Goal: Task Accomplishment & Management: Use online tool/utility

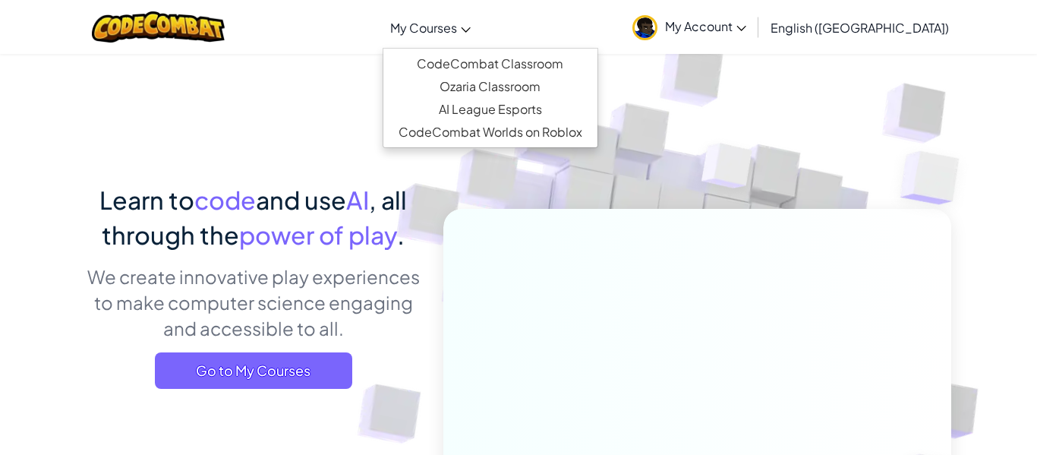
click at [471, 28] on icon at bounding box center [466, 29] width 10 height 5
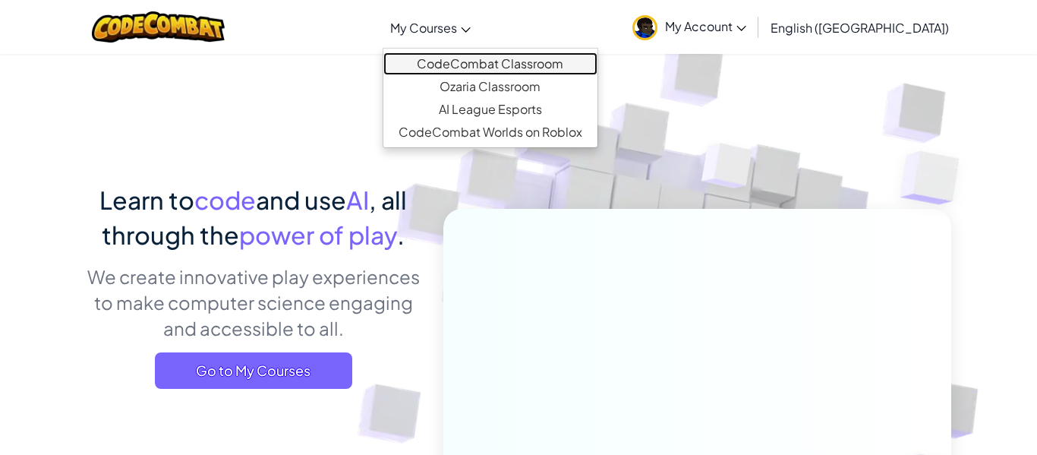
click at [542, 56] on link "CodeCombat Classroom" at bounding box center [490, 63] width 214 height 23
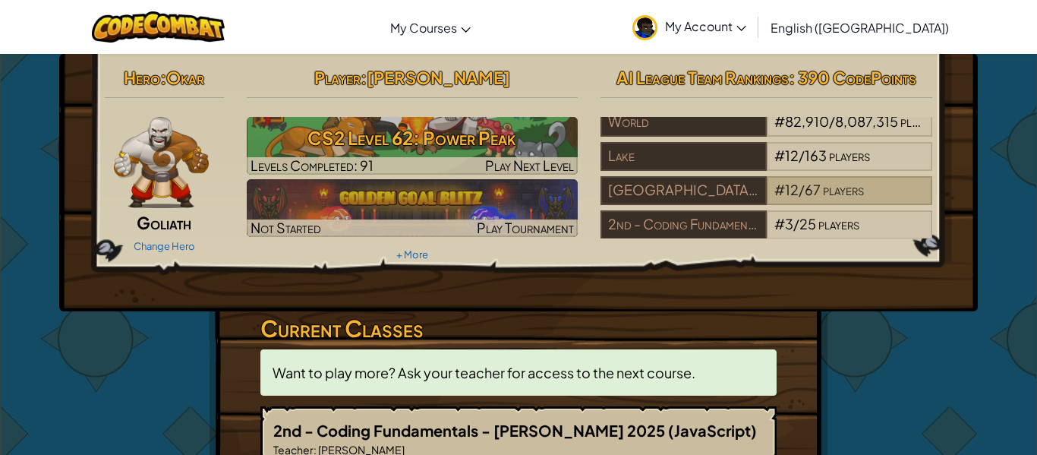
scroll to position [15, 0]
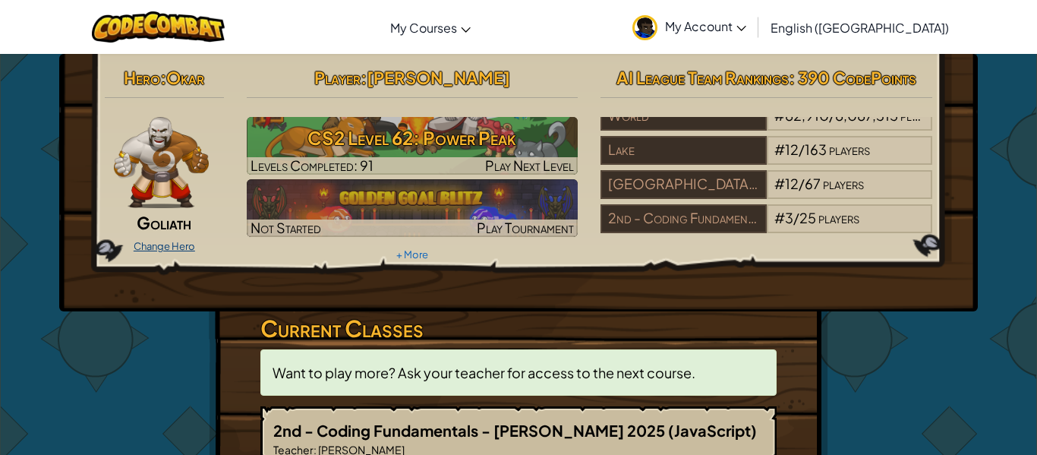
click at [167, 243] on link "Change Hero" at bounding box center [164, 246] width 61 height 12
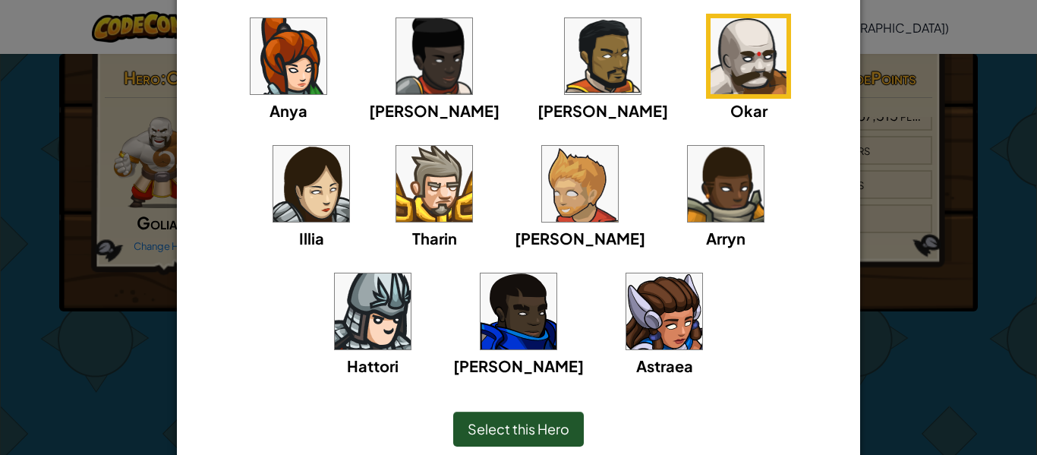
scroll to position [200, 0]
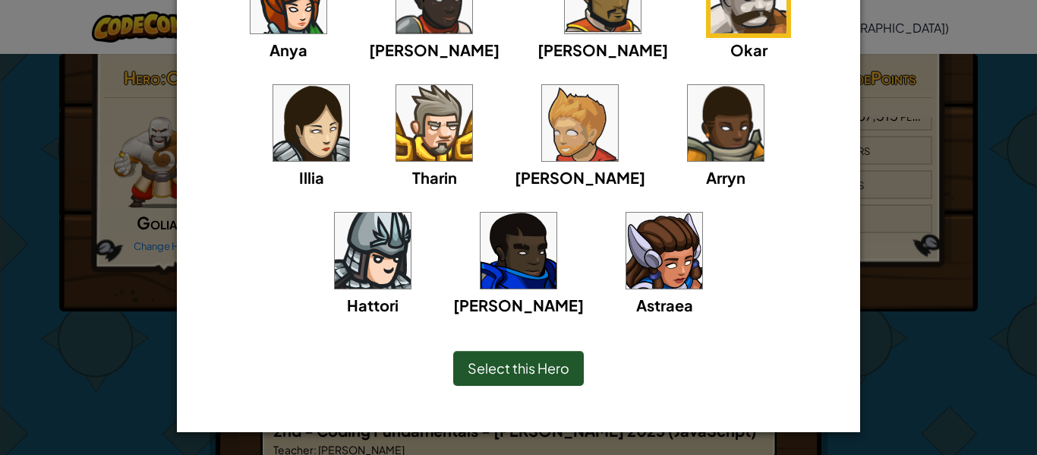
click at [556, 212] on img at bounding box center [518, 250] width 76 height 76
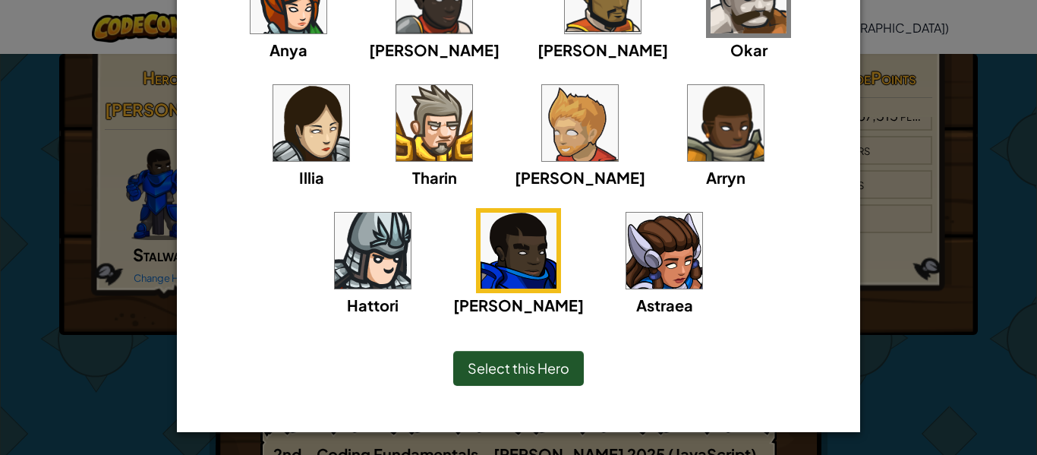
click at [396, 135] on img at bounding box center [434, 123] width 76 height 76
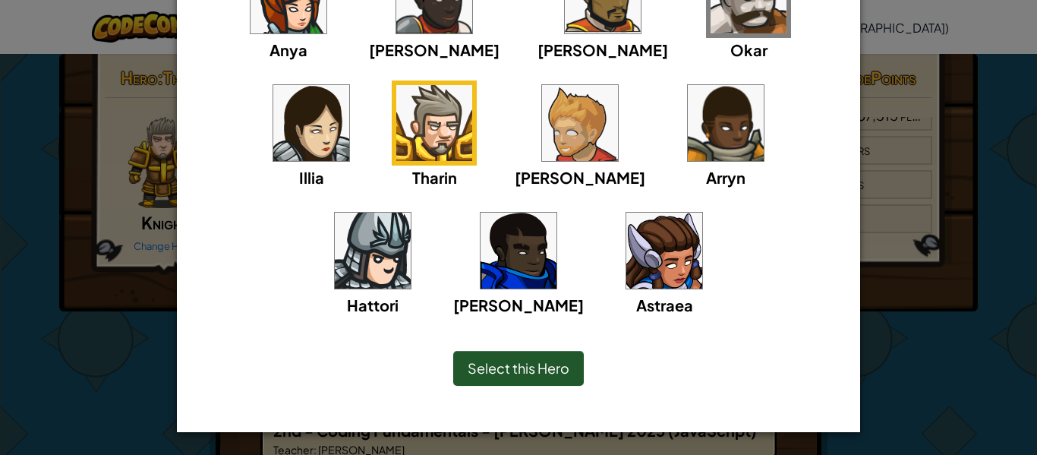
click at [556, 212] on img at bounding box center [518, 250] width 76 height 76
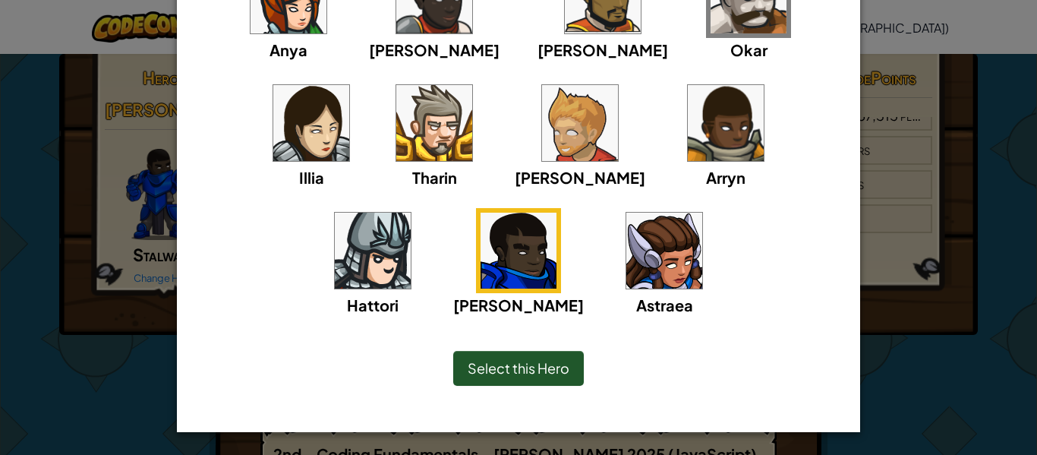
click at [543, 357] on div "Select this Hero" at bounding box center [518, 368] width 131 height 35
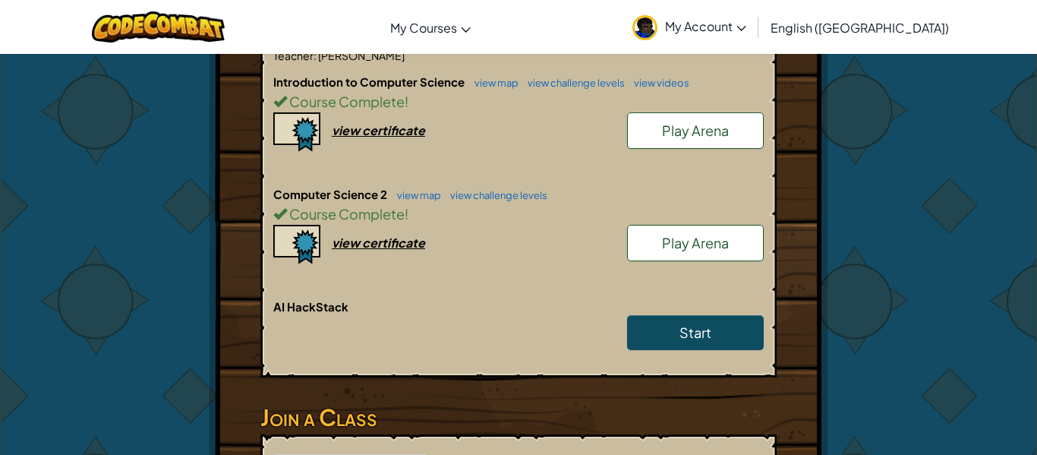
scroll to position [420, 0]
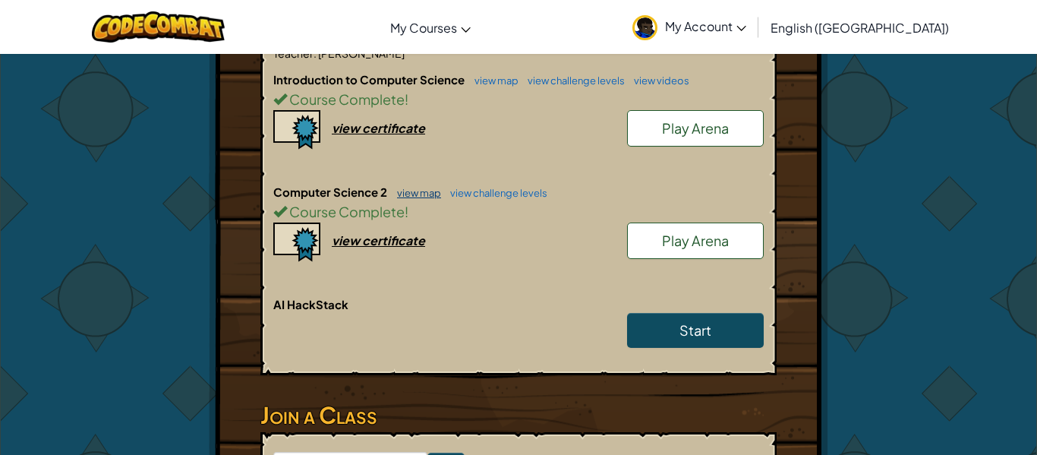
click at [413, 187] on link "view map" at bounding box center [415, 193] width 52 height 12
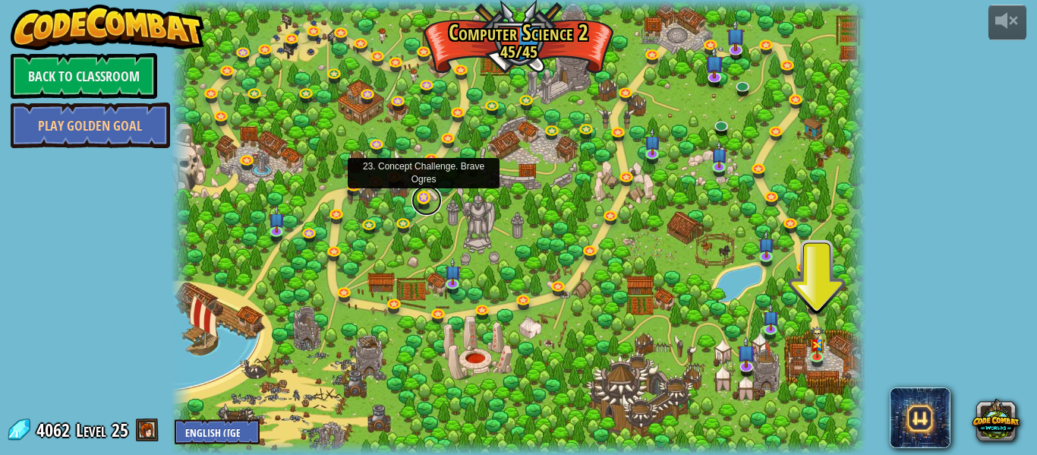
click at [420, 201] on link at bounding box center [426, 200] width 30 height 30
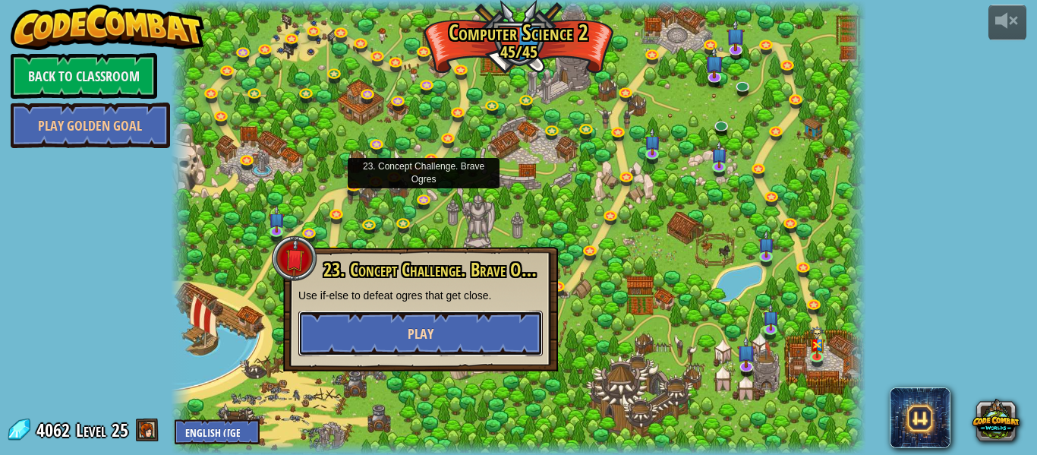
click at [420, 326] on span "Play" at bounding box center [421, 333] width 26 height 19
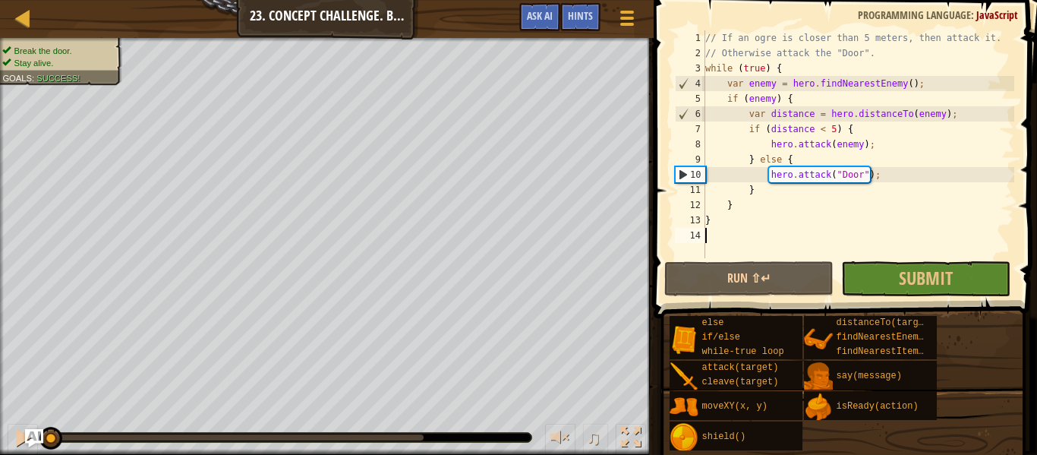
click at [729, 216] on div "// If an ogre is closer than 5 meters, then attack it. // Otherwise attack the …" at bounding box center [858, 159] width 312 height 258
type textarea "}"
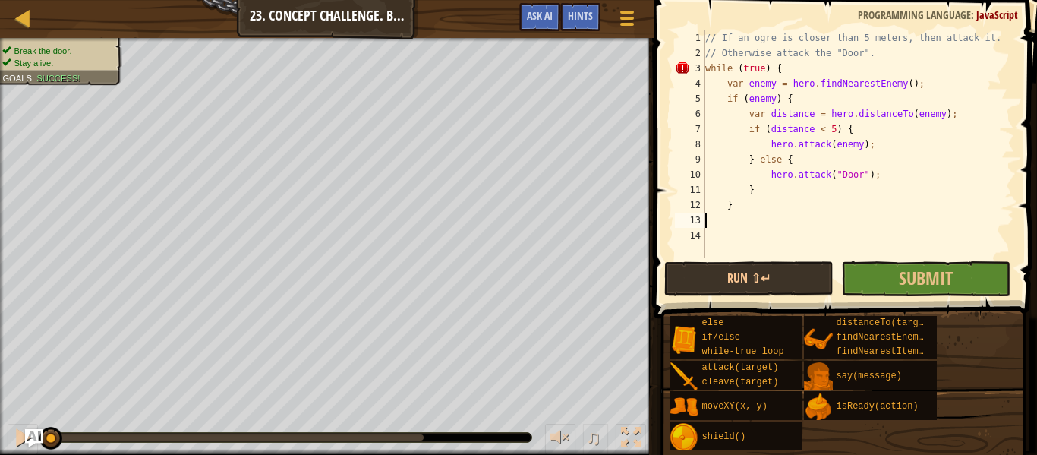
type textarea "}"
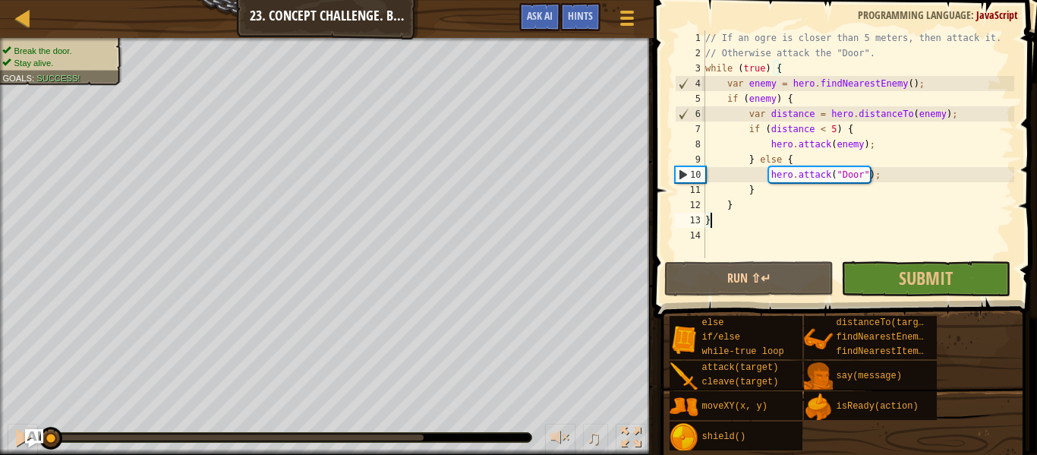
click at [726, 101] on div "// If an ogre is closer than 5 meters, then attack it. // Otherwise attack the …" at bounding box center [858, 159] width 312 height 258
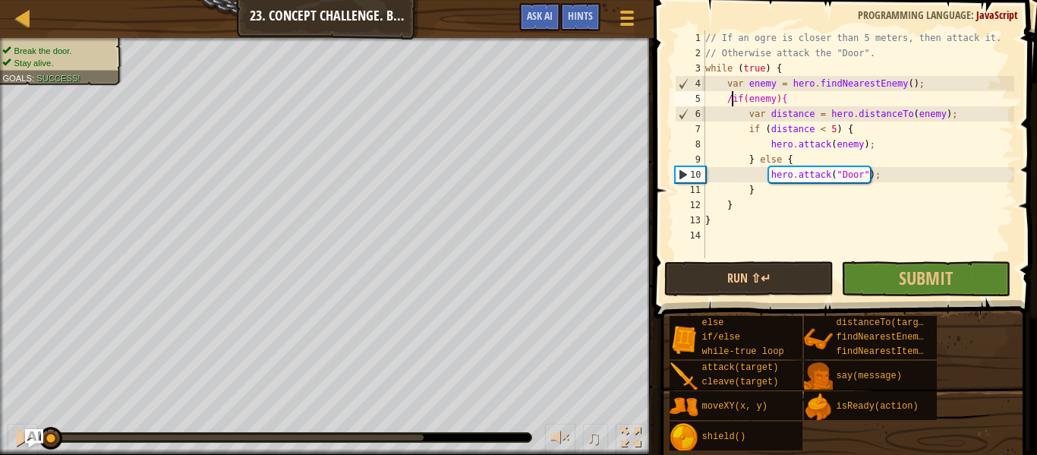
scroll to position [7, 5]
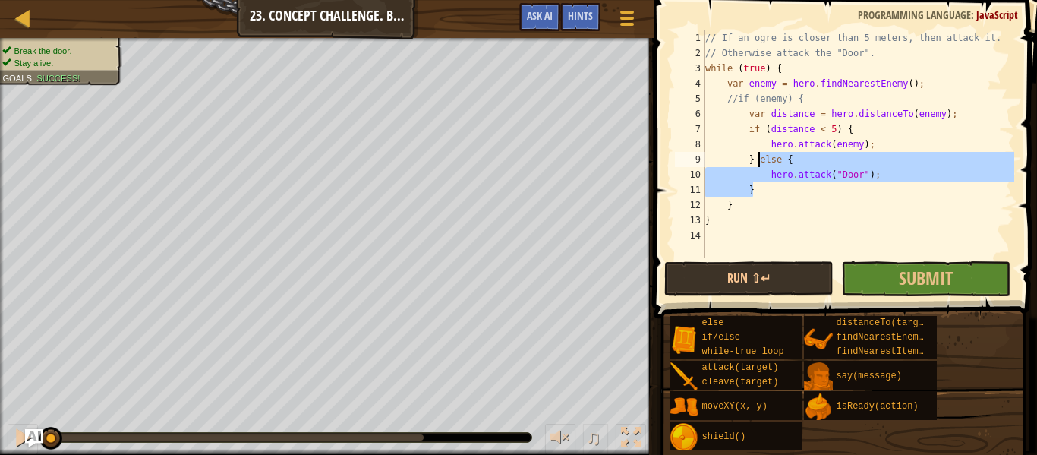
drag, startPoint x: 788, startPoint y: 197, endPoint x: 760, endPoint y: 162, distance: 44.2
click at [760, 162] on div "// If an ogre is closer than 5 meters, then attack it. // Otherwise attack the …" at bounding box center [858, 159] width 312 height 258
click at [815, 98] on div "// If an ogre is closer than 5 meters, then attack it. // Otherwise attack the …" at bounding box center [858, 159] width 312 height 258
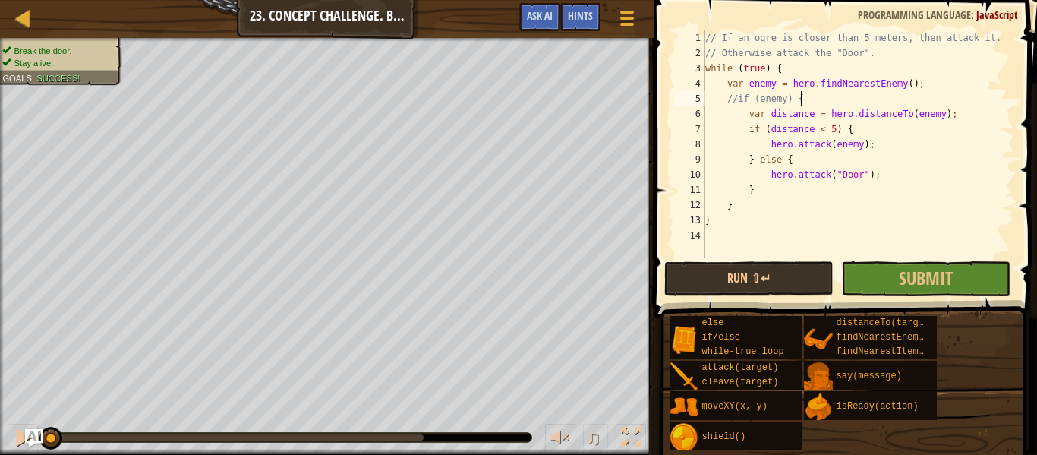
click at [815, 98] on div "// If an ogre is closer than 5 meters, then attack it. // Otherwise attack the …" at bounding box center [858, 159] width 312 height 258
click at [729, 221] on div "// If an ogre is closer than 5 meters, then attack it. // Otherwise attack the …" at bounding box center [858, 159] width 312 height 258
type textarea "}"
click at [981, 285] on button "Submit" at bounding box center [925, 278] width 169 height 35
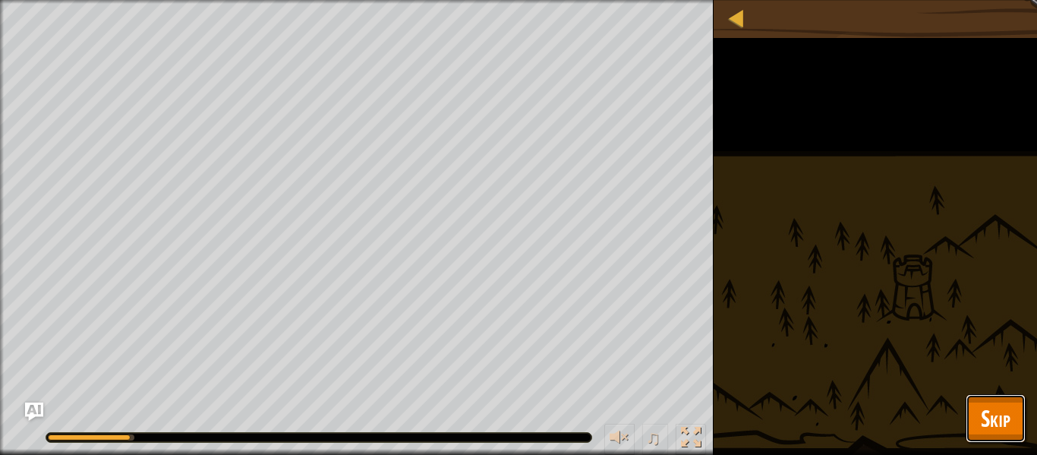
click at [1009, 429] on span "Skip" at bounding box center [996, 417] width 30 height 31
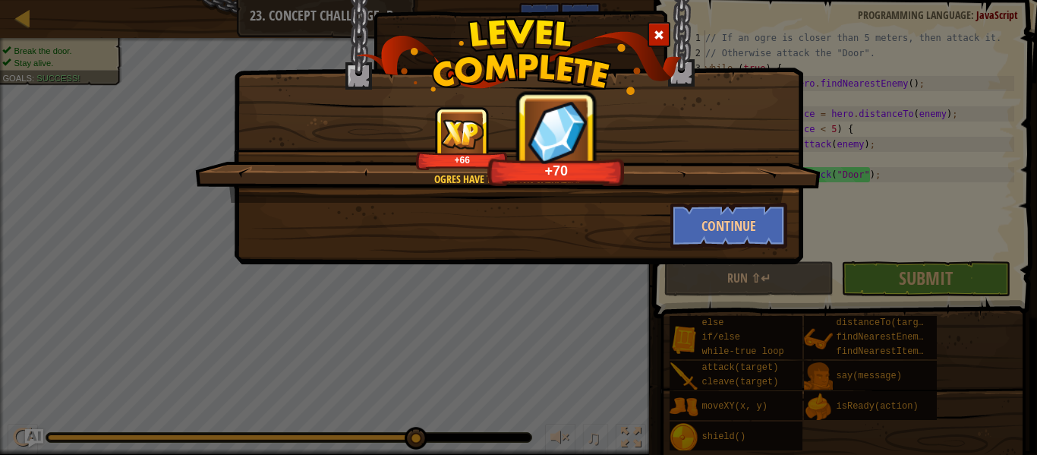
click at [741, 260] on div "Ogres have their own Valhalla. +66 +70 Continue" at bounding box center [518, 113] width 569 height 302
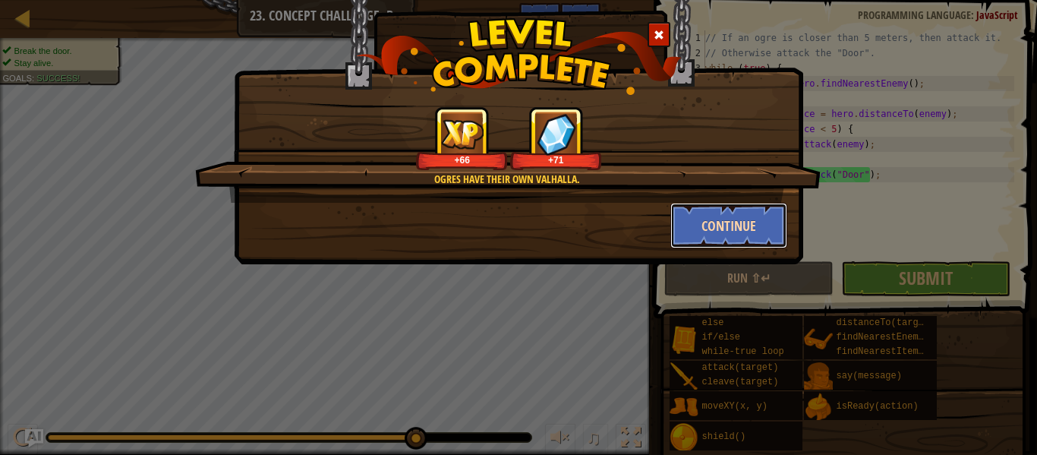
click at [707, 227] on button "Continue" at bounding box center [729, 226] width 118 height 46
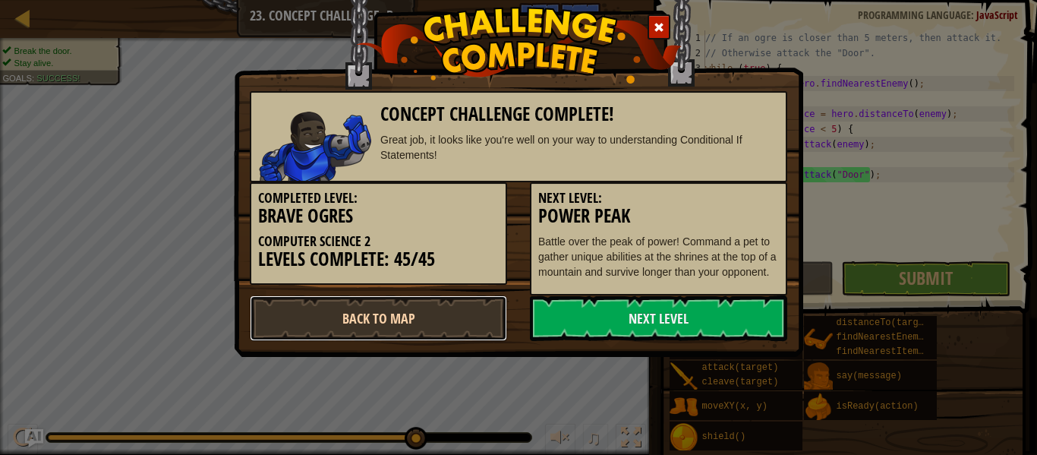
click at [429, 341] on link "Back to Map" at bounding box center [378, 318] width 257 height 46
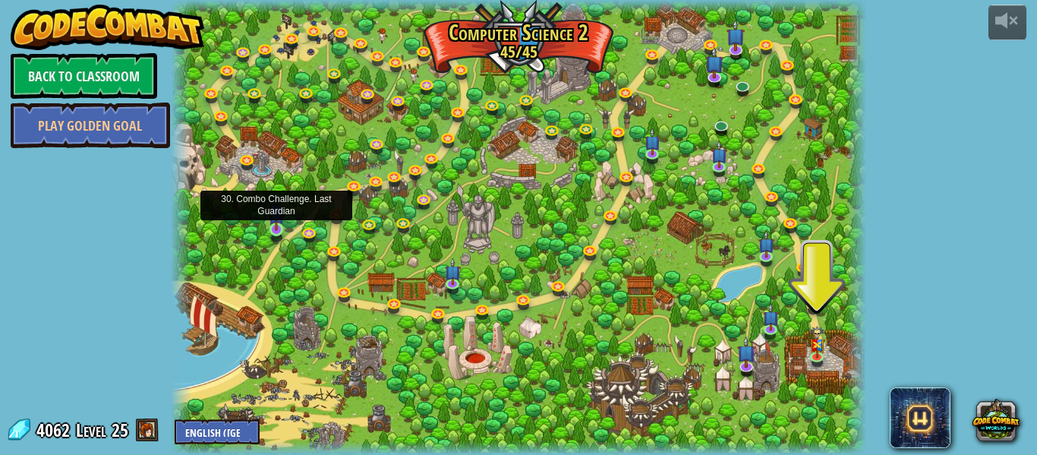
click at [271, 227] on img at bounding box center [277, 212] width 16 height 36
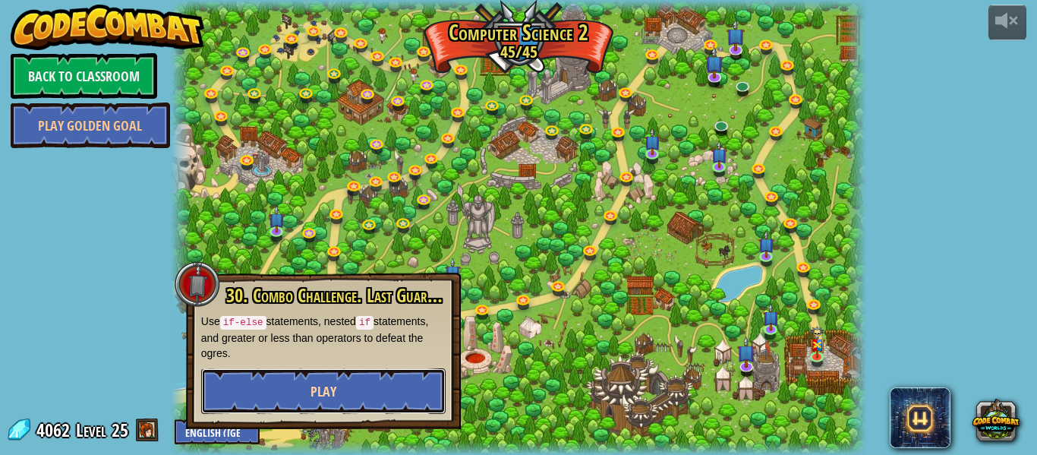
click at [329, 395] on span "Play" at bounding box center [323, 391] width 26 height 19
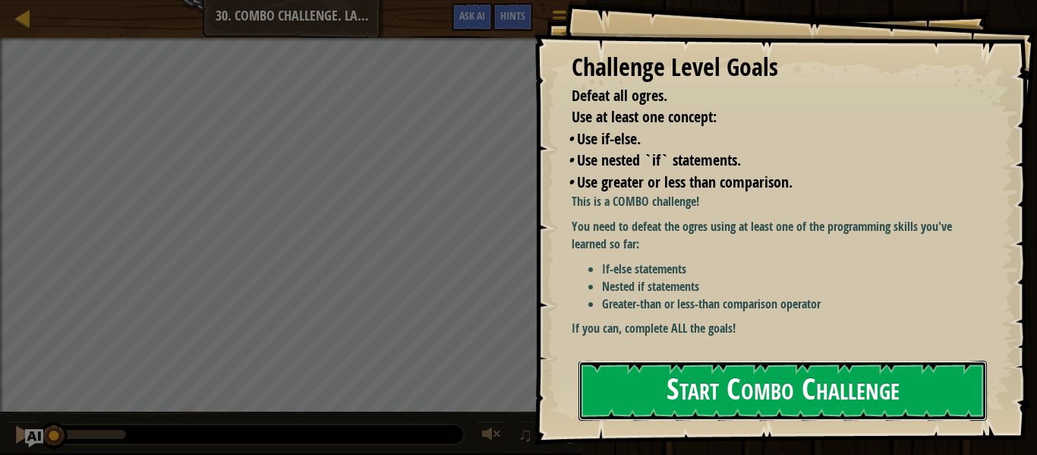
click at [681, 360] on button "Start Combo Challenge" at bounding box center [782, 390] width 408 height 60
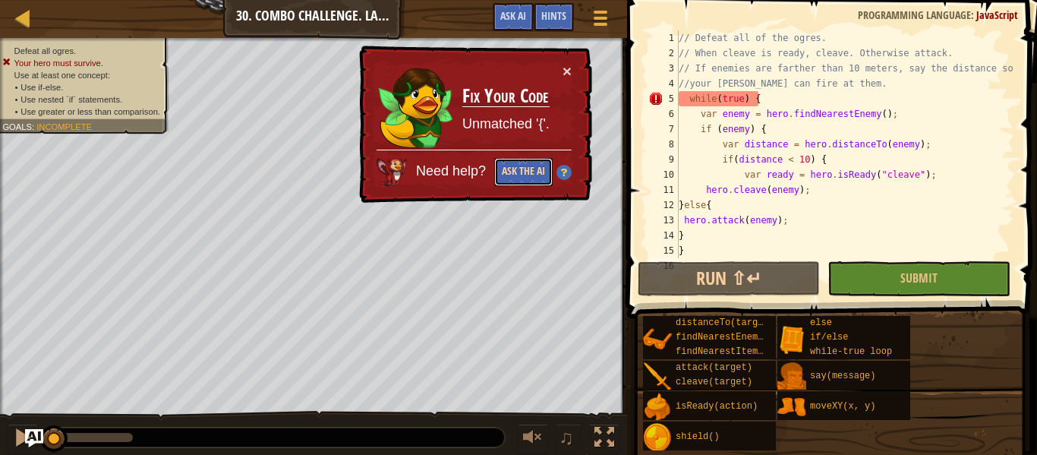
click at [530, 165] on button "Ask the AI" at bounding box center [523, 172] width 58 height 28
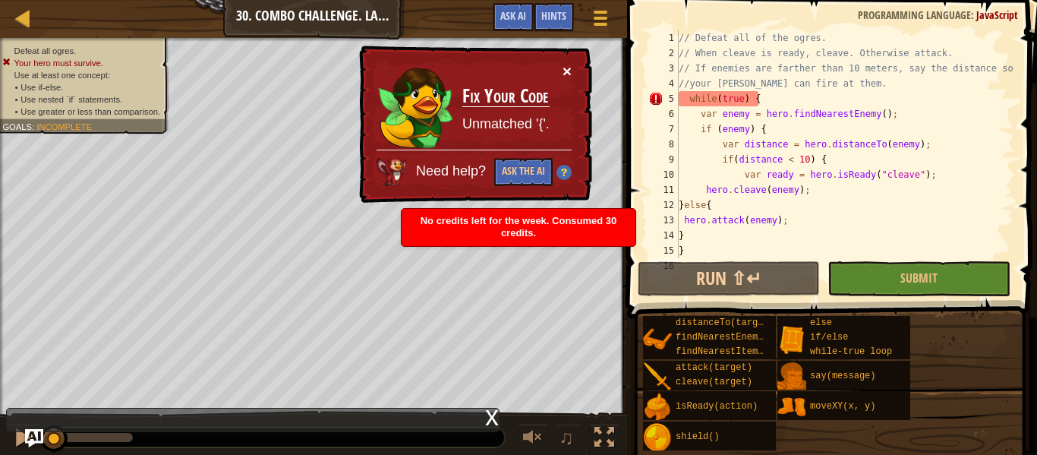
click at [563, 73] on button "×" at bounding box center [566, 71] width 9 height 16
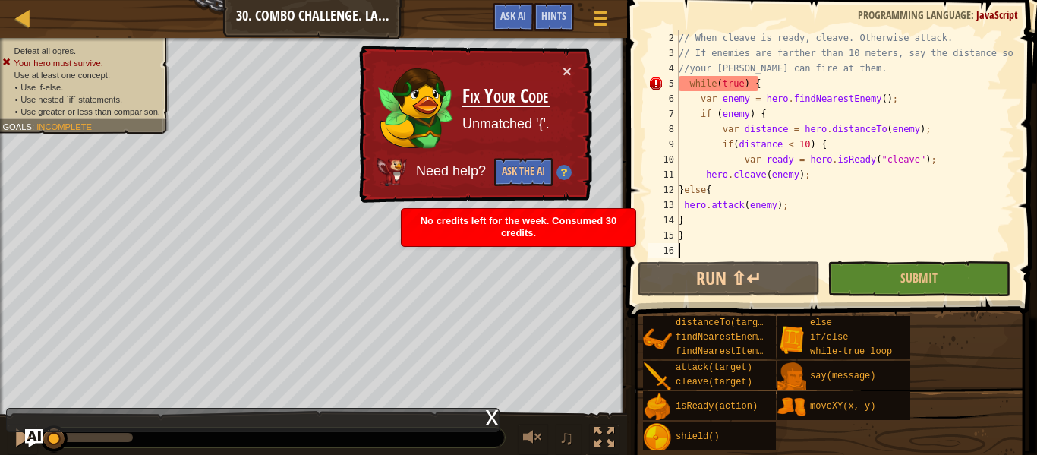
scroll to position [7, 0]
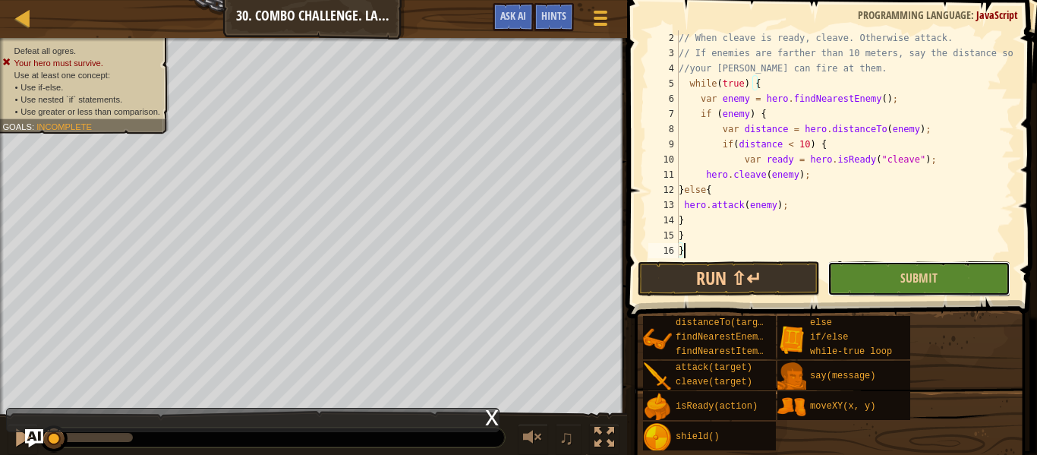
click at [952, 263] on button "Submit" at bounding box center [918, 278] width 182 height 35
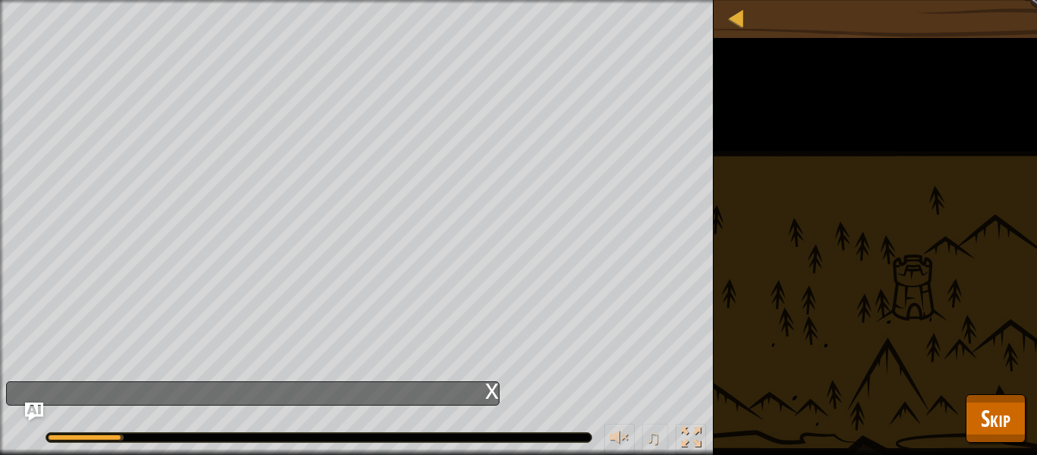
click at [1015, 385] on div "Defeat all ogres. Your hero must survive. Use at least one concept: • Use if-el…" at bounding box center [518, 227] width 1037 height 455
click at [1003, 395] on button "Skip" at bounding box center [995, 418] width 60 height 49
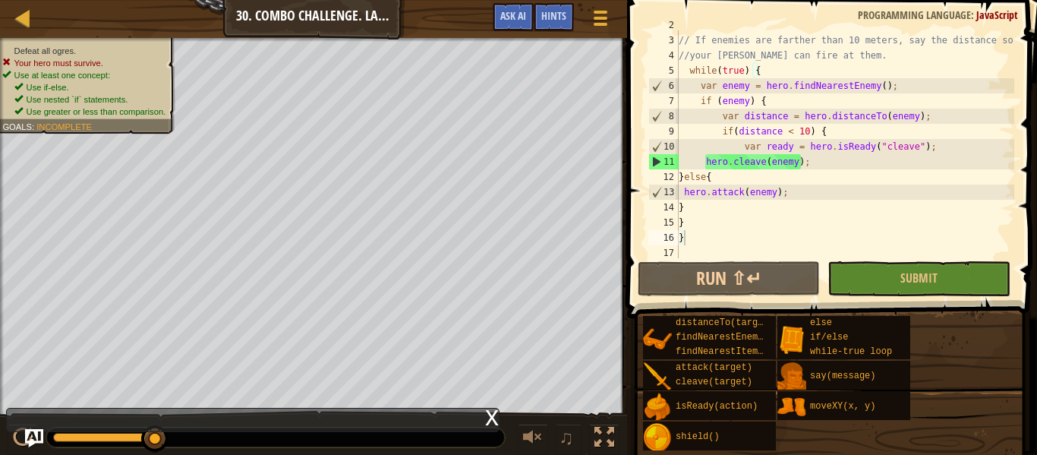
scroll to position [30, 0]
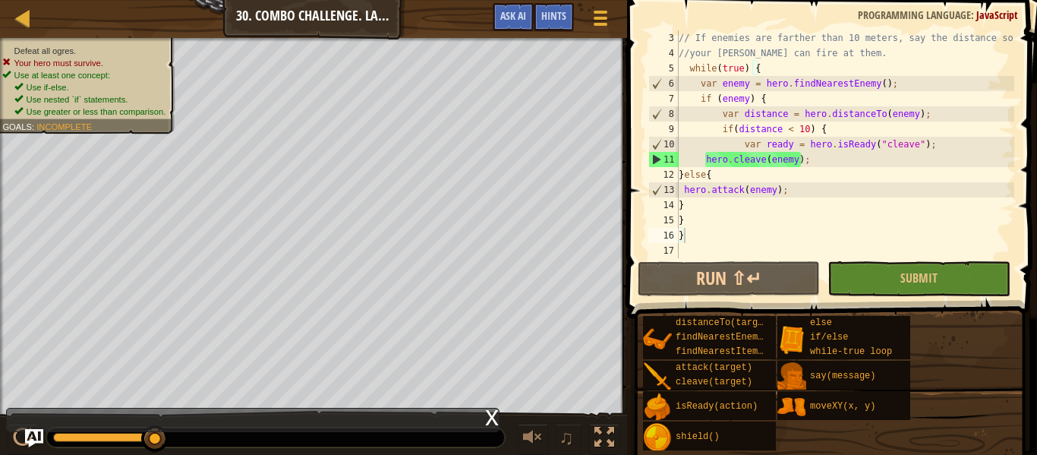
click at [700, 99] on div "// If enemies are farther than 10 meters, say the distance so //your [PERSON_NA…" at bounding box center [844, 159] width 338 height 258
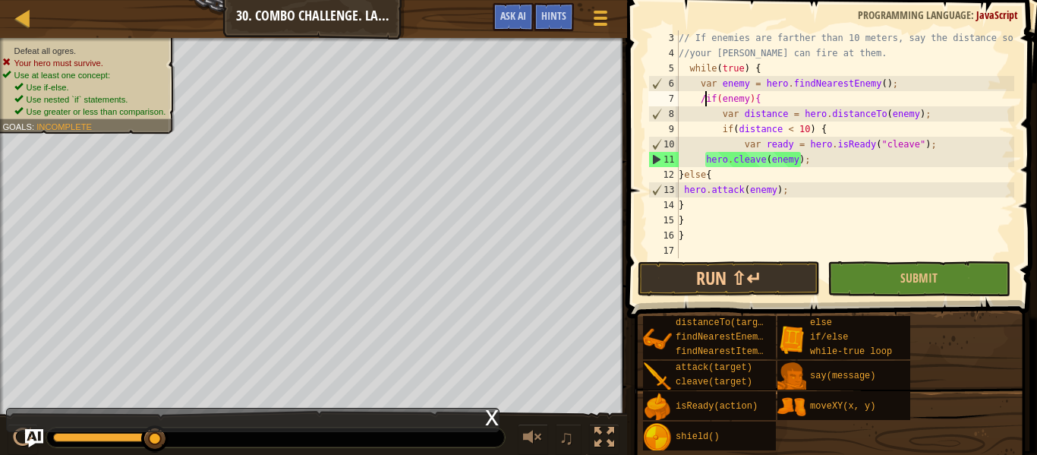
scroll to position [7, 5]
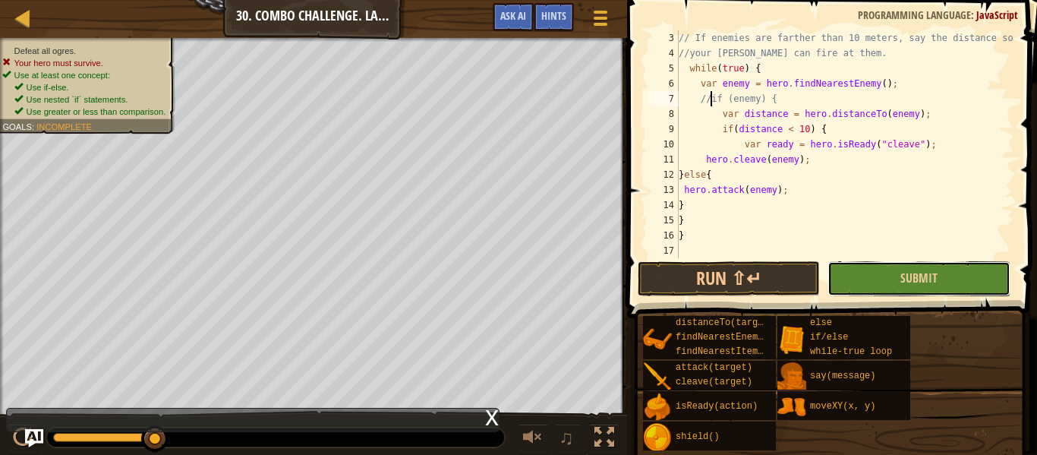
click at [866, 285] on button "Submit" at bounding box center [918, 278] width 182 height 35
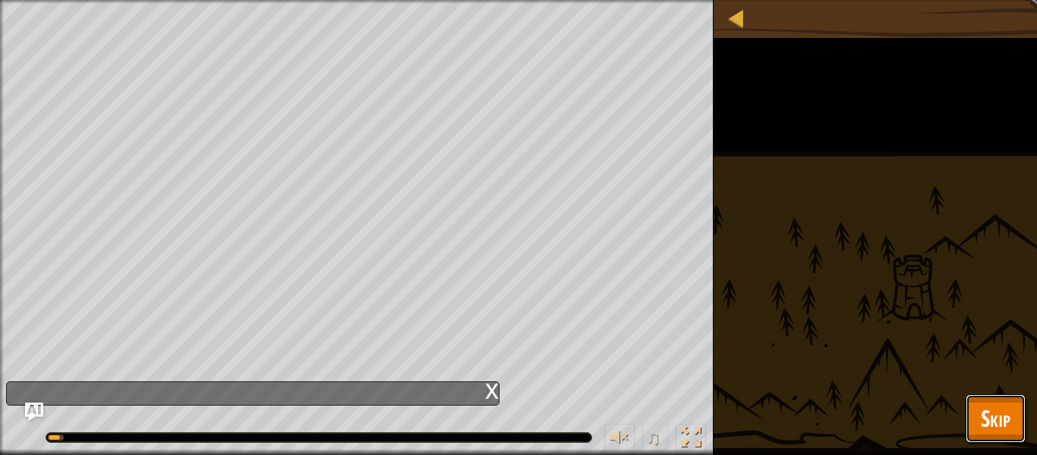
click at [1008, 397] on button "Skip" at bounding box center [995, 418] width 60 height 49
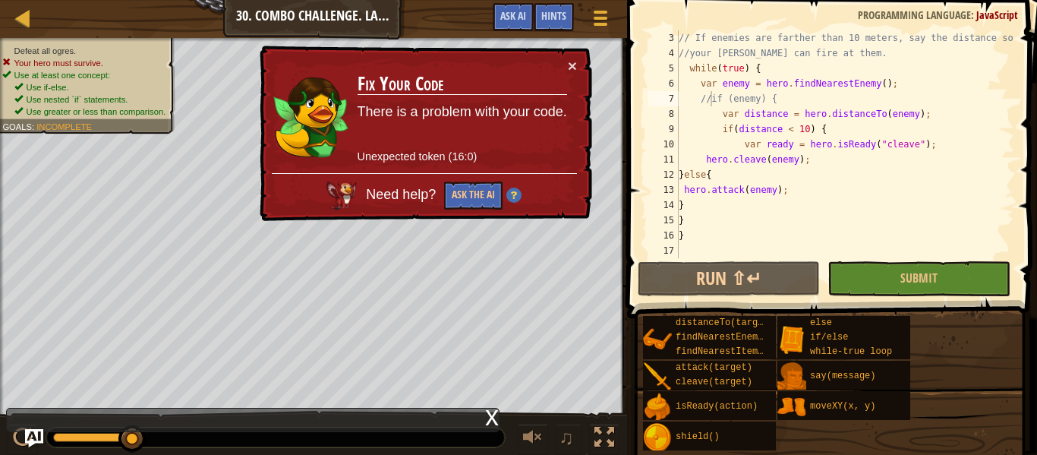
click at [719, 133] on div "// If enemies are farther than 10 meters, say the distance so //your [PERSON_NA…" at bounding box center [844, 159] width 338 height 258
click at [823, 129] on div "// If enemies are farther than 10 meters, say the distance so //your [PERSON_NA…" at bounding box center [844, 159] width 338 height 258
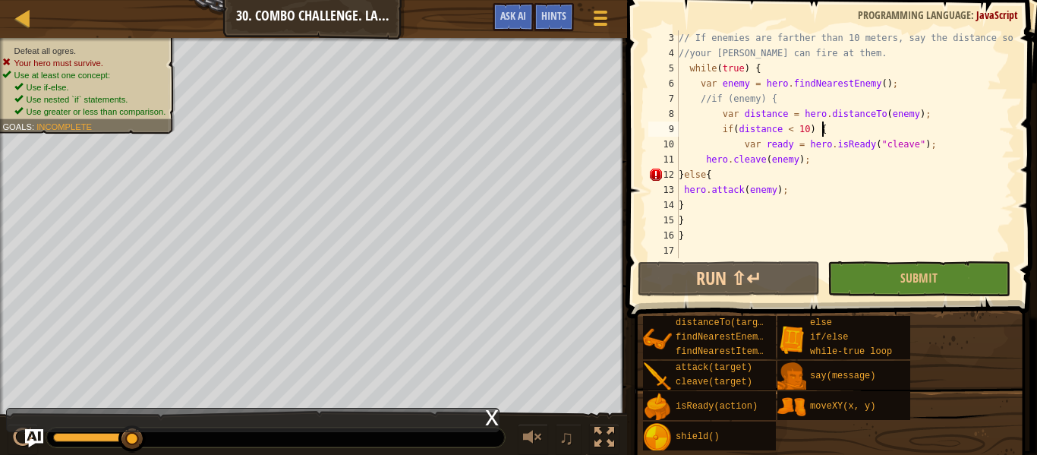
scroll to position [7, 20]
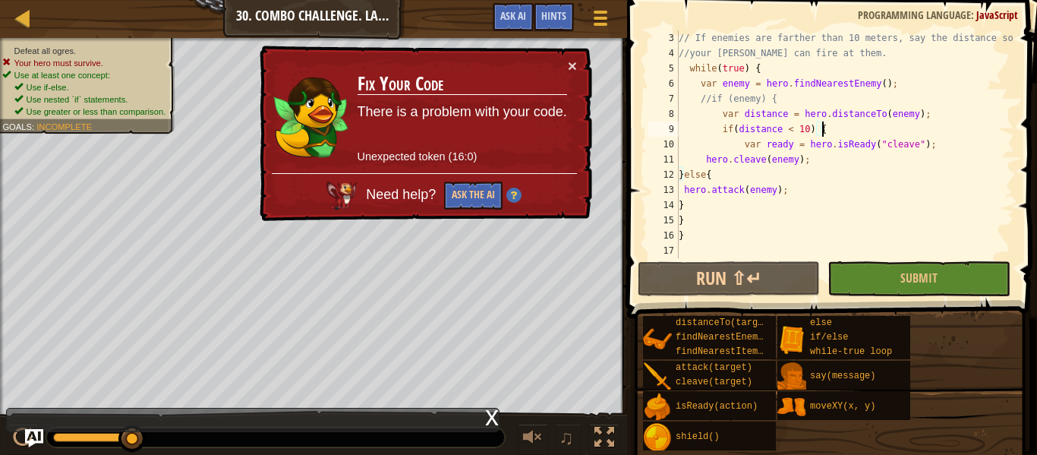
click at [716, 127] on div "// If enemies are farther than 10 meters, say the distance so //your [PERSON_NA…" at bounding box center [844, 159] width 338 height 258
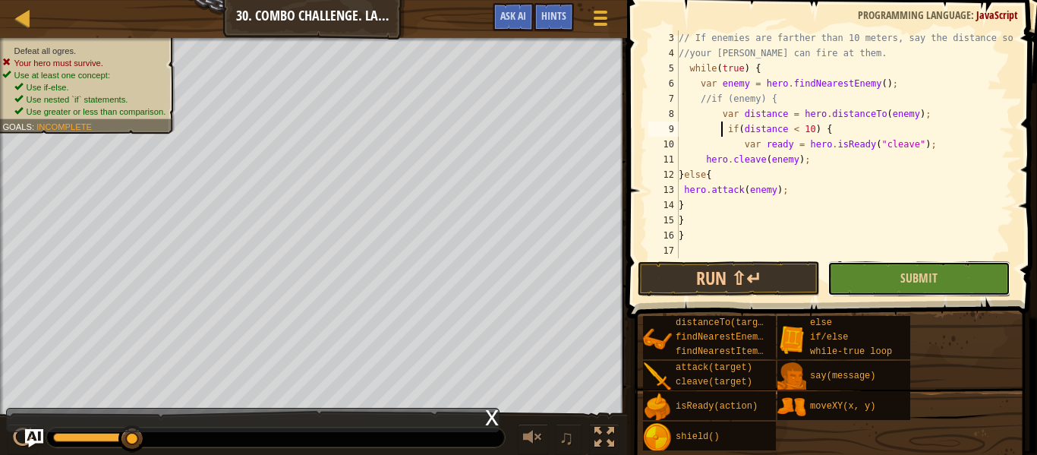
click at [853, 274] on button "Submit" at bounding box center [918, 278] width 182 height 35
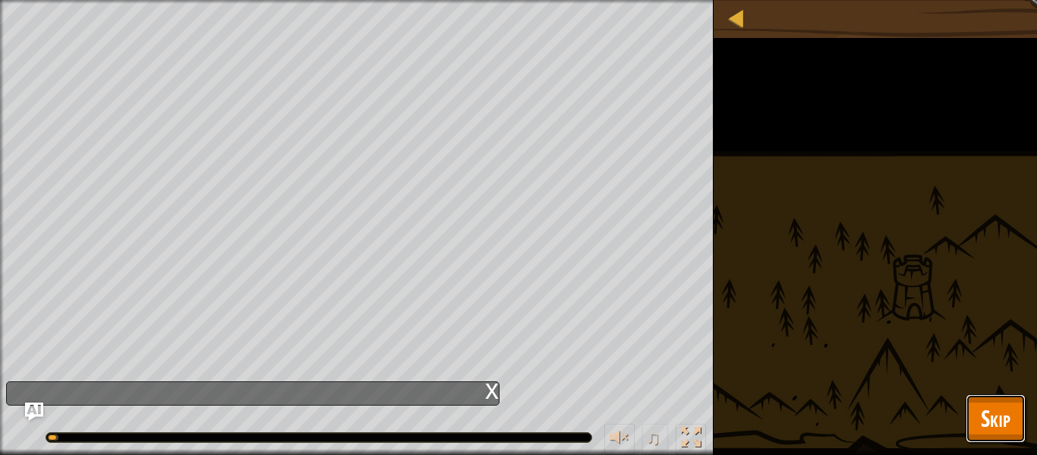
click at [1010, 424] on button "Skip" at bounding box center [995, 418] width 60 height 49
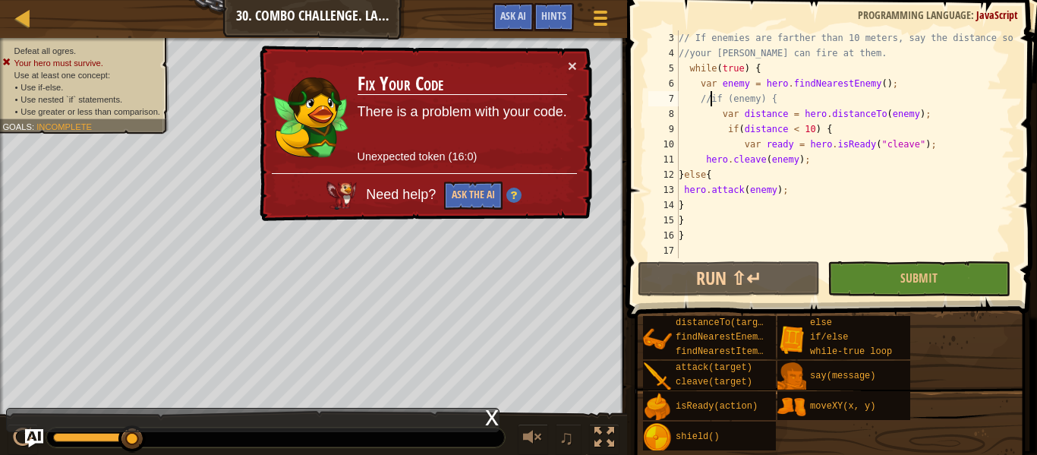
click at [709, 102] on div "// If enemies are farther than 10 meters, say the distance so //your [PERSON_NA…" at bounding box center [844, 159] width 338 height 258
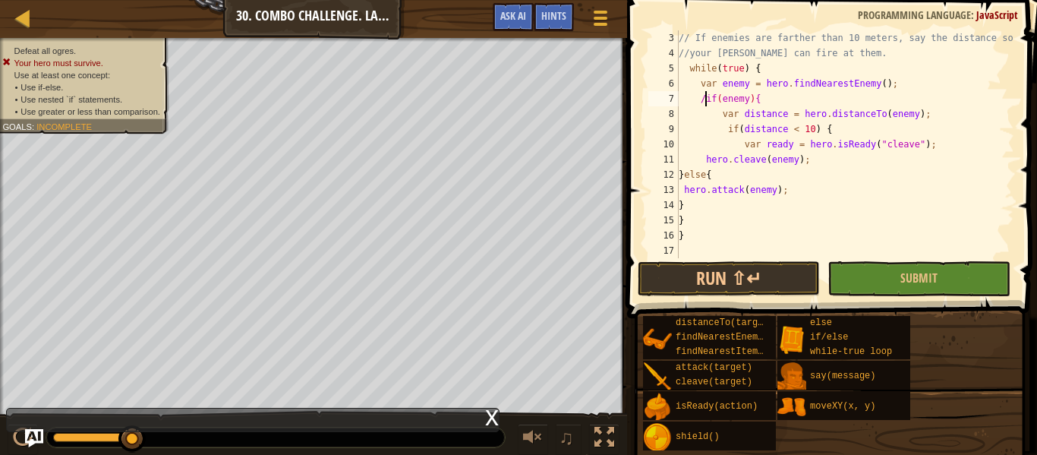
scroll to position [7, 11]
click at [723, 137] on div "// If enemies are farther than 10 meters, say the distance so //your [PERSON_NA…" at bounding box center [844, 159] width 338 height 258
type textarea "if(distance < 10) {"
click at [858, 254] on div "// If enemies are farther than 10 meters, say the distance so //your [PERSON_NA…" at bounding box center [844, 159] width 338 height 258
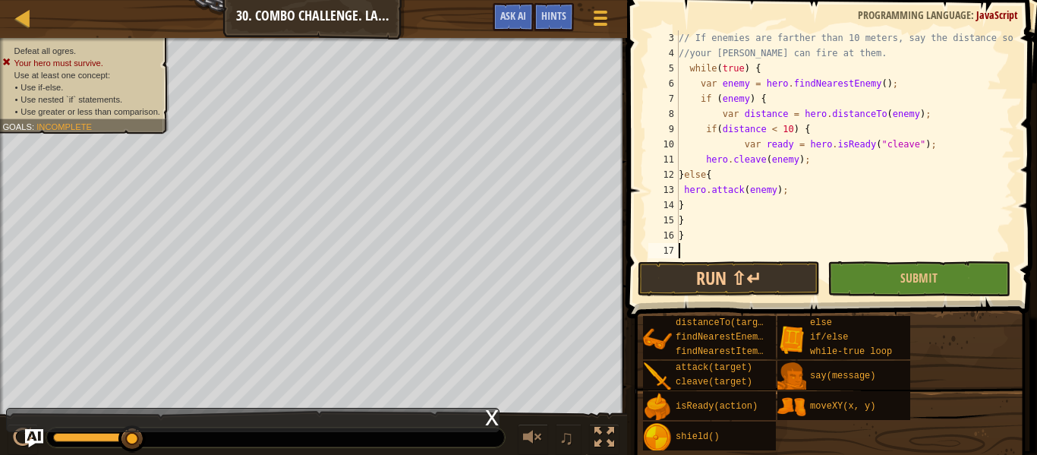
click at [887, 290] on button "Submit" at bounding box center [918, 278] width 182 height 35
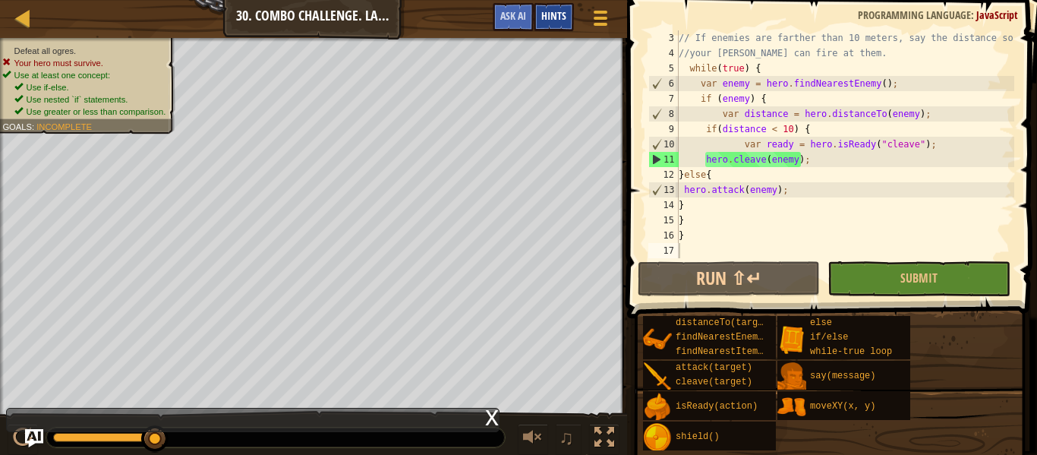
click at [558, 15] on span "Hints" at bounding box center [553, 15] width 25 height 14
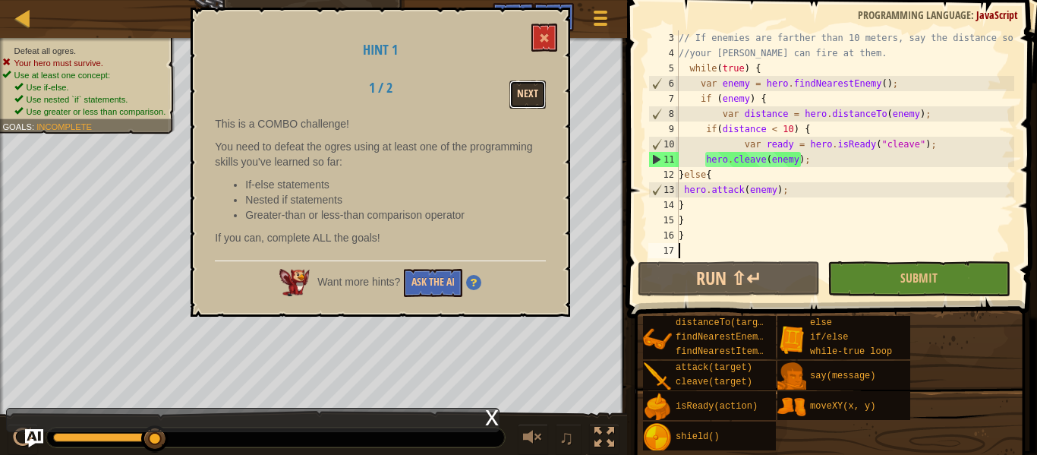
click at [537, 87] on button "Next" at bounding box center [527, 94] width 36 height 28
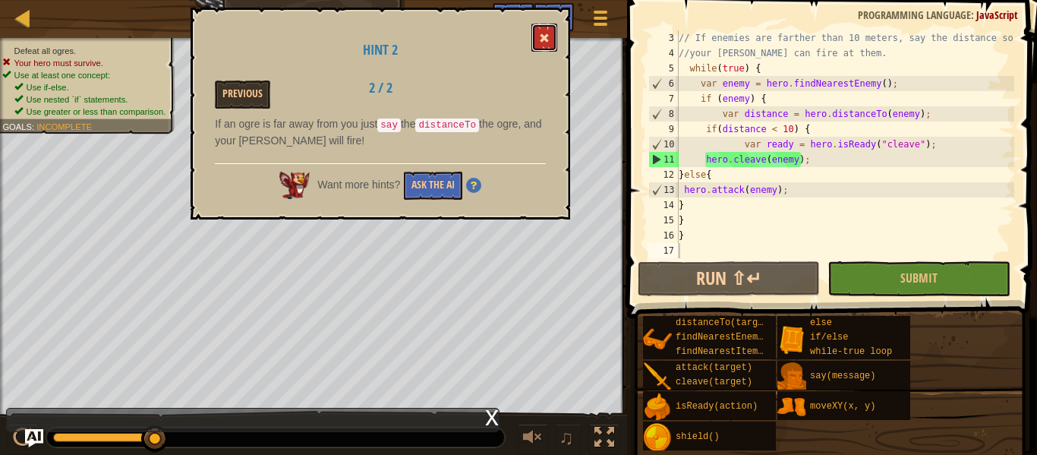
click at [539, 24] on button at bounding box center [544, 38] width 26 height 28
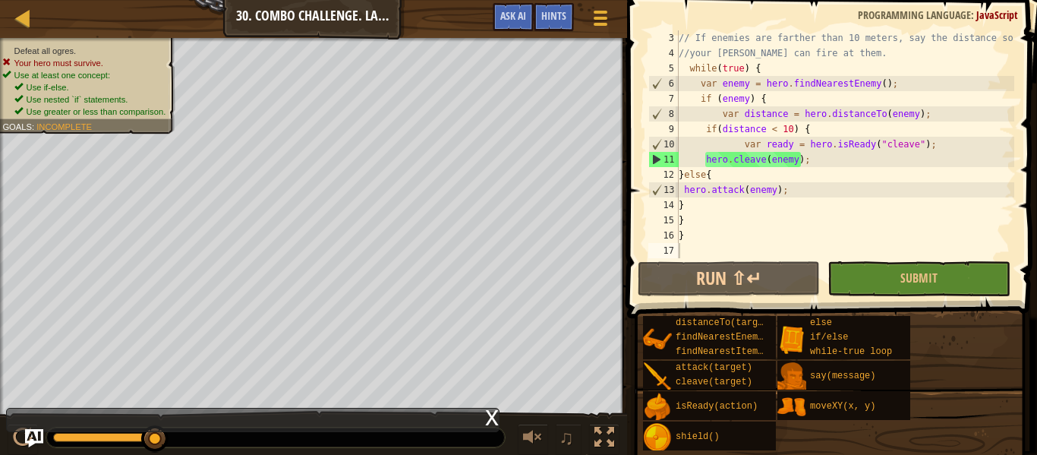
type textarea "var enemy = hero.findNearestEnemy();"
click at [701, 87] on div "// If enemies are farther than 10 meters, say the distance so //your [PERSON_NA…" at bounding box center [844, 159] width 338 height 258
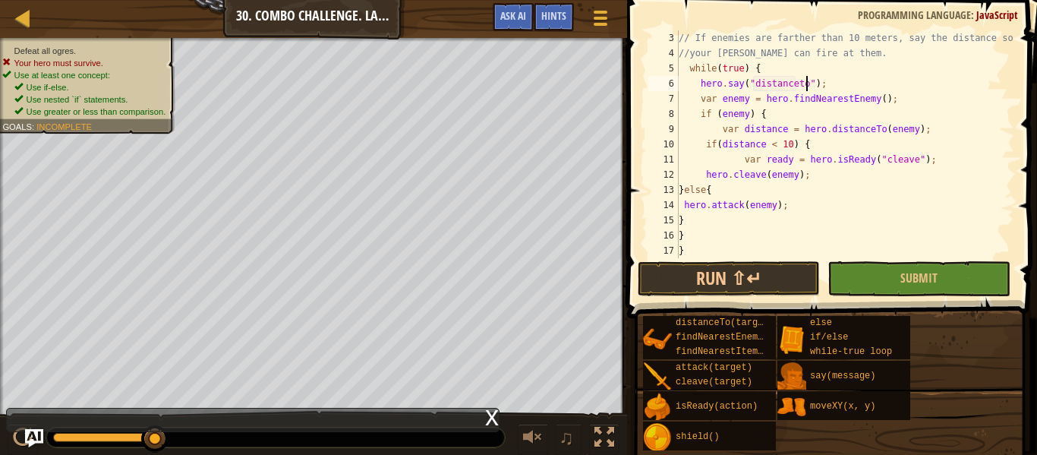
scroll to position [7, 18]
click at [553, 20] on span "Hints" at bounding box center [553, 15] width 25 height 14
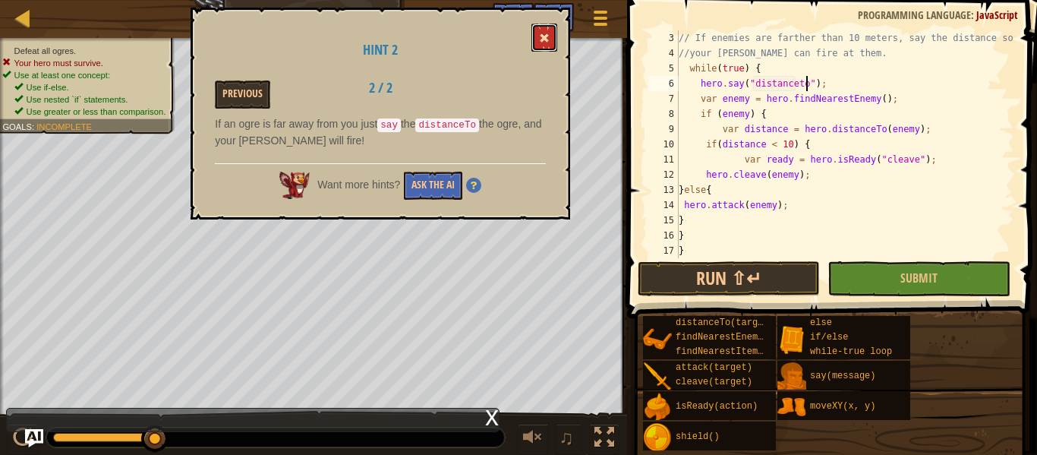
click at [545, 31] on button at bounding box center [544, 38] width 26 height 28
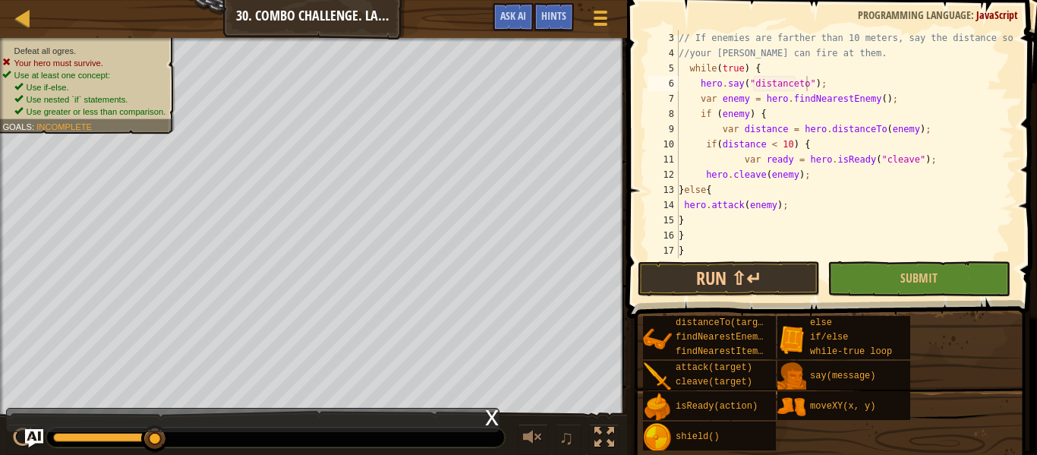
click at [799, 88] on div "// If enemies are farther than 10 meters, say the distance so //your [PERSON_NA…" at bounding box center [844, 159] width 338 height 258
type textarea "hero.say("distanceTo");"
click at [882, 294] on button "Submit" at bounding box center [918, 278] width 182 height 35
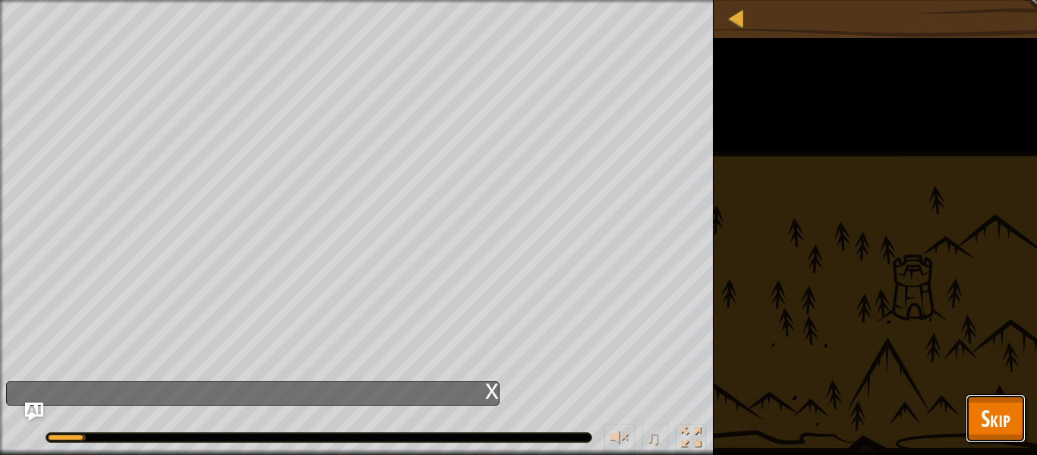
click at [1007, 427] on span "Skip" at bounding box center [996, 417] width 30 height 31
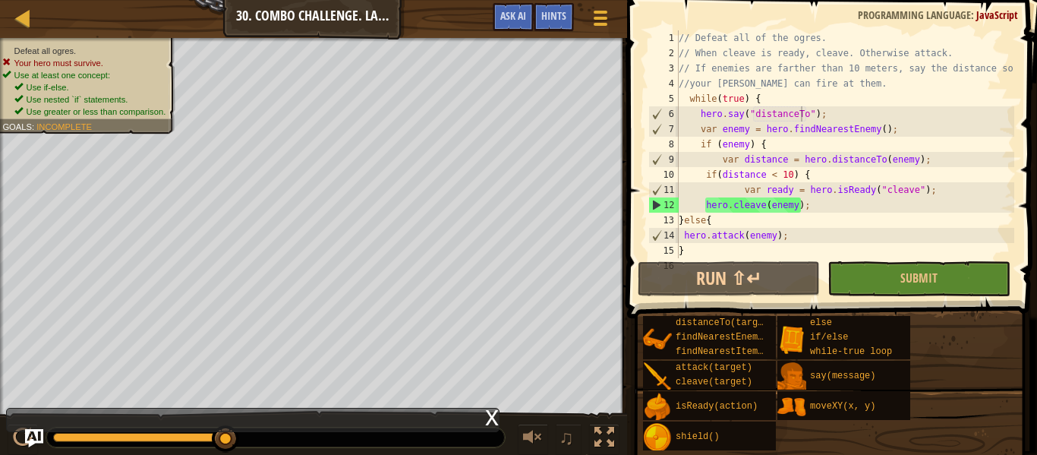
scroll to position [46, 0]
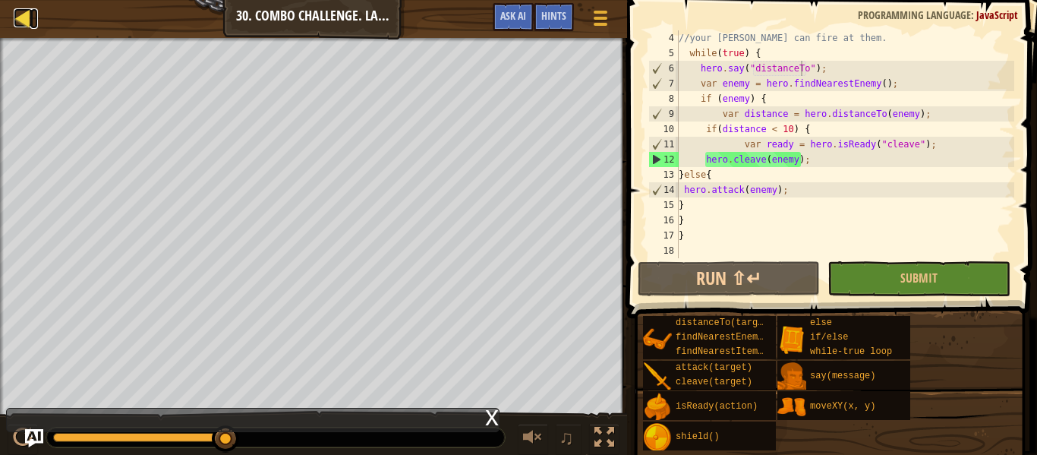
click at [29, 10] on div at bounding box center [23, 17] width 19 height 19
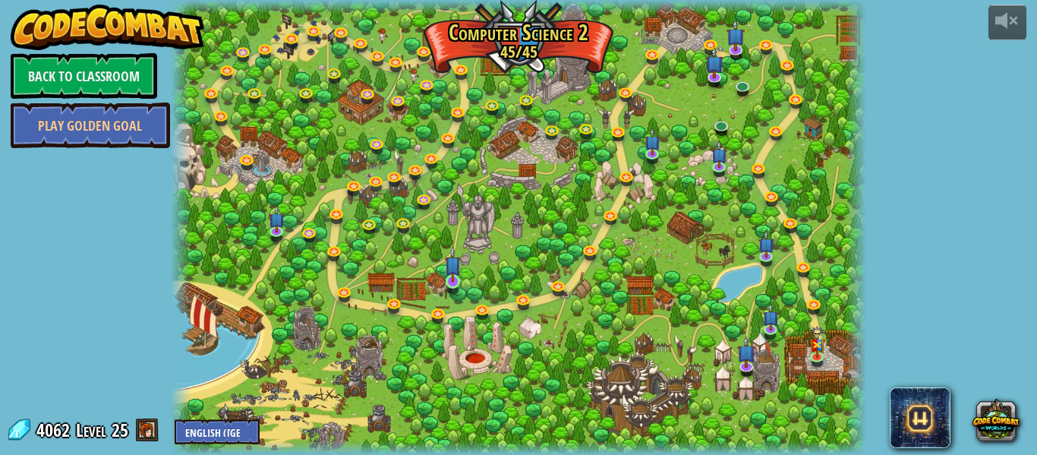
click at [448, 274] on img at bounding box center [453, 264] width 16 height 36
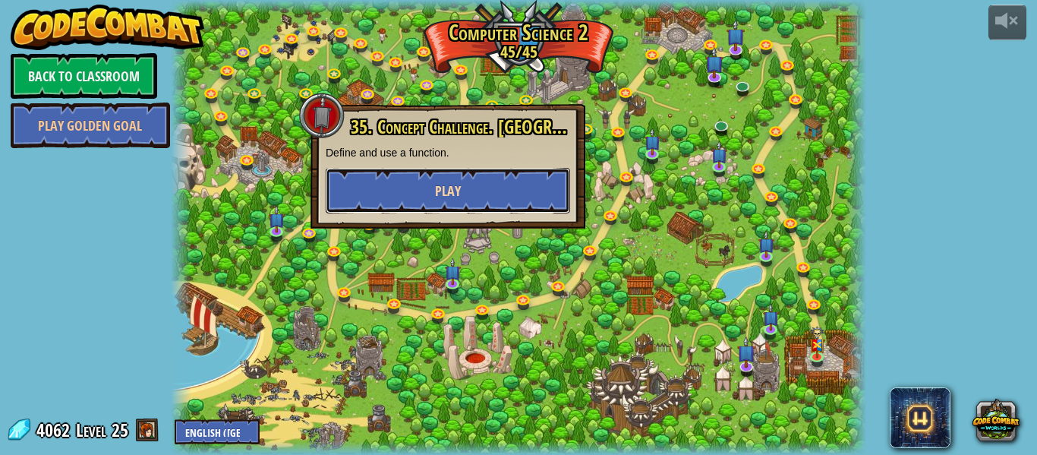
click at [479, 179] on button "Play" at bounding box center [448, 191] width 244 height 46
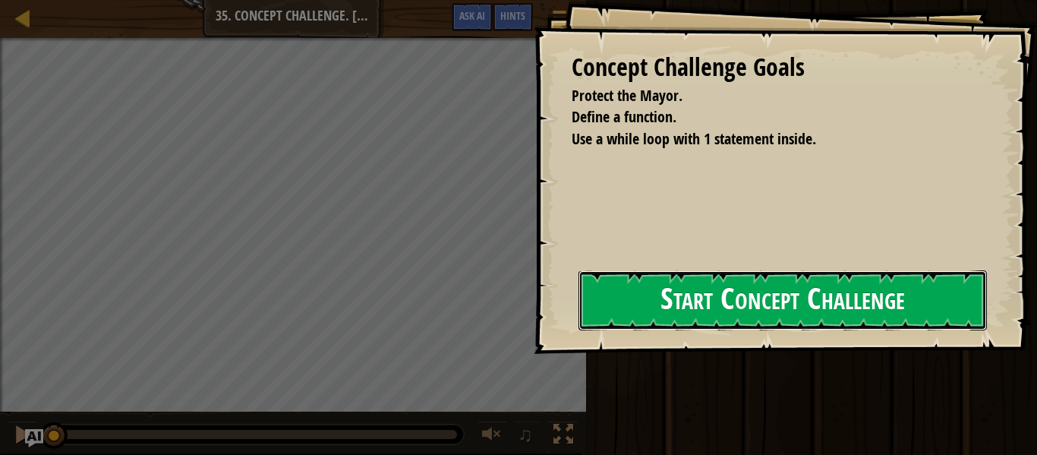
click at [688, 293] on button "Start Concept Challenge" at bounding box center [782, 300] width 408 height 60
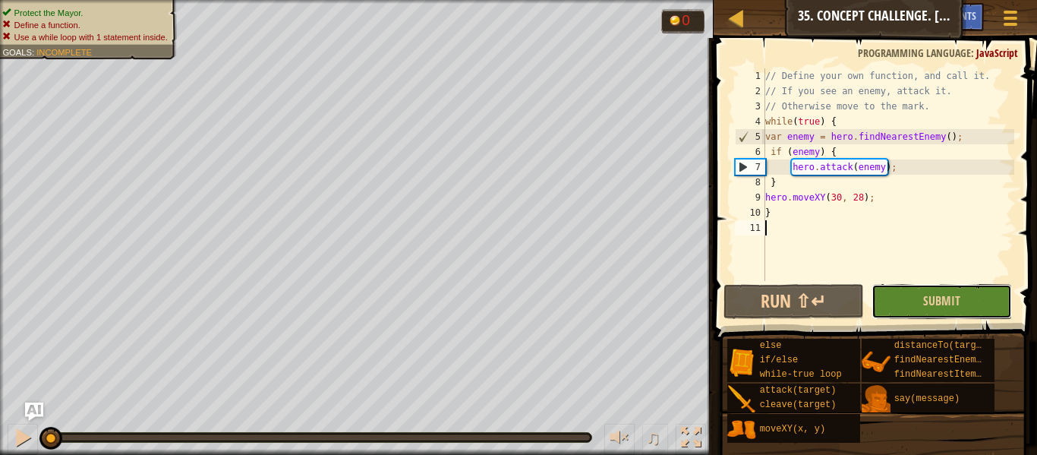
click at [981, 312] on button "Submit" at bounding box center [941, 301] width 140 height 35
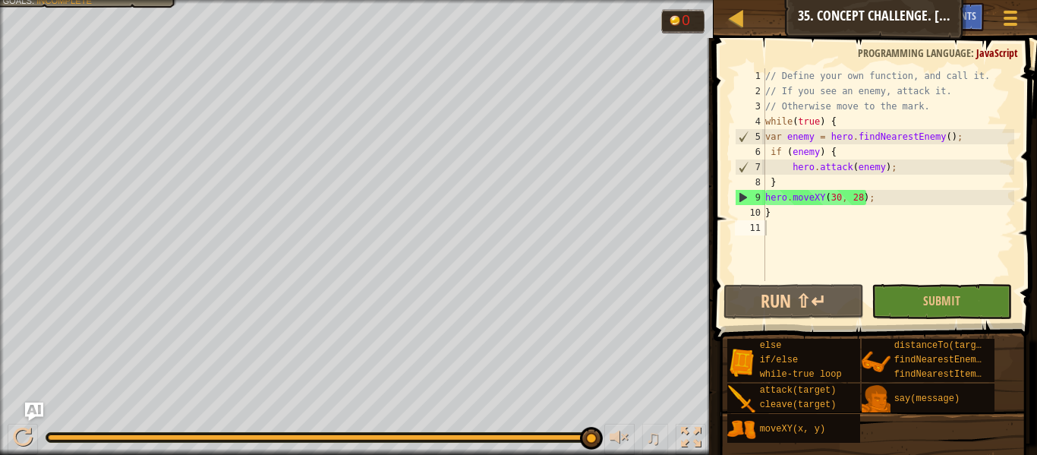
type textarea "var enemy = hero.findNearestEnemy();"
drag, startPoint x: 967, startPoint y: 137, endPoint x: 764, endPoint y: 140, distance: 202.7
click at [764, 140] on div "var enemy = hero.findNearestEnemy(); 1 2 3 4 5 6 7 8 9 10 11 // Define your own…" at bounding box center [873, 174] width 282 height 212
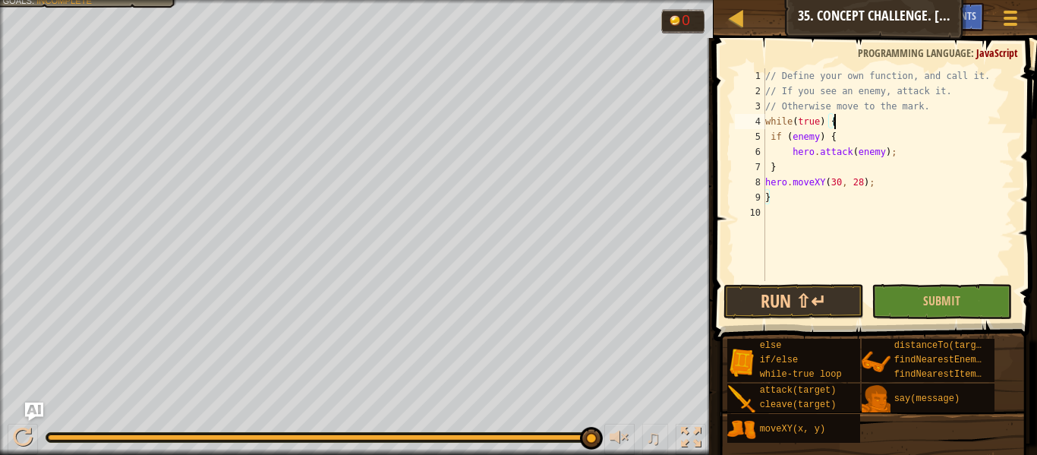
click at [763, 120] on div "4" at bounding box center [750, 121] width 30 height 15
type textarea "while(true) {"
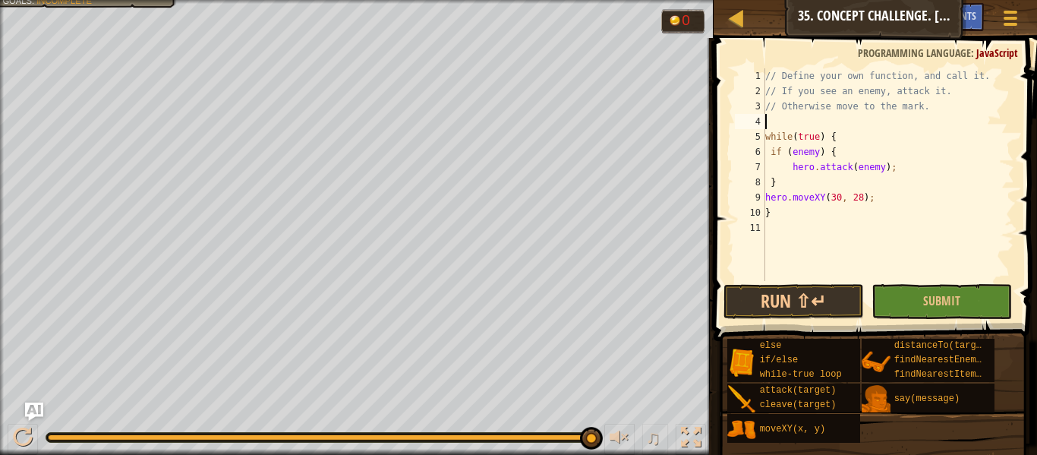
paste textarea "var enemy = hero.findNearestEnemy();"
type textarea "var enemy = hero.findNearestEnemy();"
click at [948, 314] on button "Submit" at bounding box center [941, 301] width 140 height 35
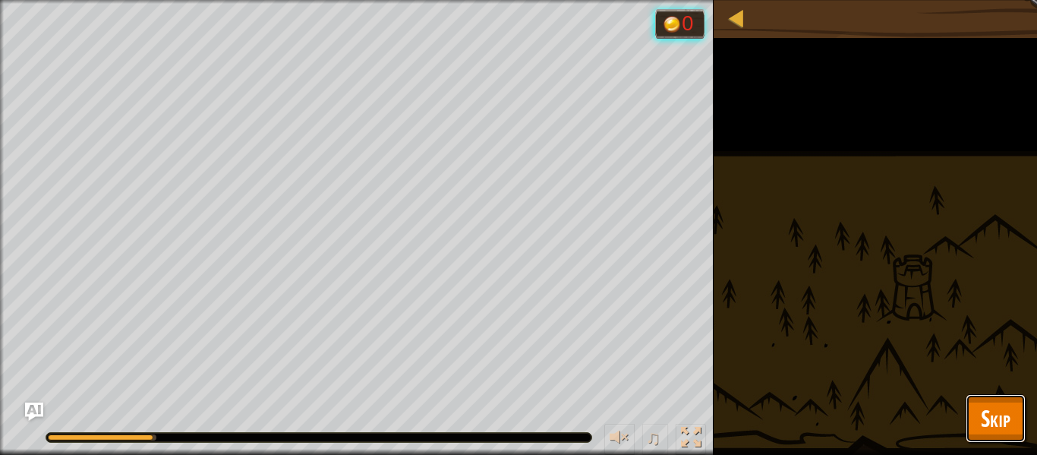
click at [989, 436] on button "Skip" at bounding box center [995, 418] width 60 height 49
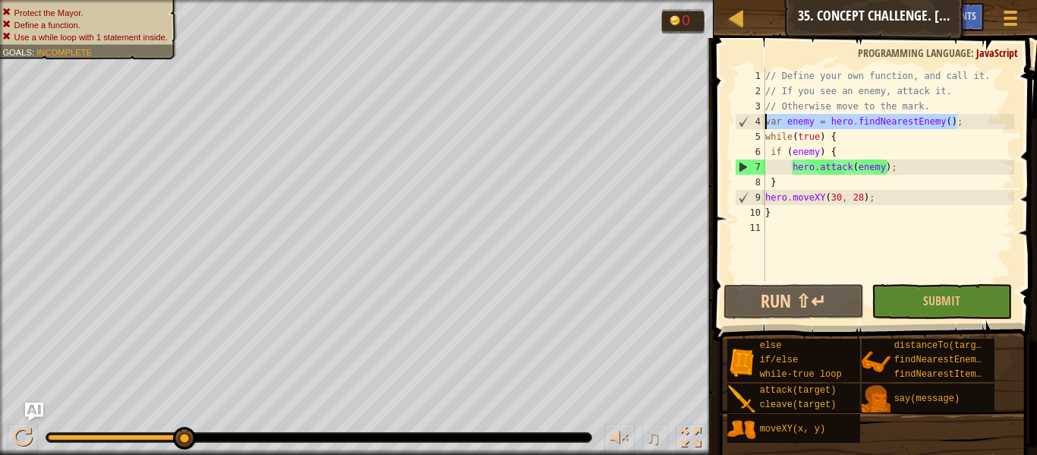
drag, startPoint x: 963, startPoint y: 125, endPoint x: 763, endPoint y: 127, distance: 199.6
click at [763, 127] on div "var enemy = hero.findNearestEnemy(); 1 2 3 4 5 6 7 8 9 10 11 // Define your own…" at bounding box center [873, 174] width 282 height 212
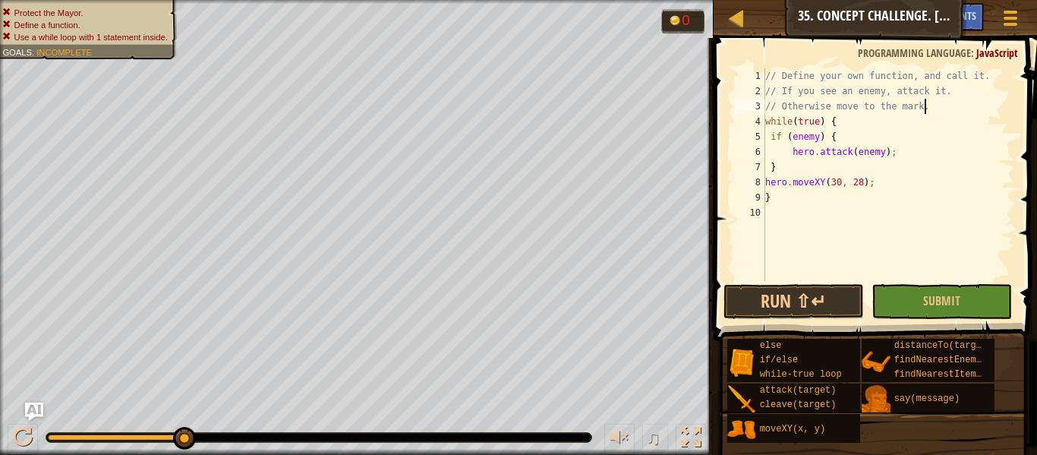
click at [853, 120] on div "// Define your own function, and call it. // If you see an enemy, attack it. //…" at bounding box center [888, 189] width 252 height 243
type textarea "while(true) {"
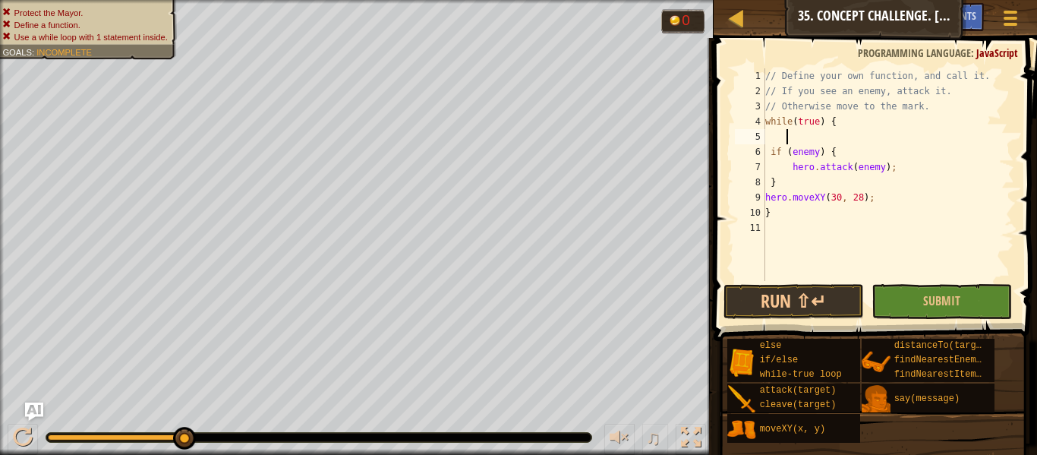
paste textarea "var enemy = hero.findNearestEnemy();"
click at [800, 185] on div "// Define your own function, and call it. // If you see an enemy, attack it. //…" at bounding box center [888, 189] width 252 height 243
type textarea "}"
click at [885, 192] on div "// Define your own function, and call it. // If you see an enemy, attack it. //…" at bounding box center [888, 189] width 252 height 243
click at [911, 166] on div "// Define your own function, and call it. // If you see an enemy, attack it. //…" at bounding box center [888, 189] width 252 height 243
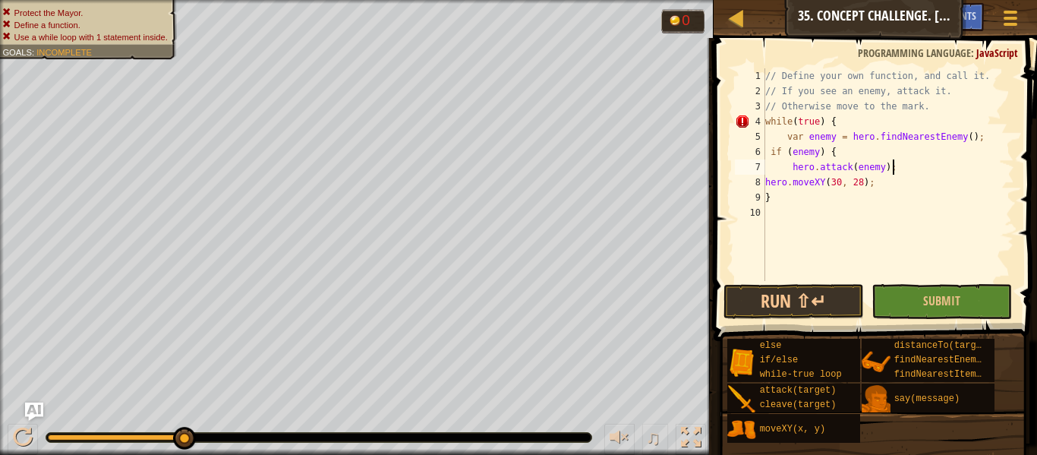
type textarea "hero.attack(enemy);}"
click at [965, 304] on button "Submit" at bounding box center [941, 301] width 140 height 35
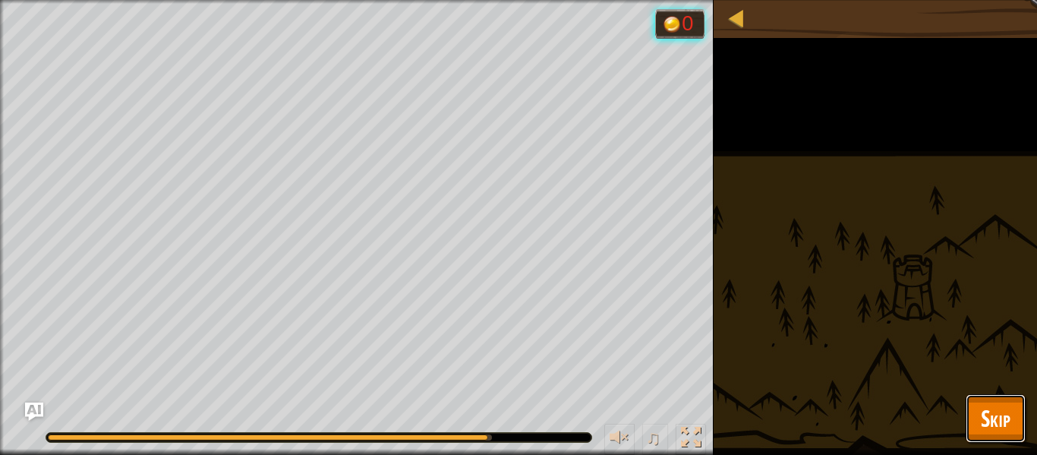
click at [994, 422] on span "Skip" at bounding box center [996, 417] width 30 height 31
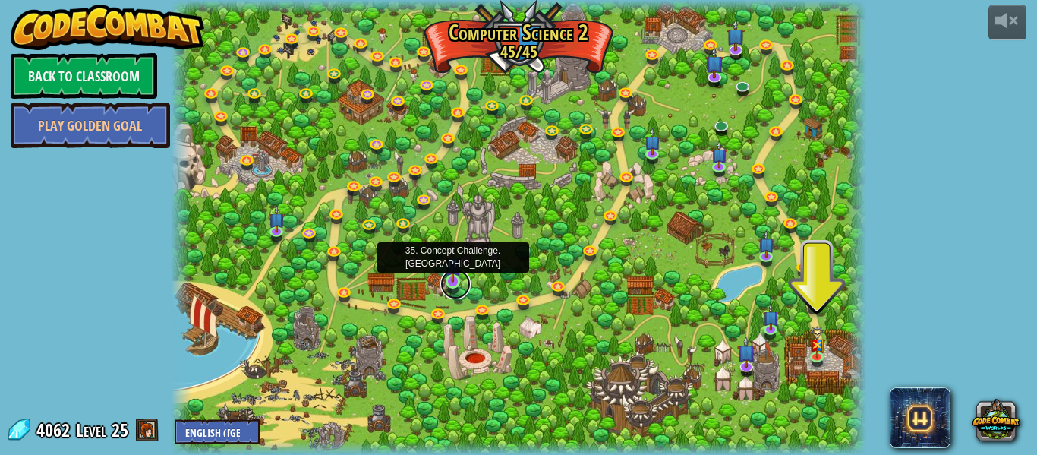
click at [458, 291] on link at bounding box center [455, 284] width 30 height 30
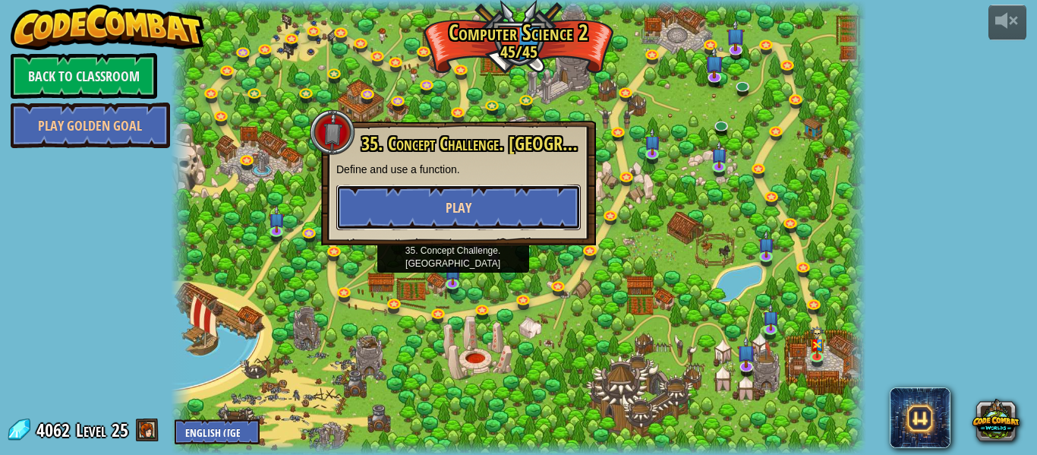
click at [488, 218] on button "Play" at bounding box center [458, 207] width 244 height 46
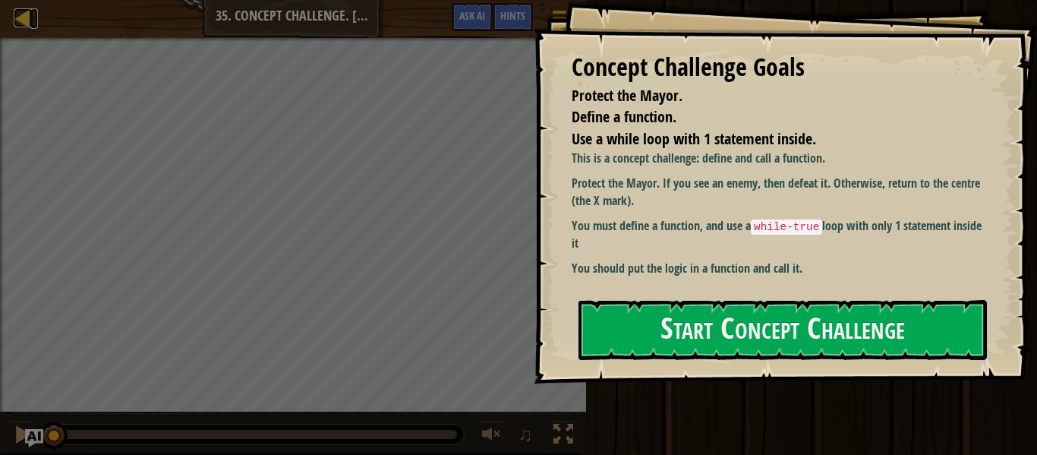
click at [27, 24] on div at bounding box center [23, 17] width 19 height 19
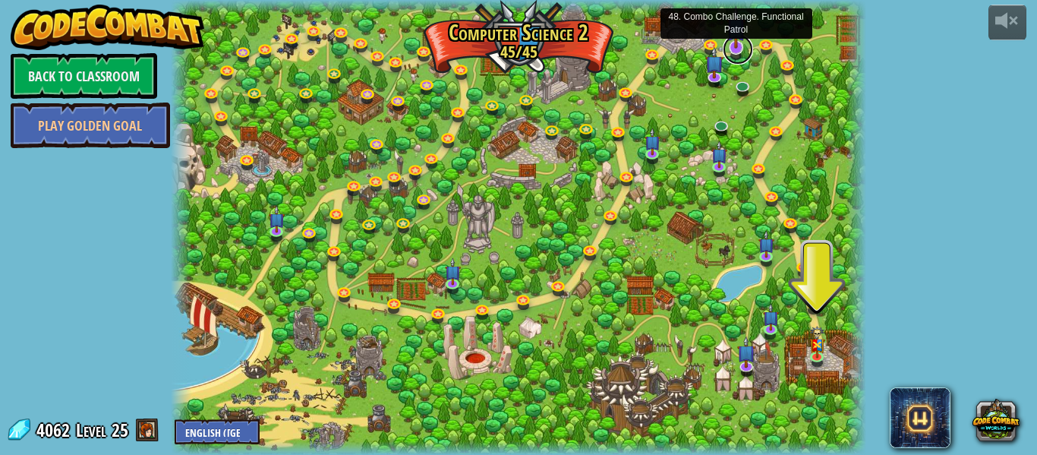
click at [733, 53] on link at bounding box center [737, 49] width 30 height 30
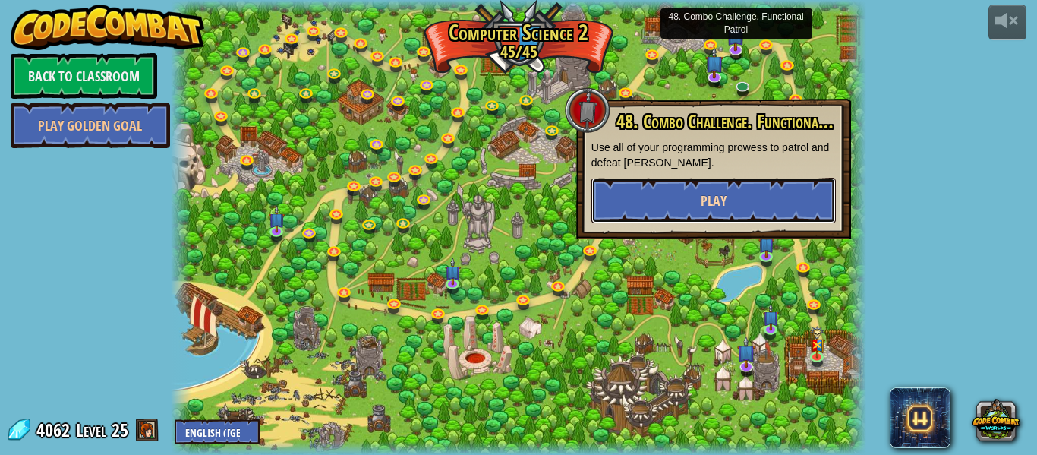
click at [712, 202] on span "Play" at bounding box center [713, 200] width 26 height 19
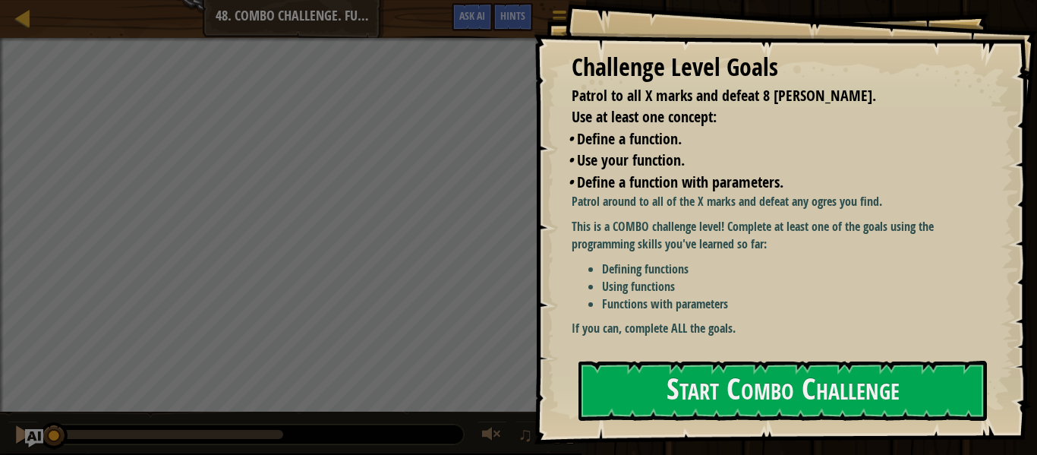
click at [716, 334] on p "If you can, complete ALL the goals." at bounding box center [777, 328] width 412 height 17
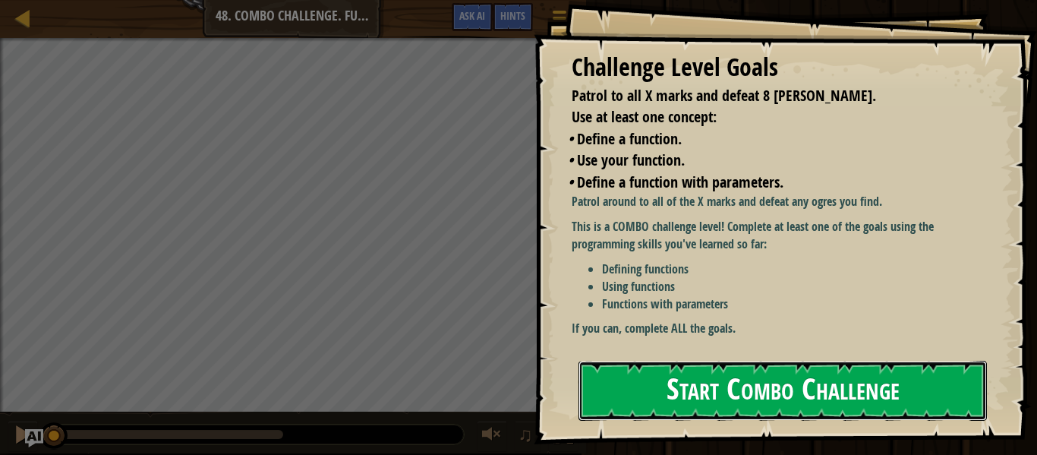
click at [729, 375] on button "Start Combo Challenge" at bounding box center [782, 390] width 408 height 60
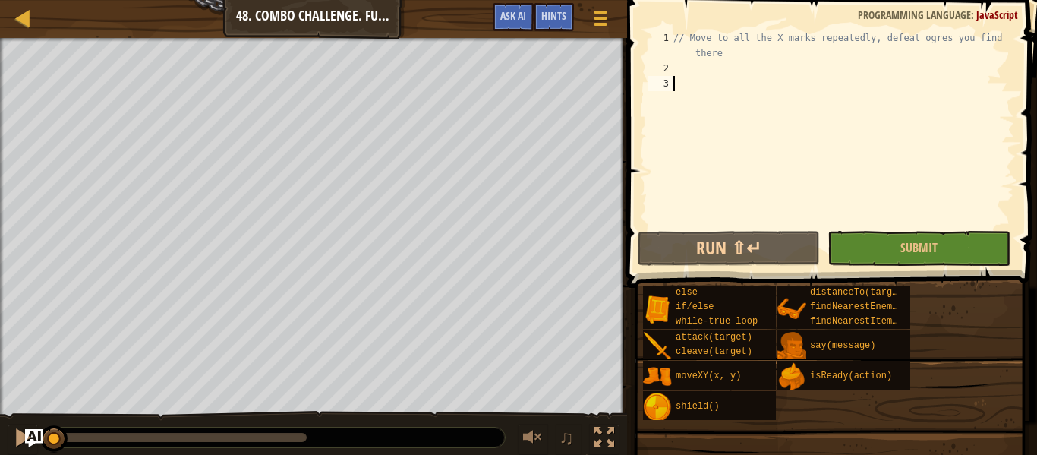
type textarea "t"
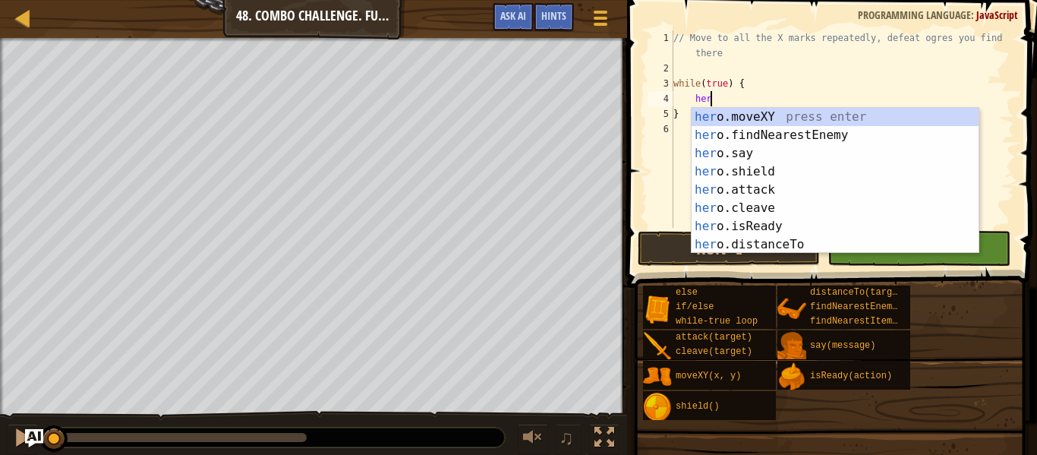
scroll to position [7, 5]
type textarea "hero.moveXY(x, y);"
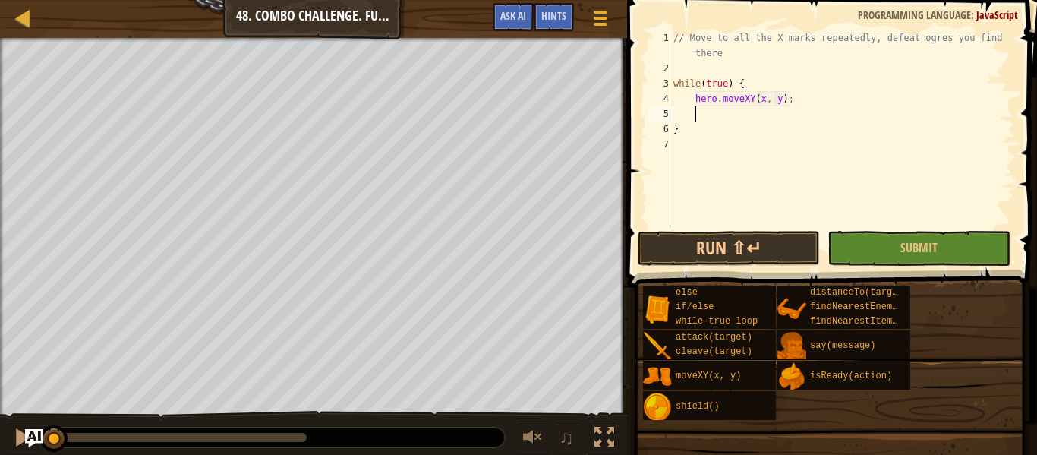
scroll to position [7, 3]
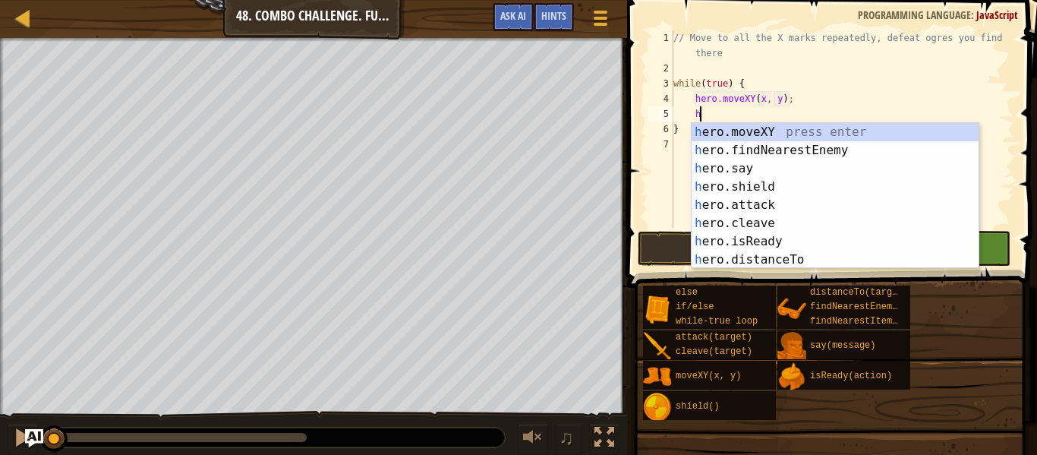
type textarea "hero.moveXY(x, y);"
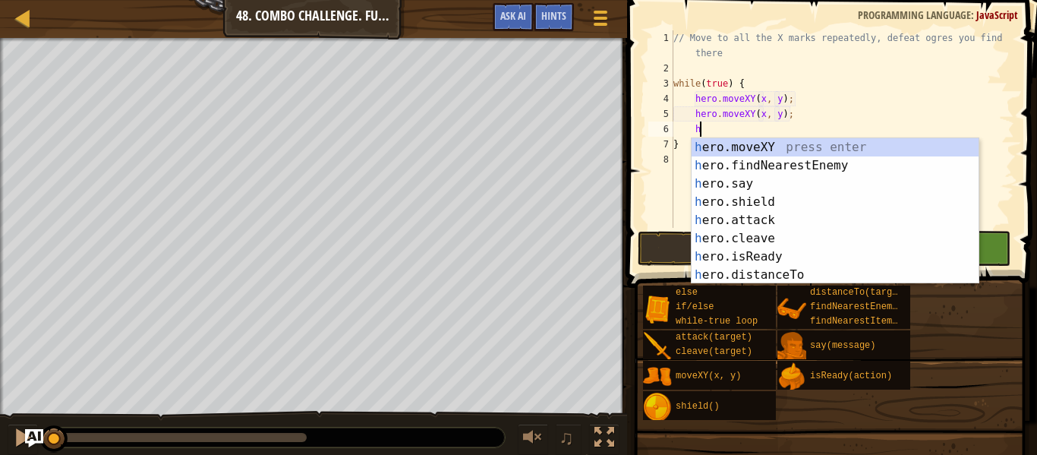
type textarea "hero.moveXY(x, y);"
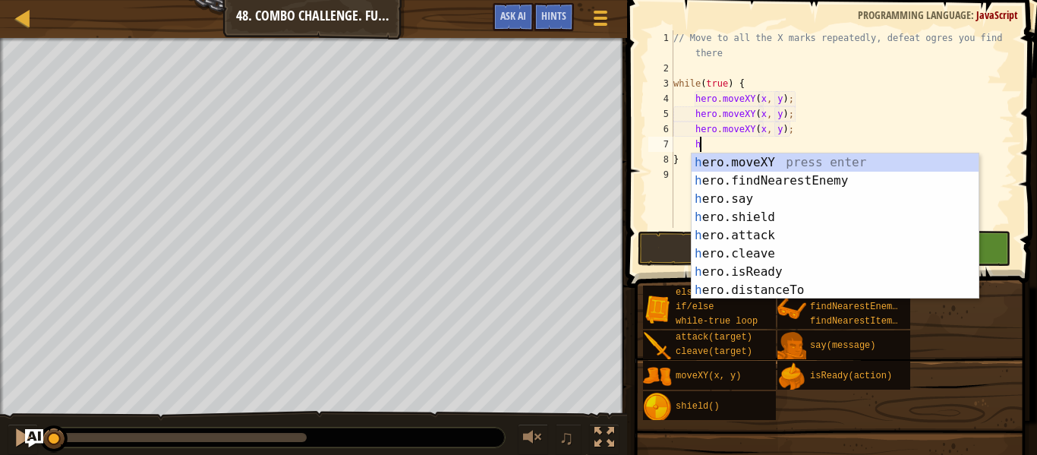
type textarea "hero.moveXY(x, y);"
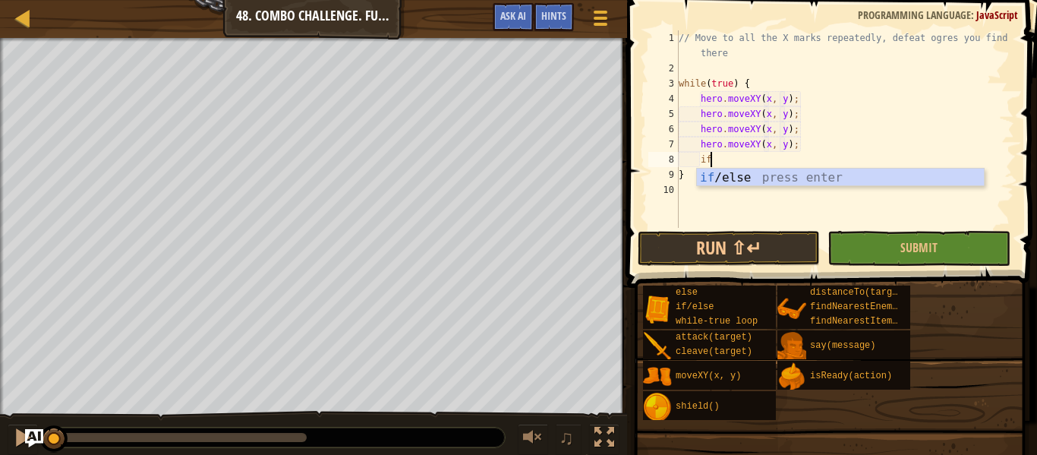
scroll to position [7, 4]
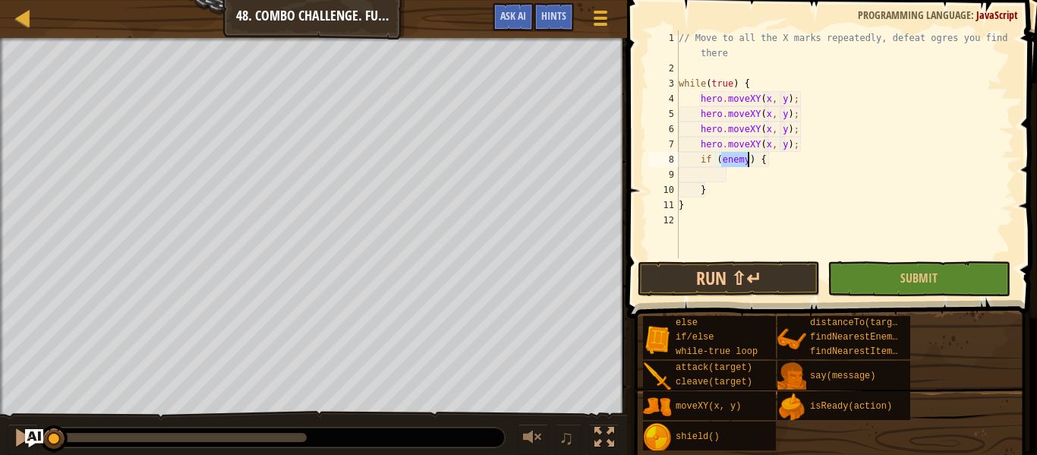
click at [715, 184] on div "// Move to all the X marks repeatedly, defeat ogres you find there while ( true…" at bounding box center [844, 166] width 338 height 273
type textarea "}"
click at [721, 178] on div "// Move to all the X marks repeatedly, defeat ogres you find there while ( true…" at bounding box center [844, 166] width 338 height 273
click at [768, 101] on div "// Move to all the X marks repeatedly, defeat ogres you find there while ( true…" at bounding box center [844, 166] width 338 height 273
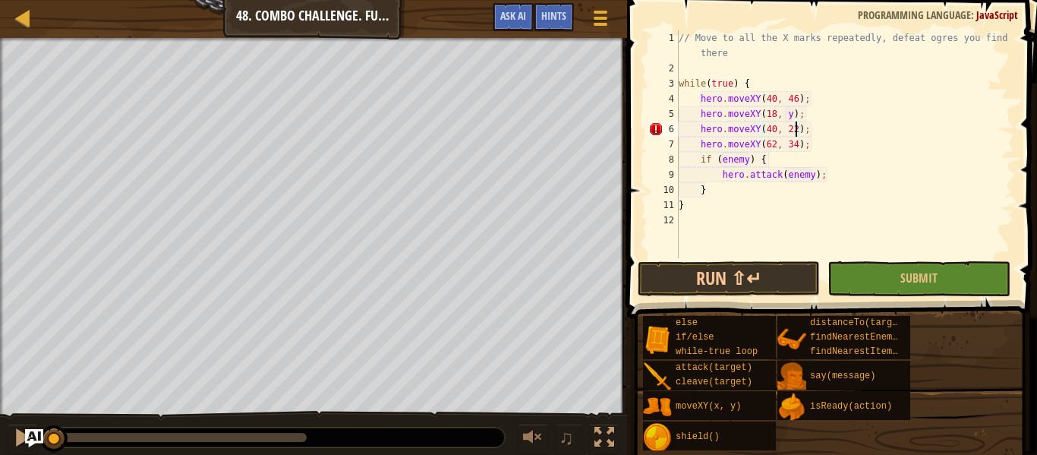
scroll to position [7, 17]
click at [793, 118] on div "// Move to all the X marks repeatedly, defeat ogres you find there while ( true…" at bounding box center [844, 166] width 338 height 273
click at [892, 288] on button "Submit" at bounding box center [918, 278] width 182 height 35
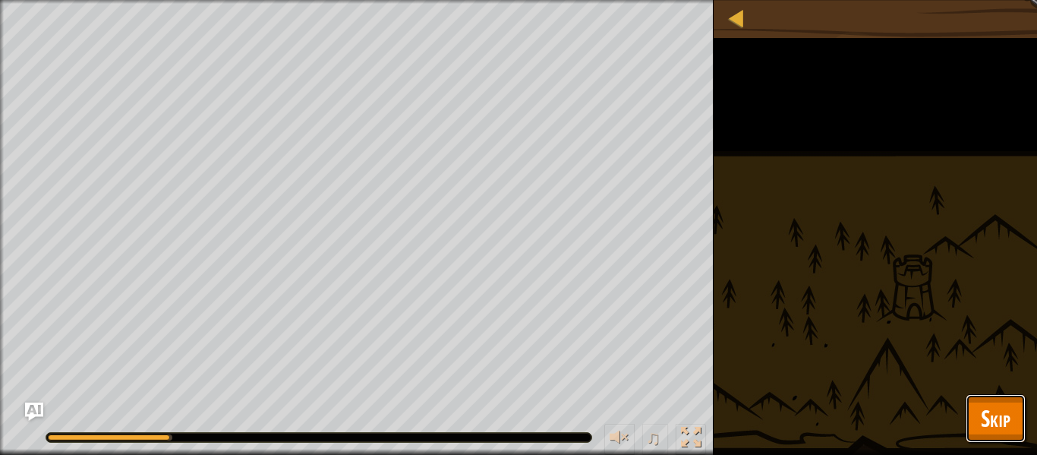
click at [986, 407] on span "Skip" at bounding box center [996, 417] width 30 height 31
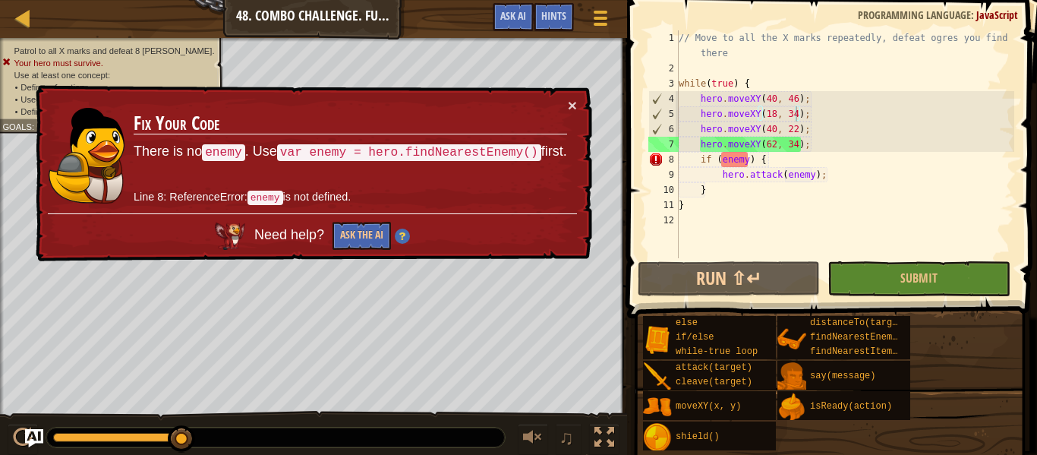
type textarea "hero.moveXY(62, 34);"
click at [811, 148] on div "// Move to all the X marks repeatedly, defeat ogres you find there while ( true…" at bounding box center [844, 166] width 338 height 273
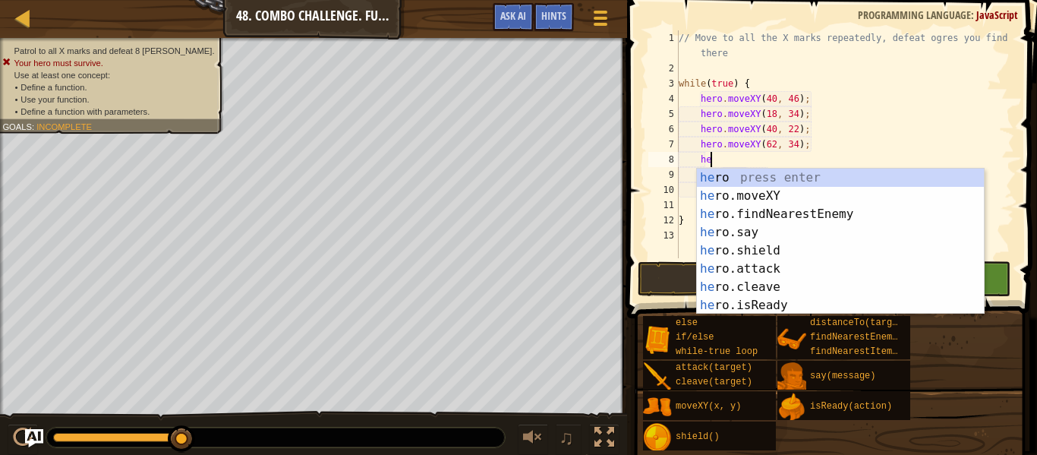
scroll to position [7, 5]
click at [849, 204] on div "her o press enter her o.moveXY press enter her o.findNearestEnemy press enter h…" at bounding box center [840, 259] width 287 height 182
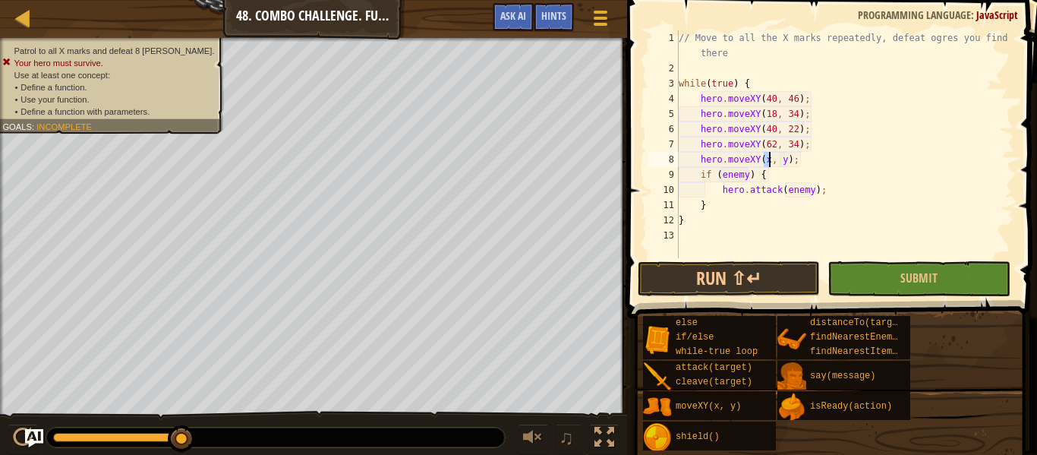
click at [833, 165] on div "// Move to all the X marks repeatedly, defeat ogres you find there while ( true…" at bounding box center [844, 166] width 338 height 273
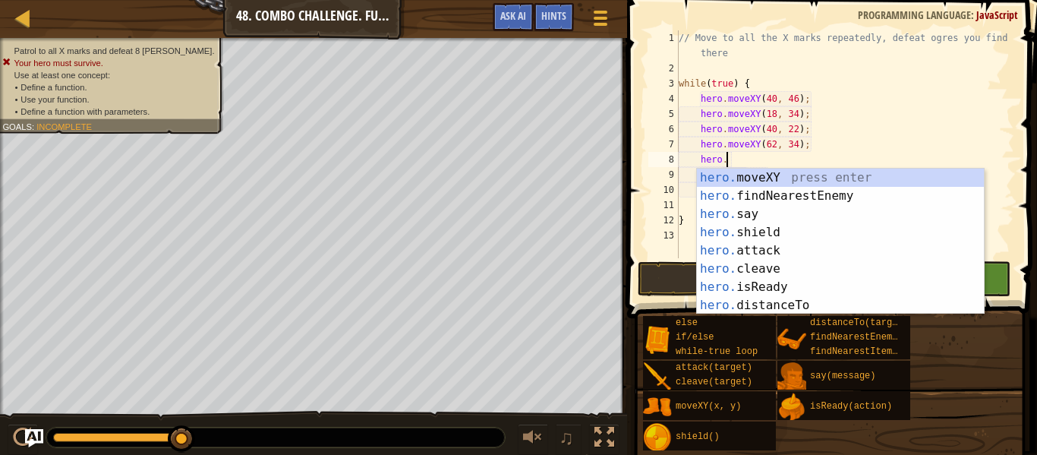
type textarea "hero"
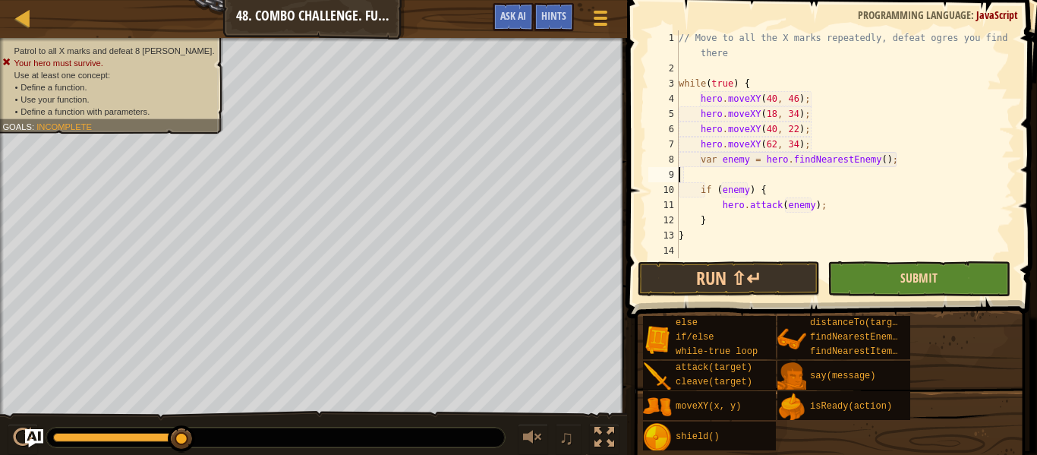
scroll to position [7, 0]
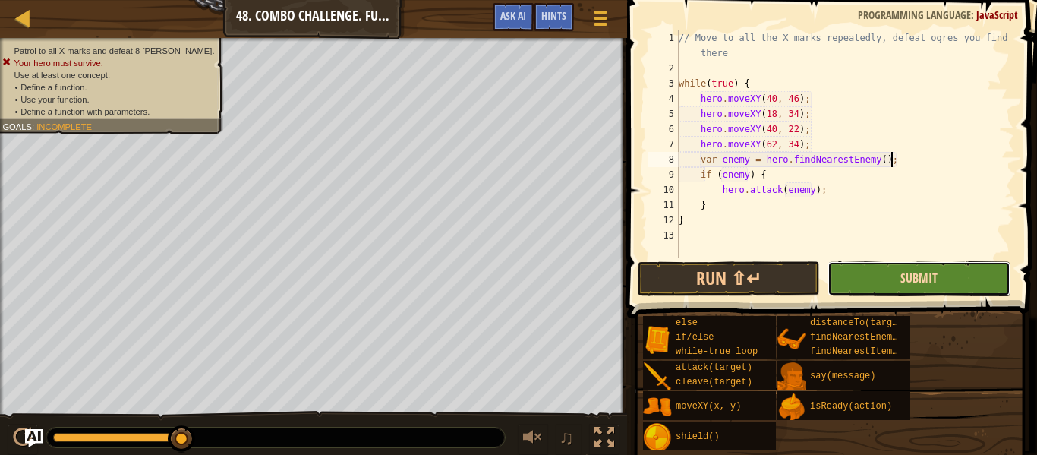
click at [924, 283] on span "Submit" at bounding box center [918, 277] width 37 height 17
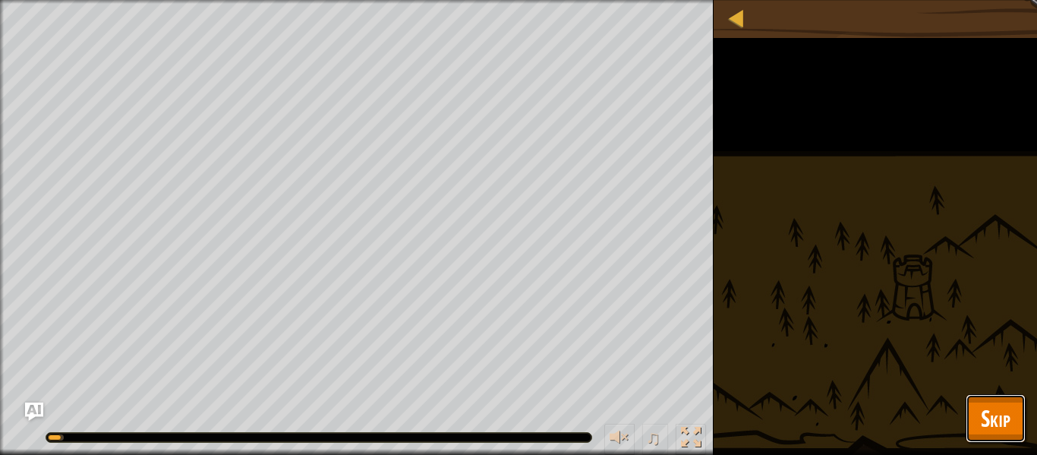
click at [984, 409] on span "Skip" at bounding box center [996, 417] width 30 height 31
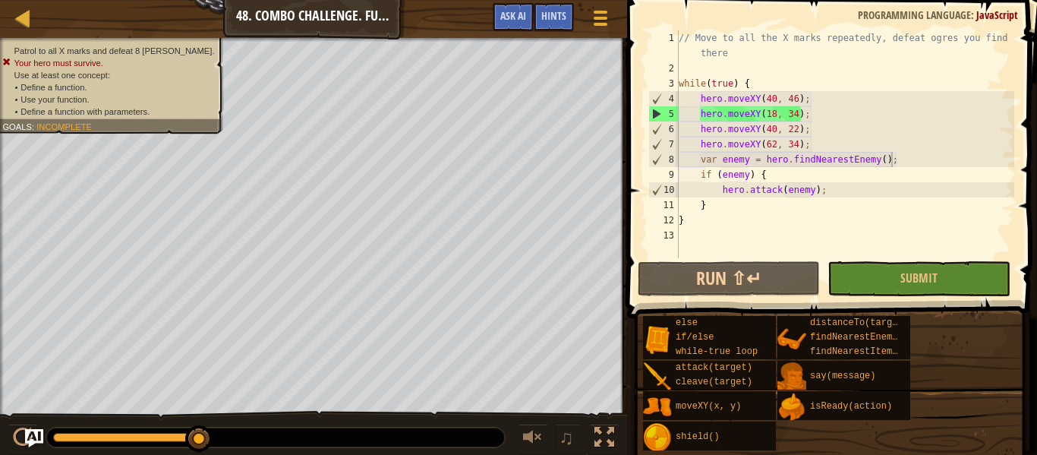
click at [424, 361] on div "Patrol to all X marks and defeat 8 [PERSON_NAME]. Your hero must survive. Use a…" at bounding box center [518, 247] width 1037 height 418
drag, startPoint x: 920, startPoint y: 155, endPoint x: 697, endPoint y: 157, distance: 223.1
click at [697, 157] on div "// Move to all the X marks repeatedly, defeat ogres you find there while ( true…" at bounding box center [844, 166] width 338 height 273
click at [836, 96] on div "// Move to all the X marks repeatedly, defeat ogres you find there while ( true…" at bounding box center [844, 166] width 338 height 273
type textarea "hero.moveXY(40, 46);"
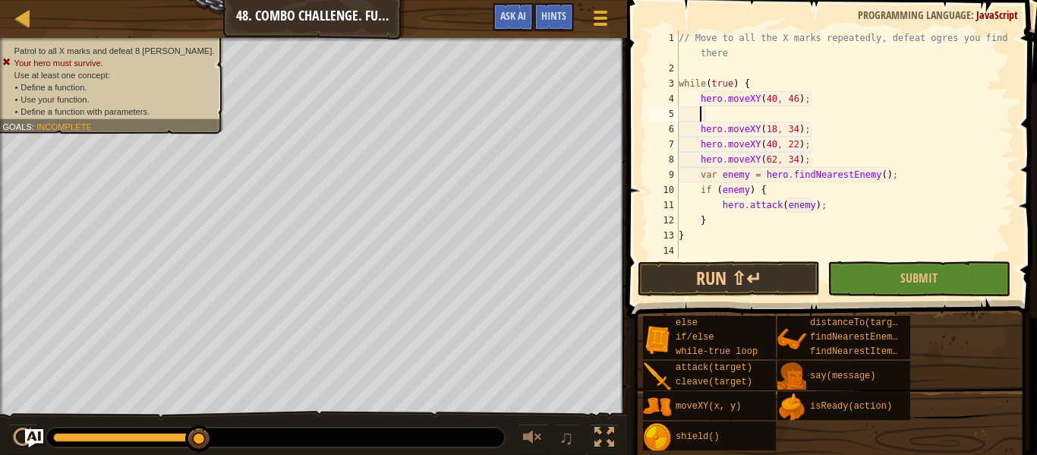
paste textarea "var enemy = hero.findNearestEnemy();"
type textarea "hero.moveXY(18, 34);"
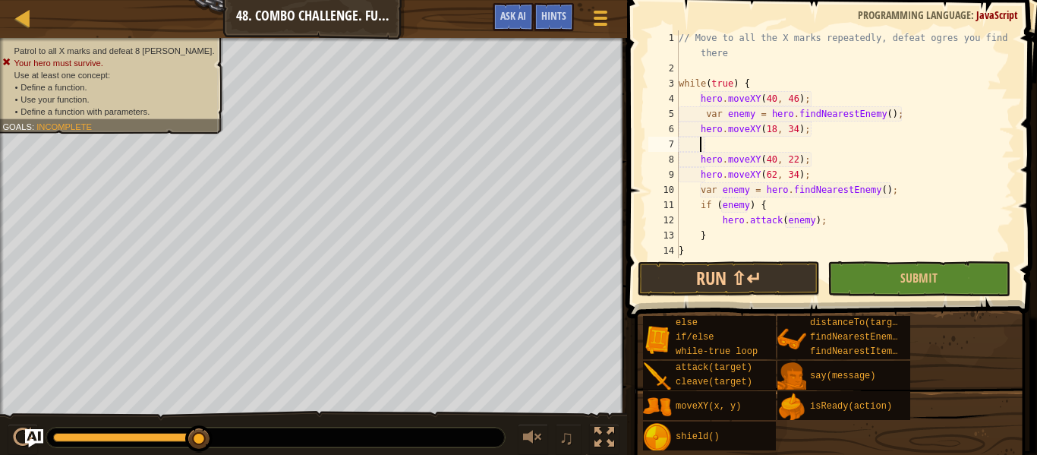
paste textarea "var enemy = hero.findNearestEnemy();"
type textarea "hero.moveXY(40, 22);"
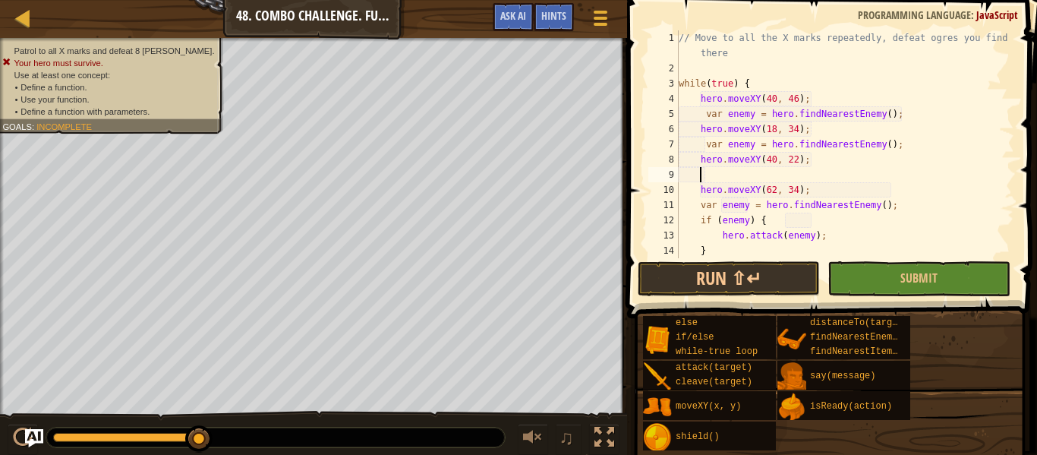
paste textarea "var enemy = hero.findNearestEnemy();"
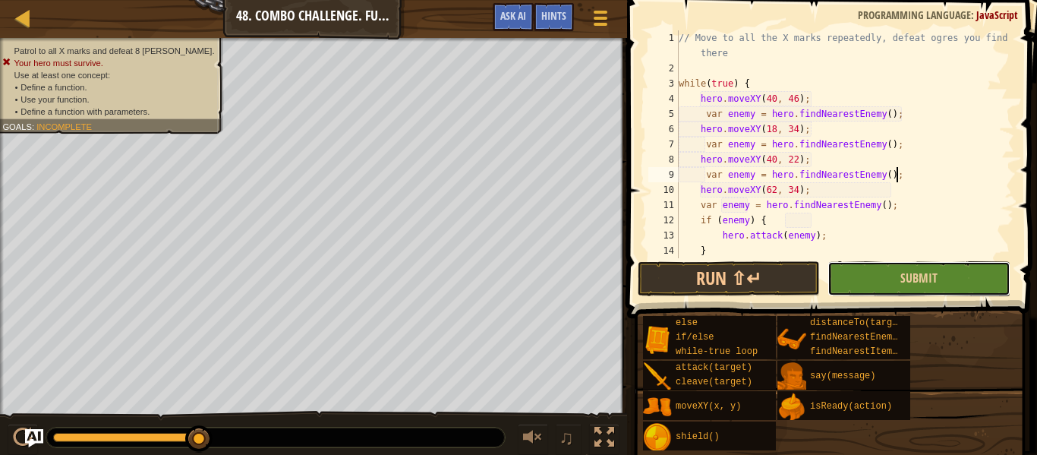
click at [940, 271] on button "Submit" at bounding box center [918, 278] width 182 height 35
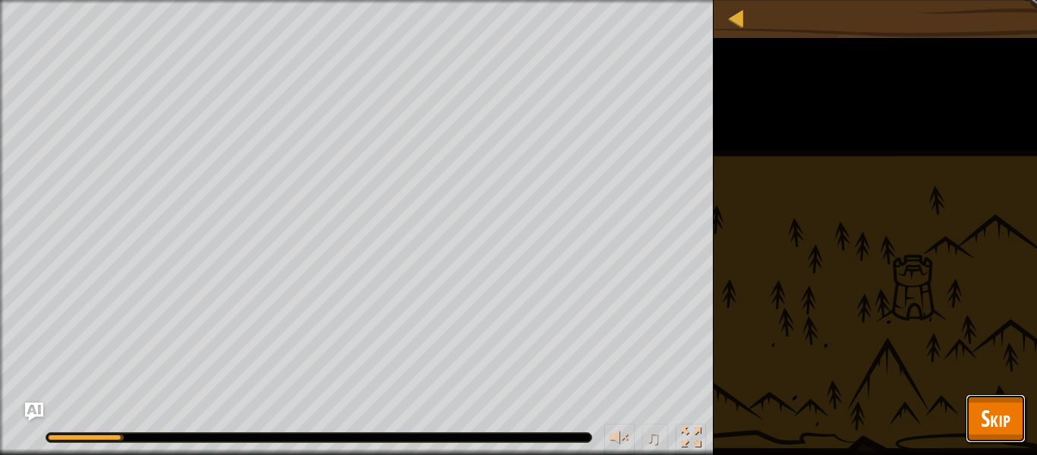
click at [990, 394] on button "Skip" at bounding box center [995, 418] width 60 height 49
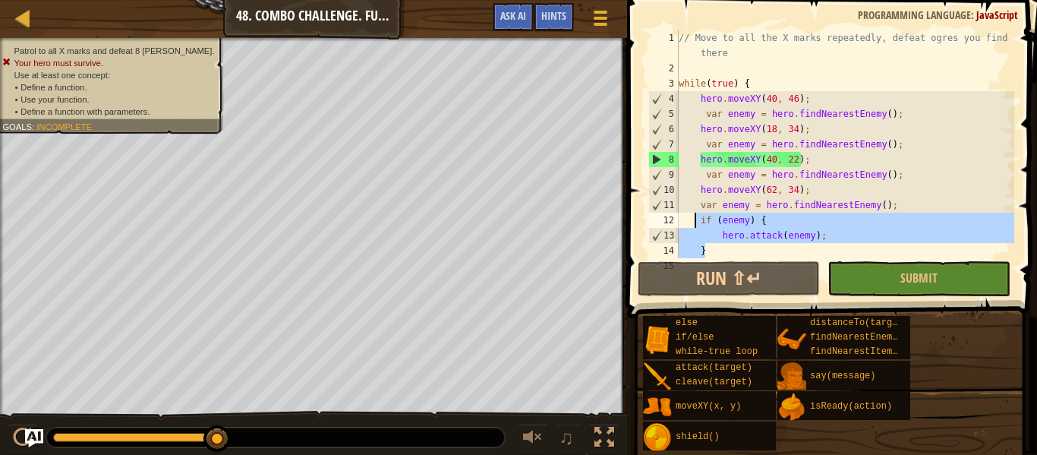
drag, startPoint x: 838, startPoint y: 243, endPoint x: 695, endPoint y: 222, distance: 144.2
click at [695, 222] on div "// Move to all the X marks repeatedly, defeat ogres you find there while ( true…" at bounding box center [844, 166] width 338 height 273
click at [905, 114] on div "// Move to all the X marks repeatedly, defeat ogres you find there while ( true…" at bounding box center [844, 166] width 338 height 273
type textarea "var enemy = hero.findNearestEnemy();"
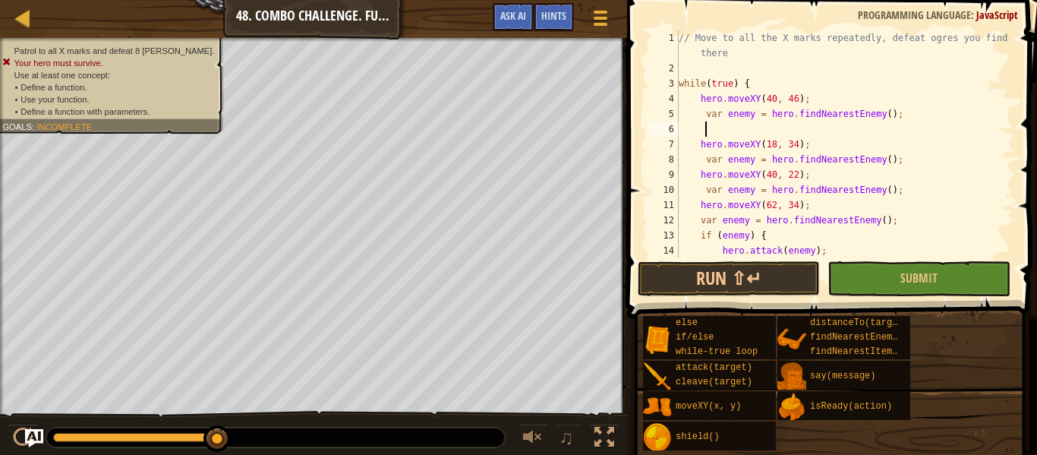
paste textarea "}"
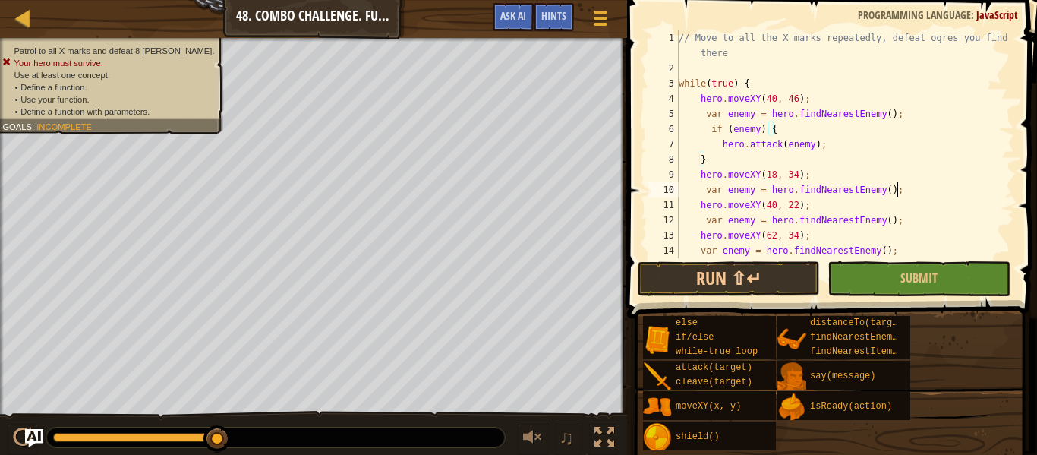
click at [941, 185] on div "// Move to all the X marks repeatedly, defeat ogres you find there while ( true…" at bounding box center [844, 166] width 338 height 273
paste textarea "}"
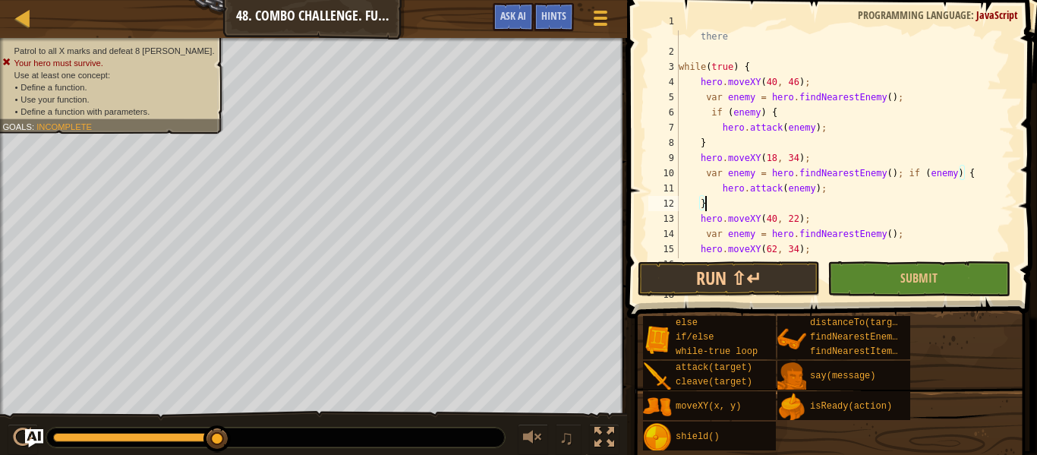
scroll to position [17, 0]
click at [902, 177] on div "// Move to all the X marks repeatedly, defeat ogres you find there while ( true…" at bounding box center [844, 150] width 338 height 273
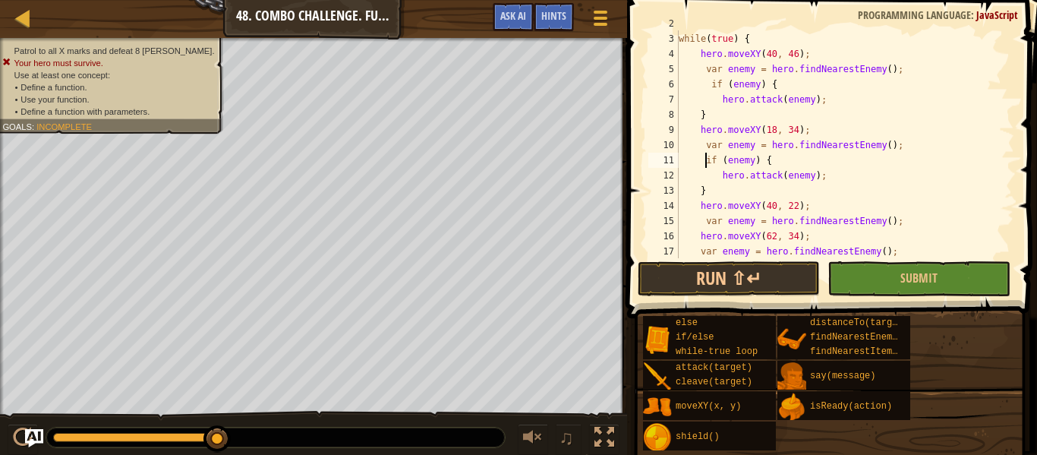
scroll to position [121, 0]
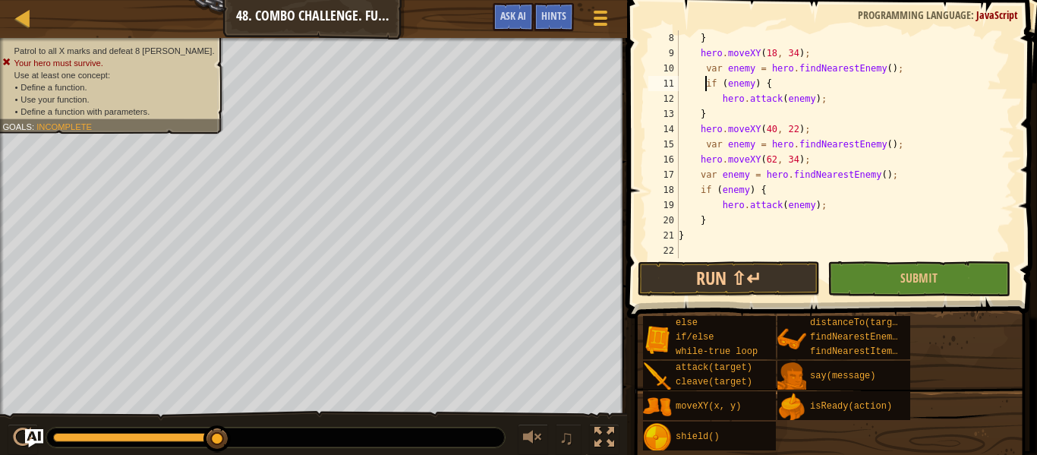
click at [902, 146] on div "} hero . moveXY ( 18 , 34 ) ; var enemy = hero . findNearestEnemy ( ) ; if ( en…" at bounding box center [844, 159] width 338 height 258
type textarea "var enemy = hero.findNearestEnemy();"
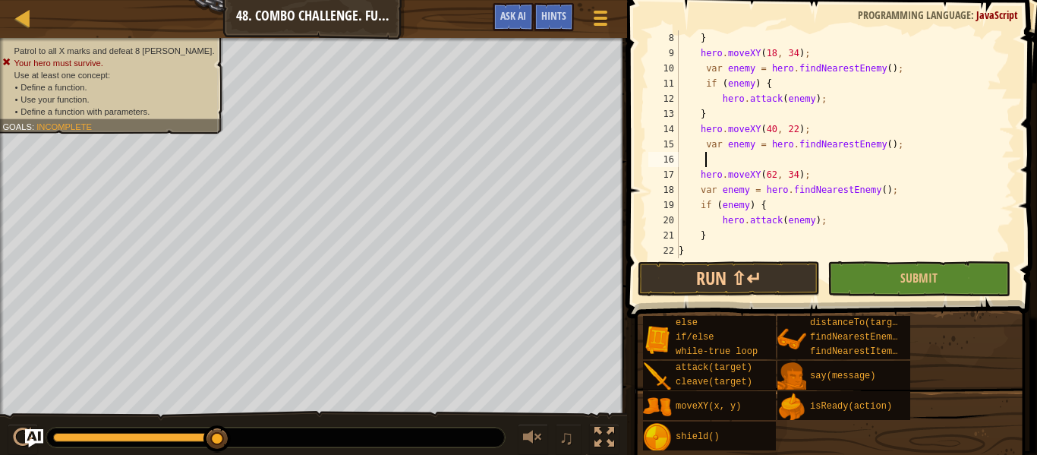
paste textarea "}"
type textarea "}"
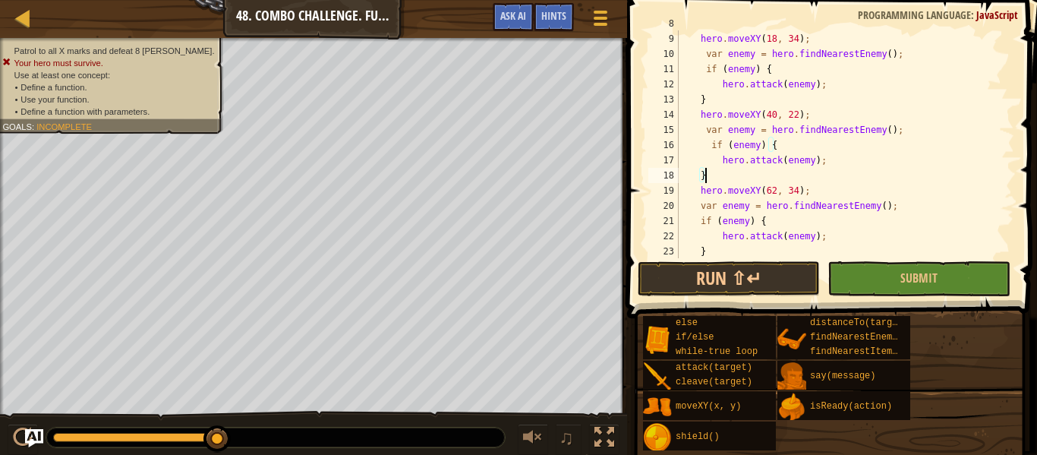
scroll to position [167, 0]
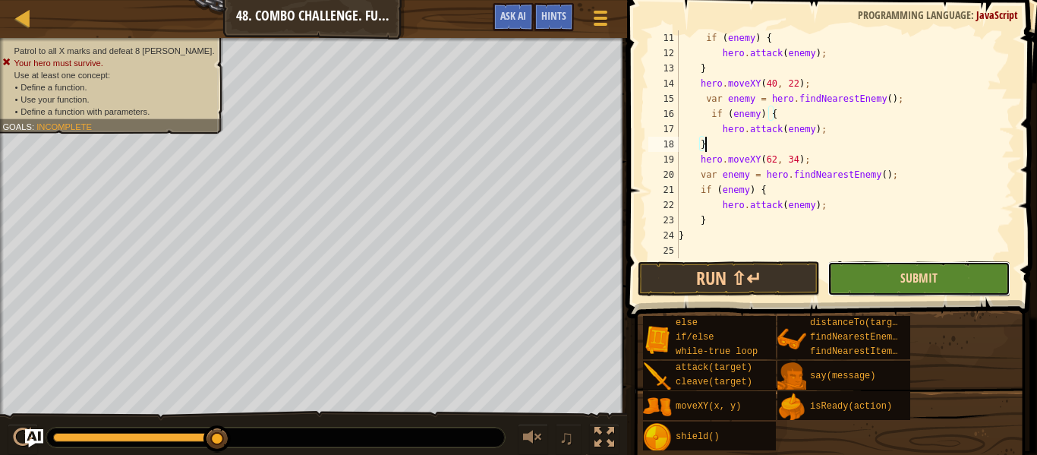
click at [914, 280] on span "Submit" at bounding box center [918, 277] width 37 height 17
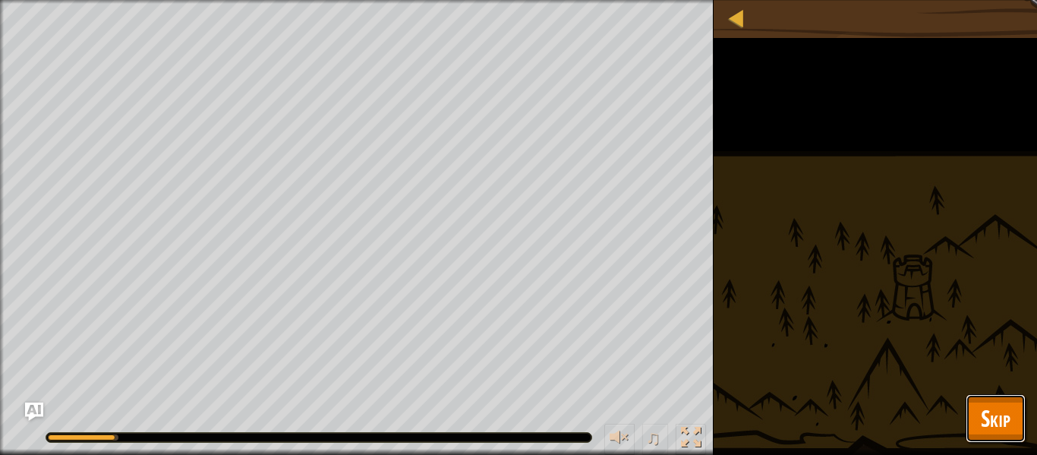
click at [985, 412] on span "Skip" at bounding box center [996, 417] width 30 height 31
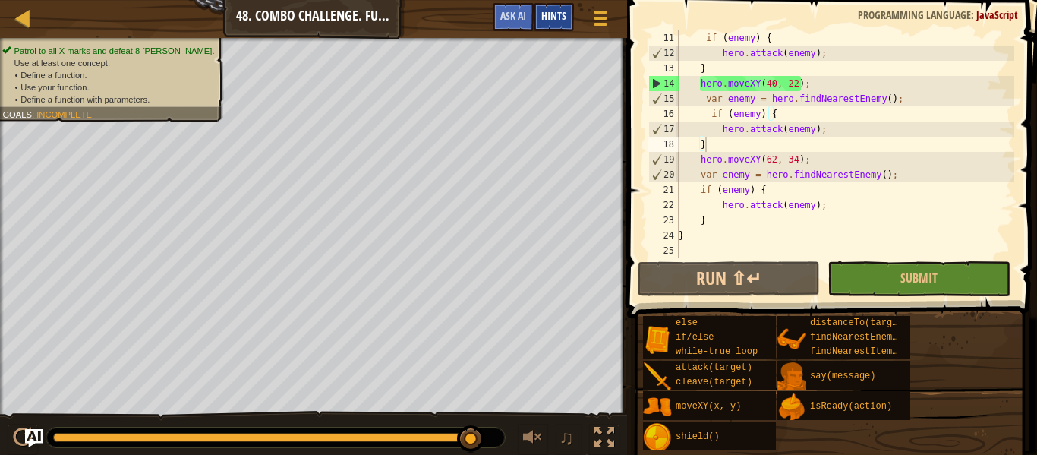
click at [568, 9] on div "Hints" at bounding box center [554, 17] width 40 height 28
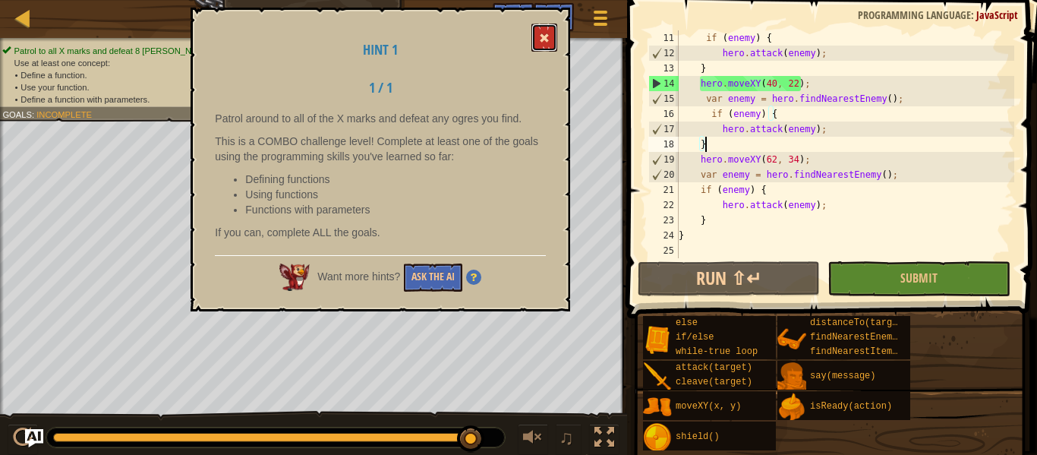
click at [537, 42] on button at bounding box center [544, 38] width 26 height 28
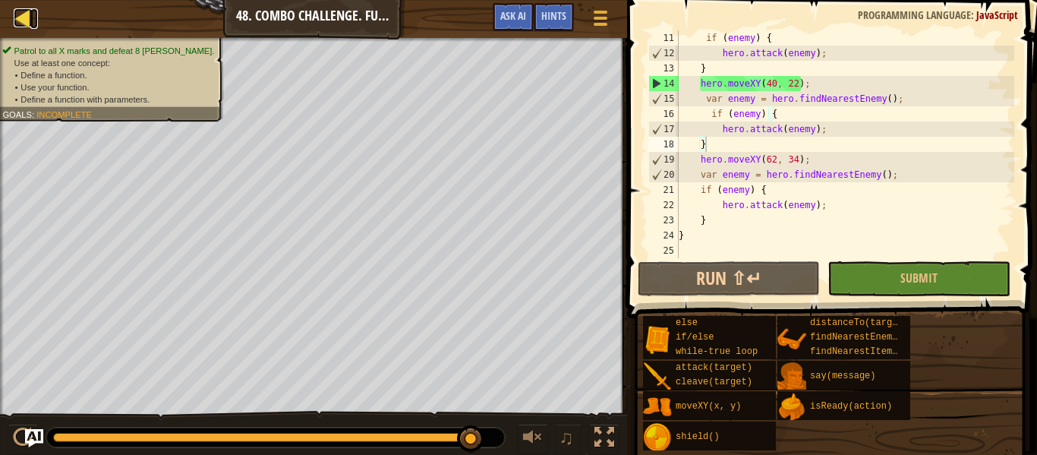
click at [29, 17] on div at bounding box center [23, 17] width 19 height 19
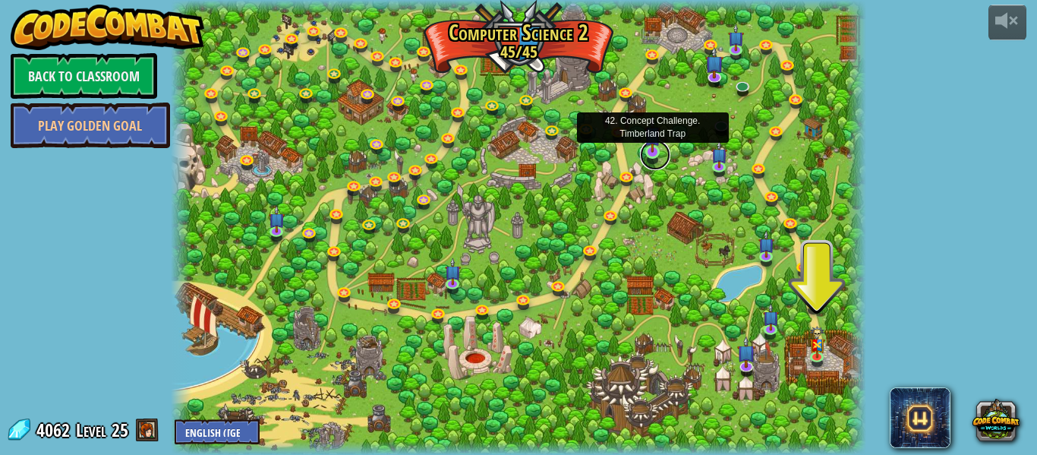
click at [655, 153] on link at bounding box center [655, 155] width 30 height 30
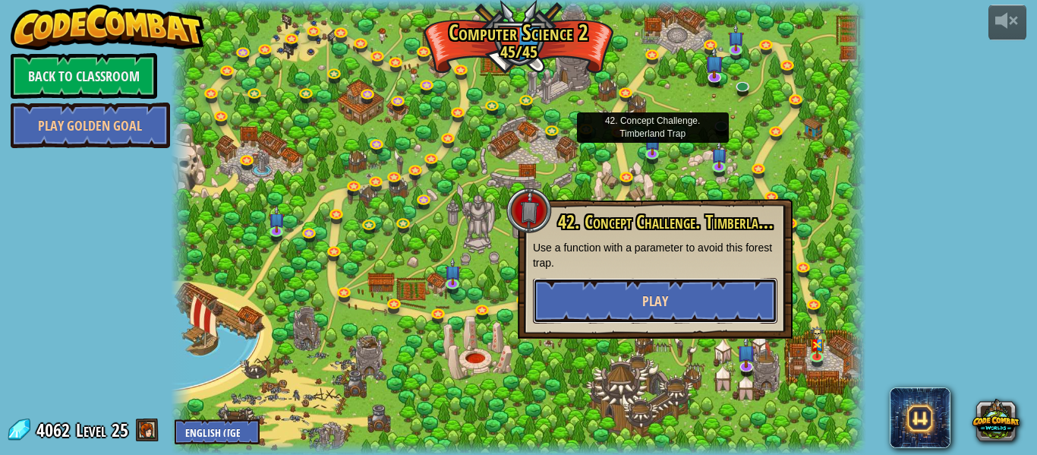
click at [678, 292] on button "Play" at bounding box center [655, 301] width 244 height 46
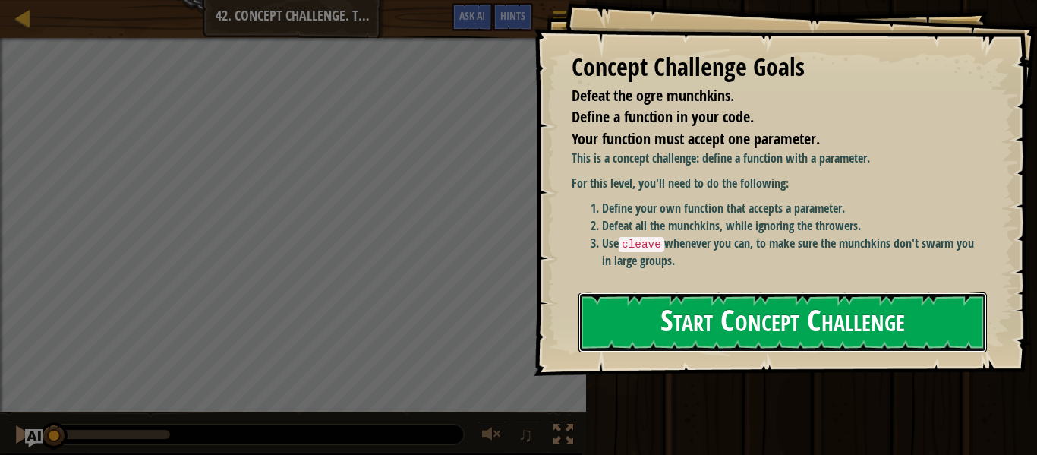
click at [695, 309] on button "Start Concept Challenge" at bounding box center [782, 322] width 408 height 60
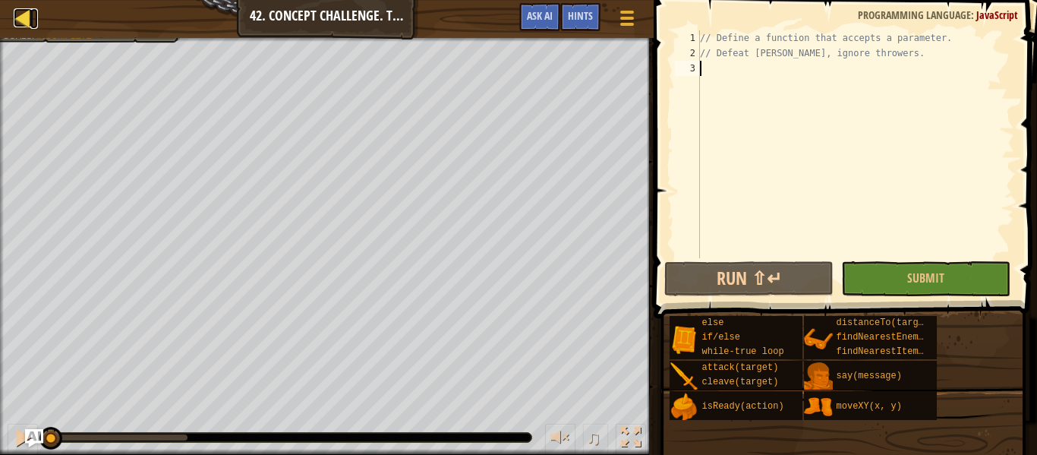
click at [24, 11] on div at bounding box center [23, 17] width 19 height 19
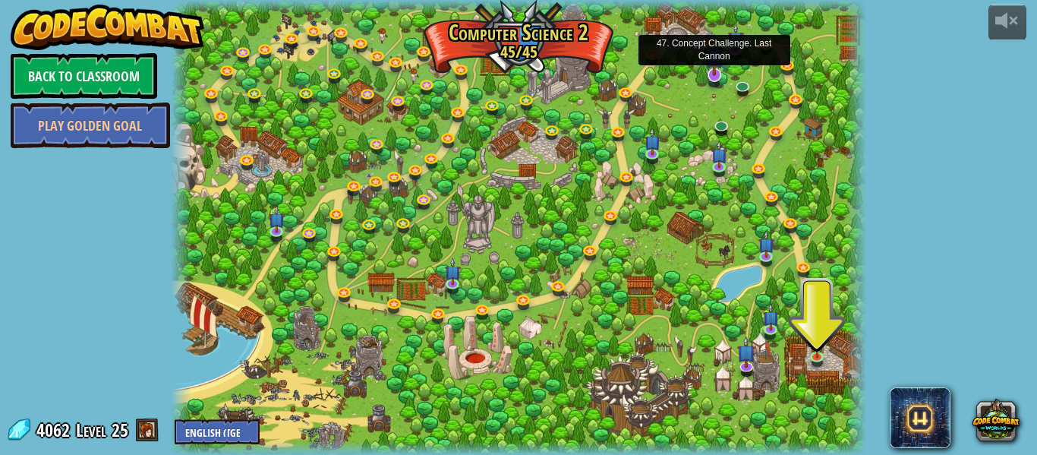
click at [712, 71] on img at bounding box center [714, 54] width 18 height 42
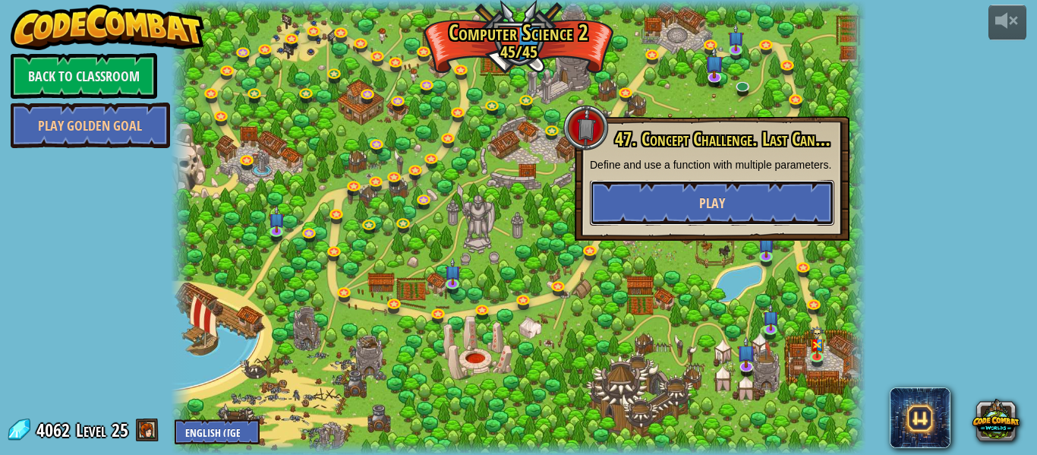
click at [719, 212] on span "Play" at bounding box center [712, 203] width 26 height 19
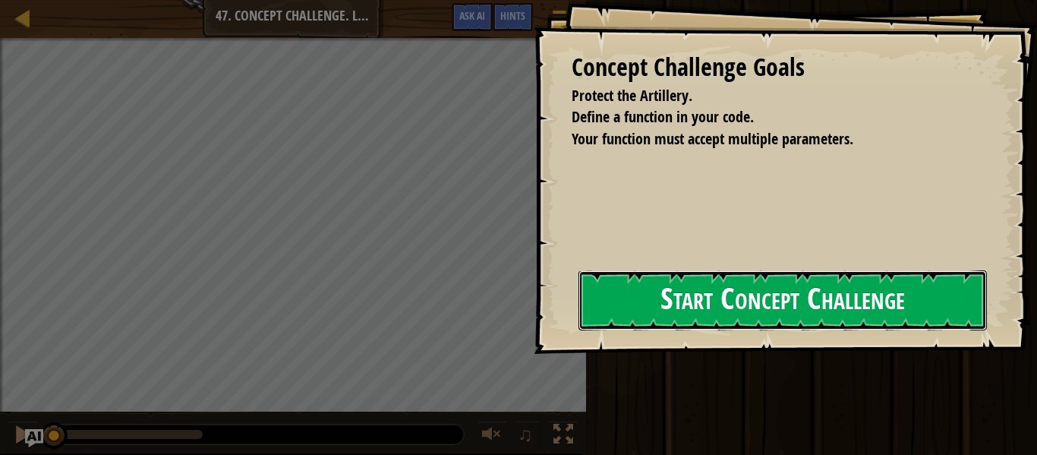
click at [714, 297] on button "Start Concept Challenge" at bounding box center [782, 300] width 408 height 60
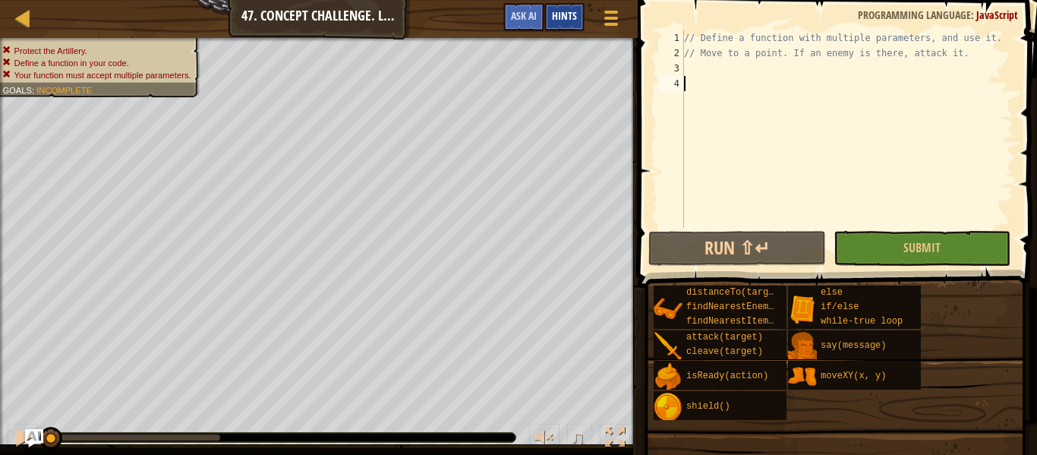
click at [556, 21] on span "Hints" at bounding box center [564, 15] width 25 height 14
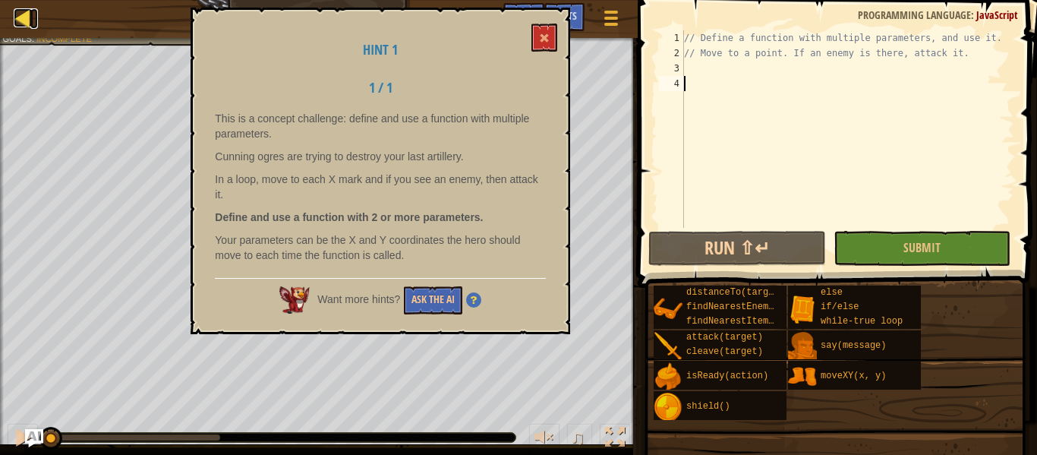
click at [20, 15] on div at bounding box center [23, 17] width 19 height 19
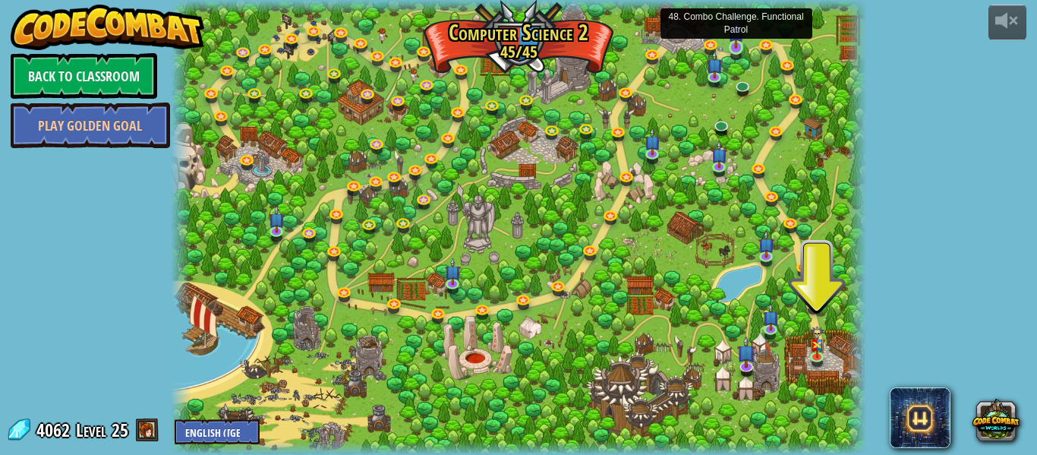
click at [739, 44] on img at bounding box center [736, 30] width 16 height 36
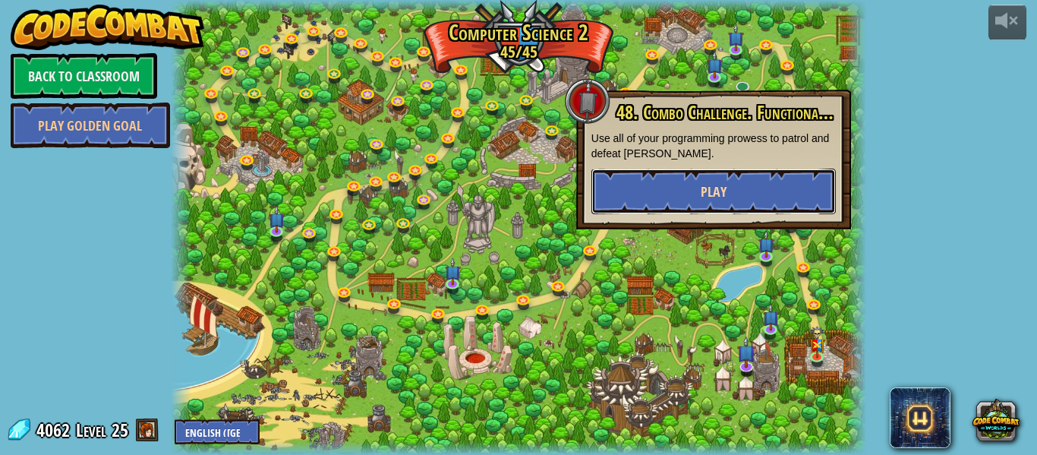
click at [689, 190] on button "Play" at bounding box center [713, 191] width 244 height 46
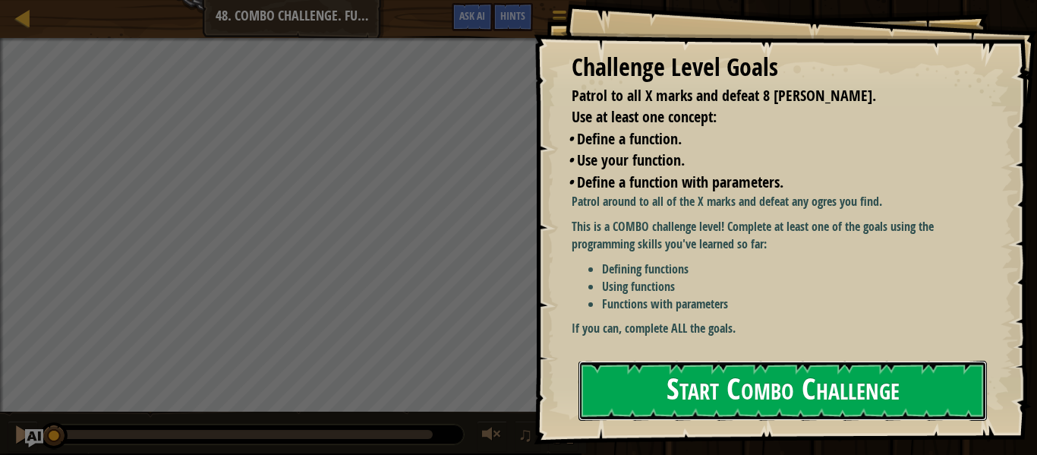
click at [713, 401] on button "Start Combo Challenge" at bounding box center [782, 390] width 408 height 60
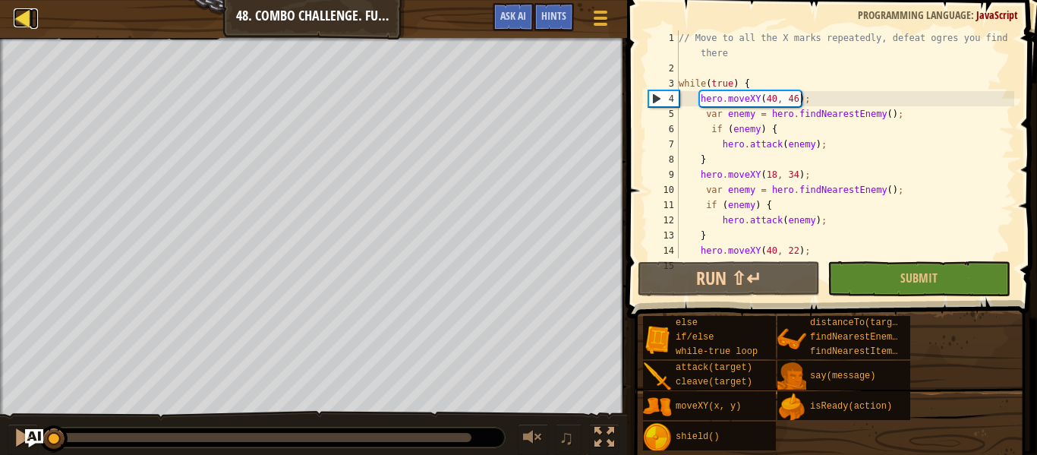
click at [23, 27] on div at bounding box center [23, 17] width 19 height 19
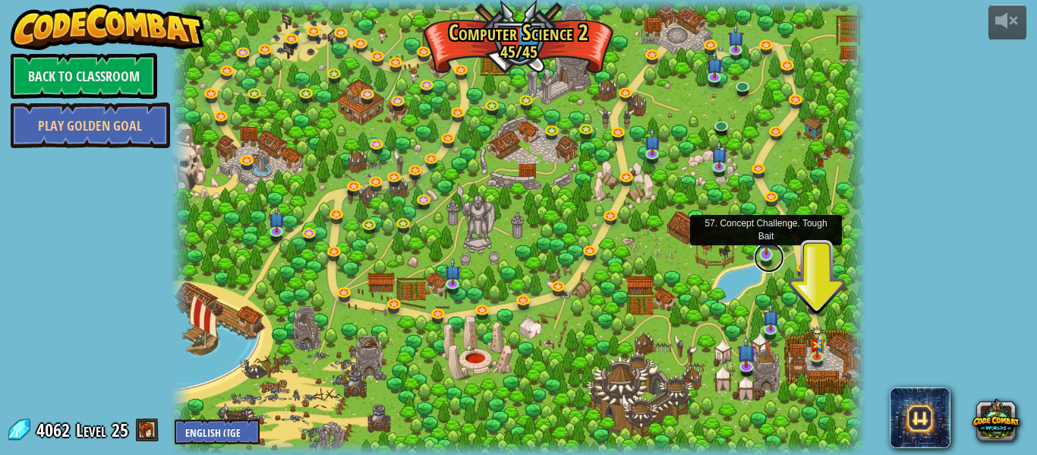
click at [773, 255] on link at bounding box center [769, 257] width 30 height 30
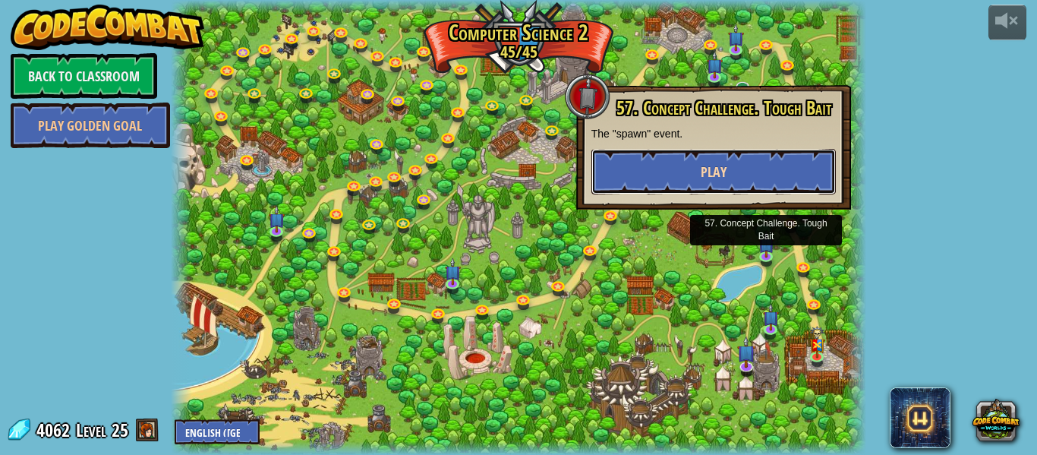
click at [722, 155] on button "Play" at bounding box center [713, 172] width 244 height 46
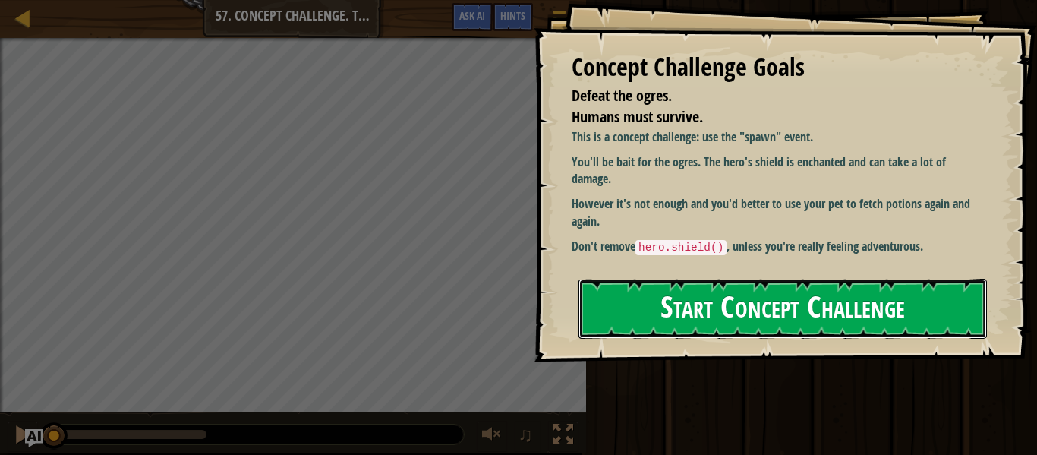
click at [703, 279] on button "Start Concept Challenge" at bounding box center [782, 309] width 408 height 60
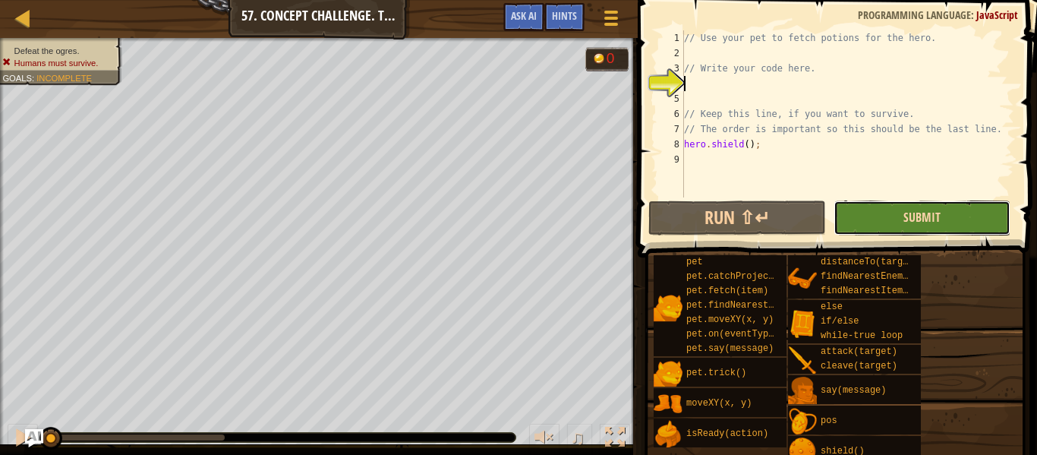
click at [930, 219] on span "Submit" at bounding box center [921, 217] width 37 height 17
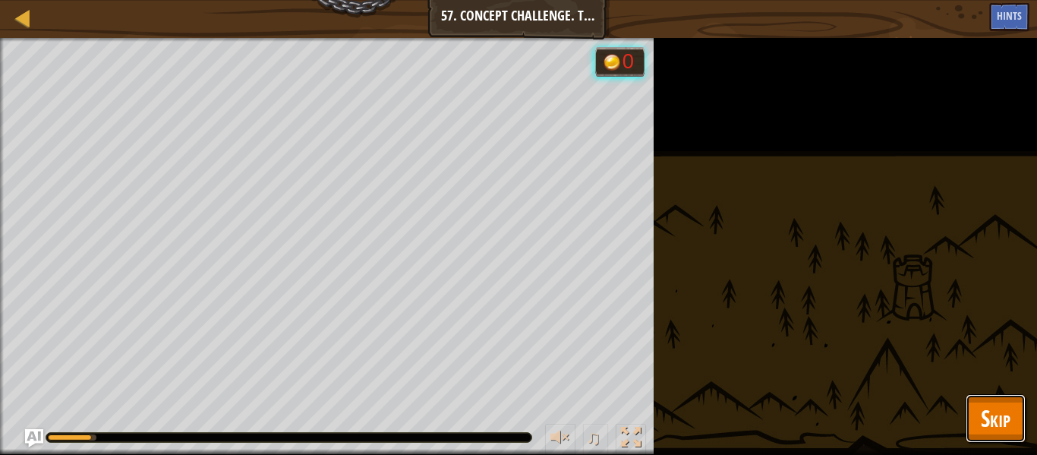
click at [1003, 398] on button "Skip" at bounding box center [995, 418] width 60 height 49
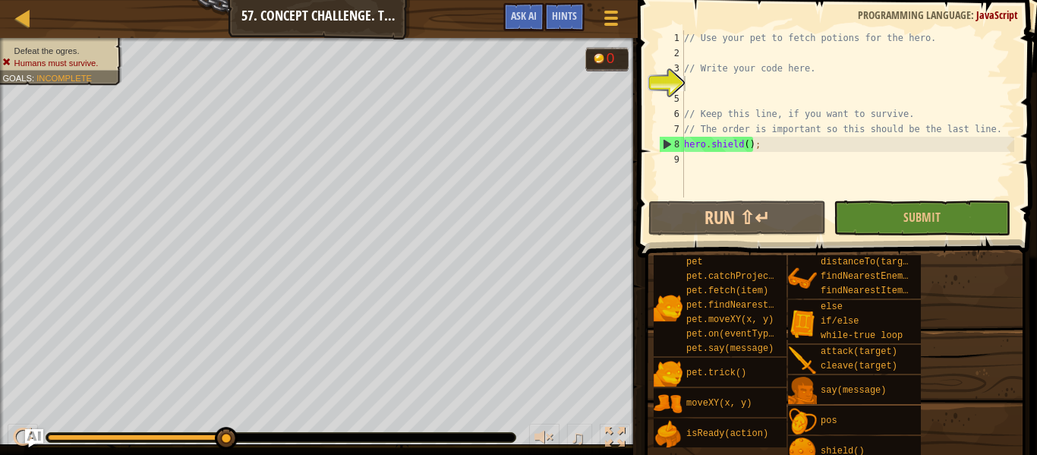
click at [792, 90] on div "// Use your pet to fetch potions for the hero. // Write your code here. // Keep…" at bounding box center [847, 128] width 333 height 197
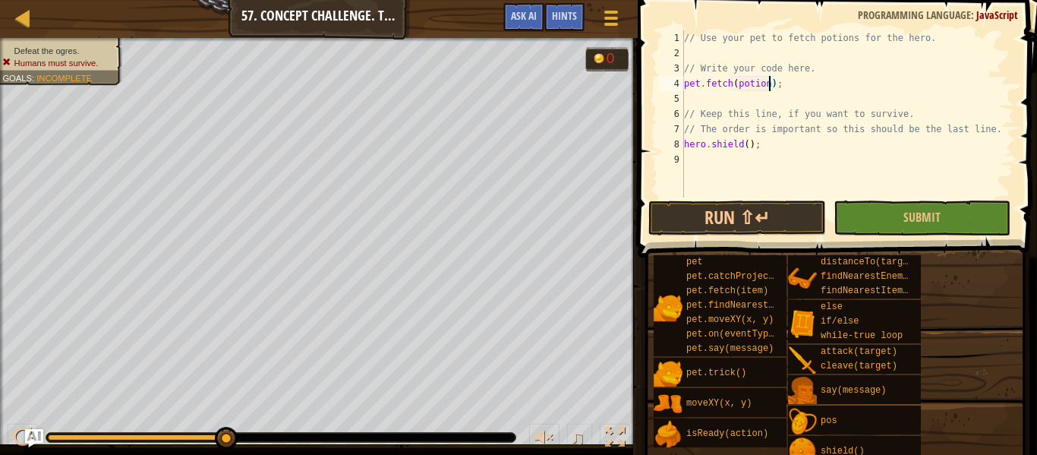
scroll to position [7, 13]
click at [897, 212] on button "Submit" at bounding box center [921, 217] width 177 height 35
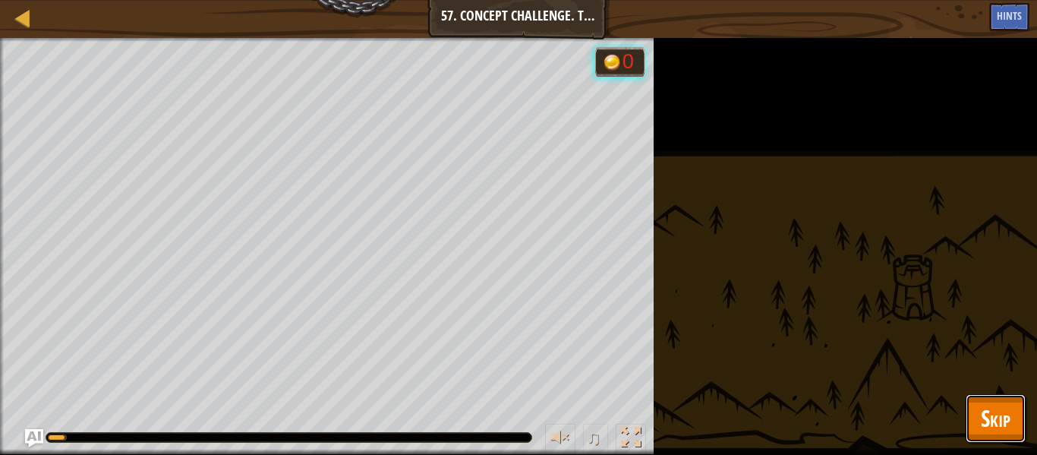
click at [991, 394] on button "Skip" at bounding box center [995, 418] width 60 height 49
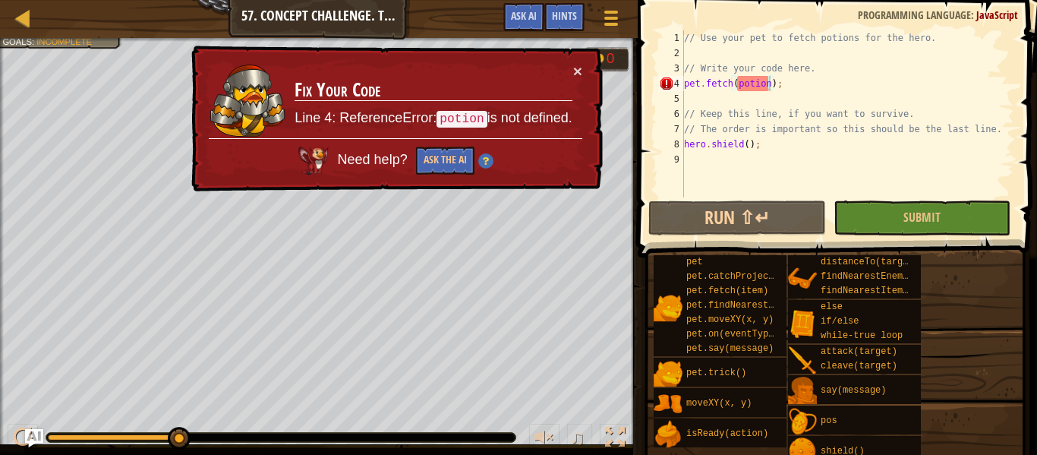
click at [738, 85] on div "// Use your pet to fetch potions for the hero. // Write your code here. pet . f…" at bounding box center [847, 128] width 333 height 197
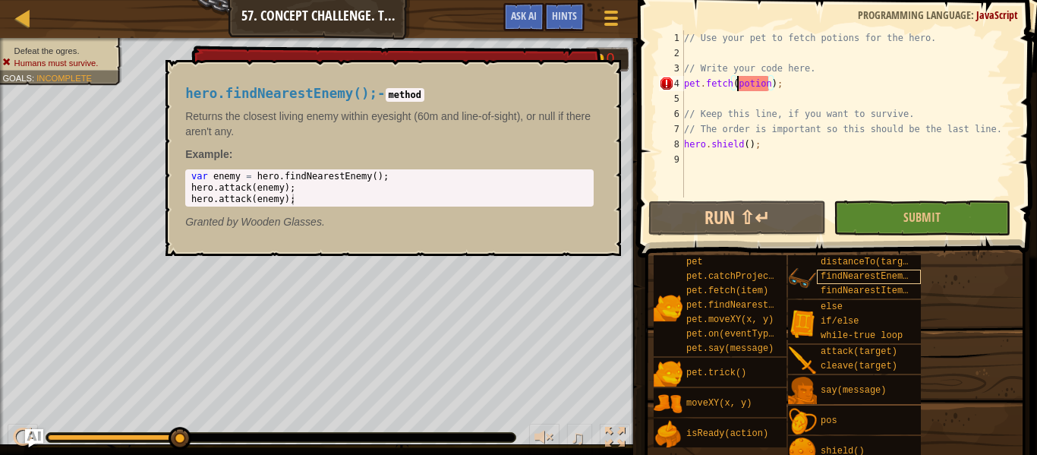
scroll to position [7, 9]
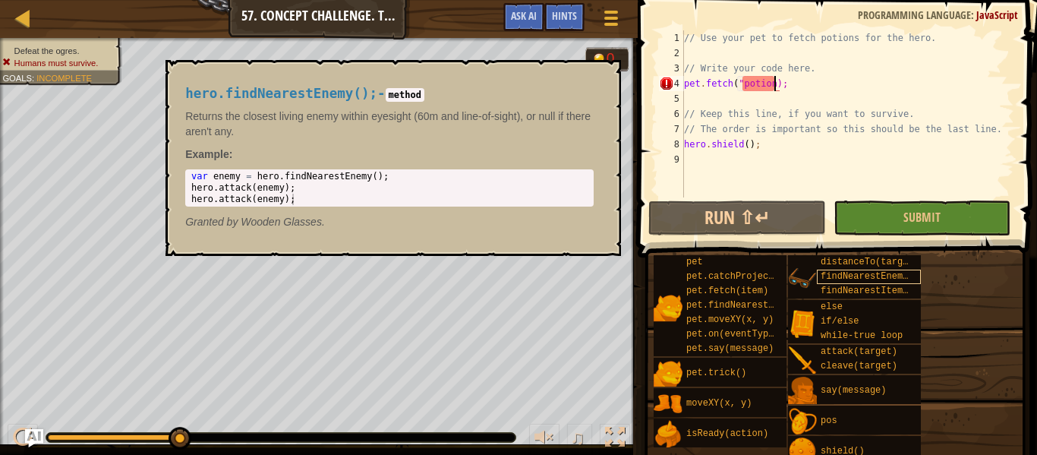
type textarea "pet.fetch("potion");"
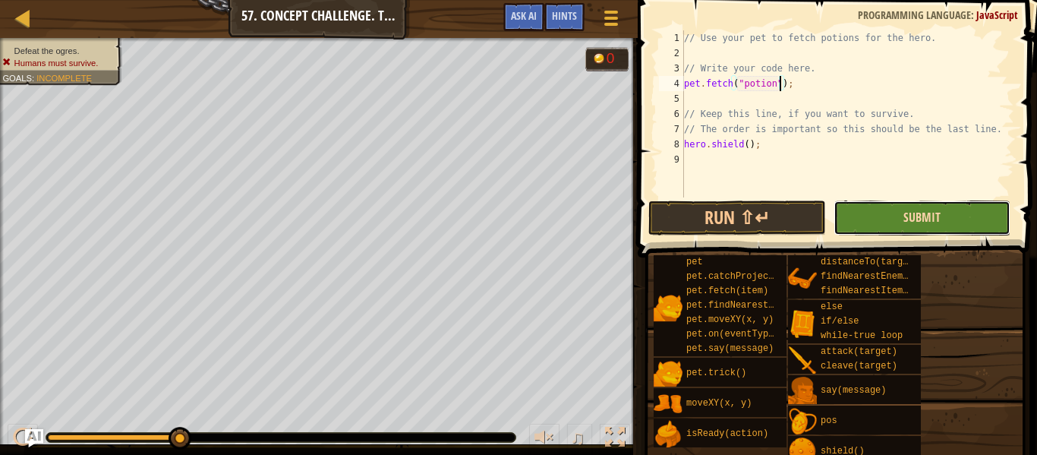
click at [919, 219] on span "Submit" at bounding box center [921, 217] width 37 height 17
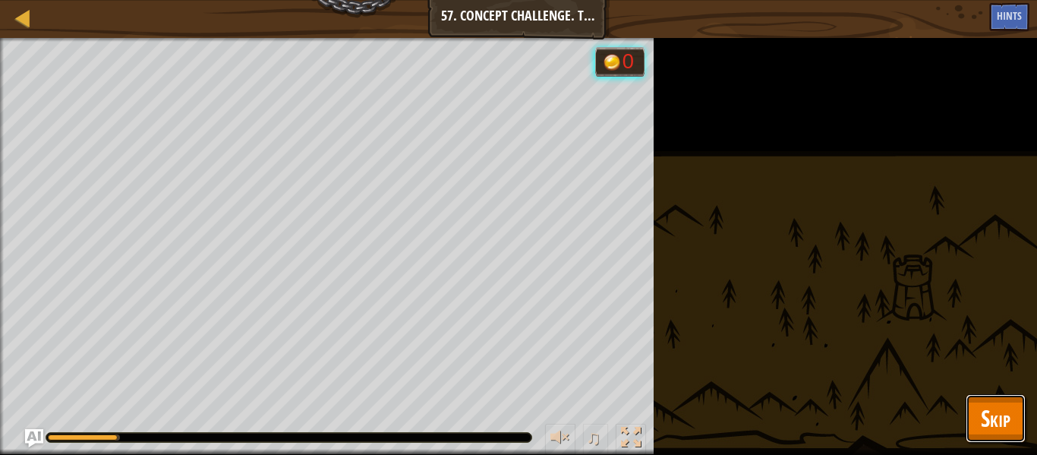
click at [994, 408] on span "Skip" at bounding box center [996, 417] width 30 height 31
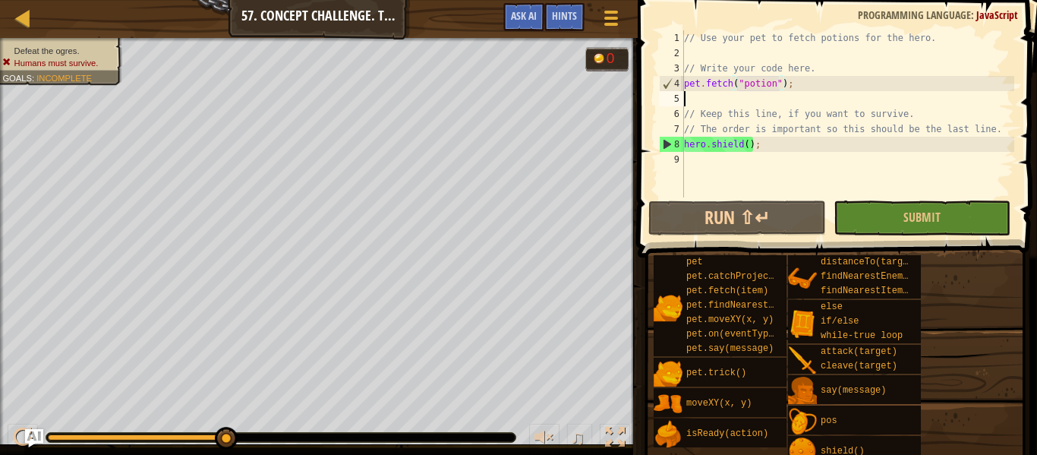
scroll to position [7, 0]
click at [773, 91] on div "// Use your pet to fetch potions for the hero. // Write your code here. pet . f…" at bounding box center [847, 128] width 333 height 197
click at [776, 83] on div "// Use your pet to fetch potions for the hero. // Write your code here. pet . f…" at bounding box center [847, 128] width 333 height 197
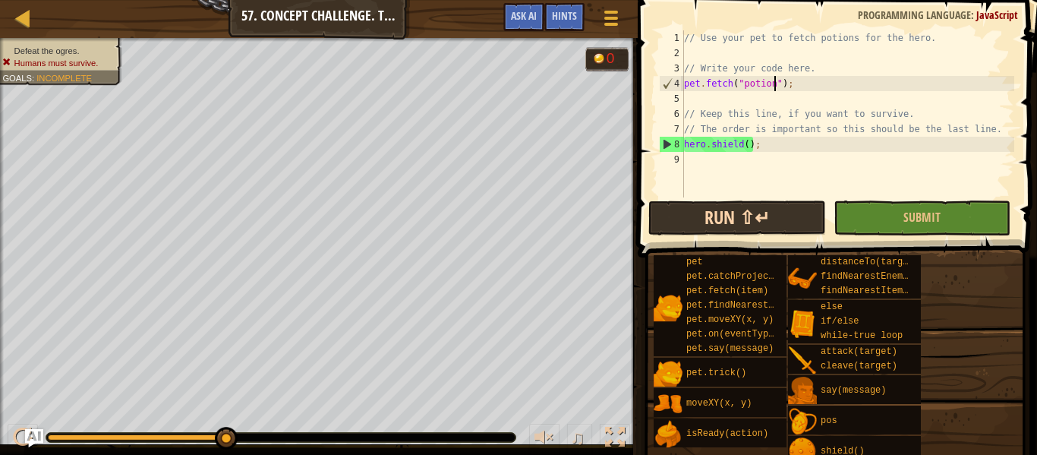
scroll to position [7, 14]
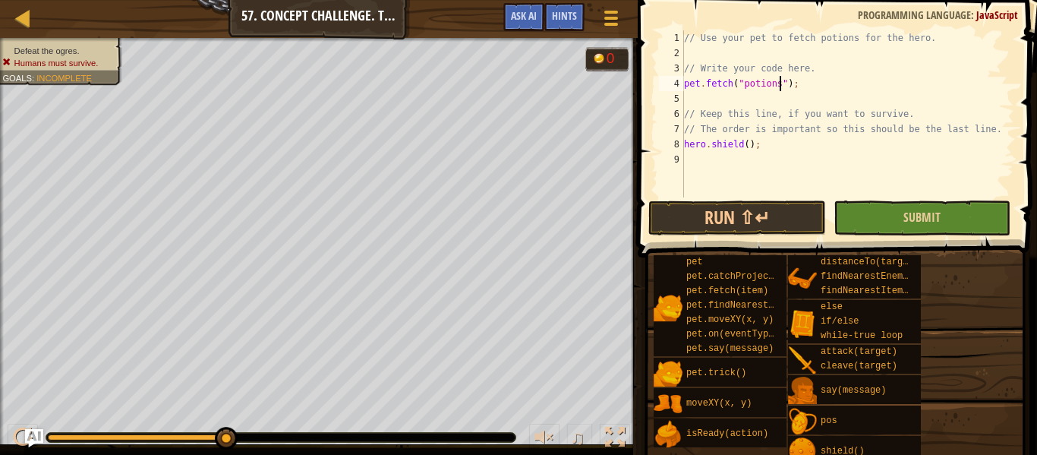
type textarea "pet.fetch("potions");"
click at [900, 225] on button "Submit" at bounding box center [921, 217] width 177 height 35
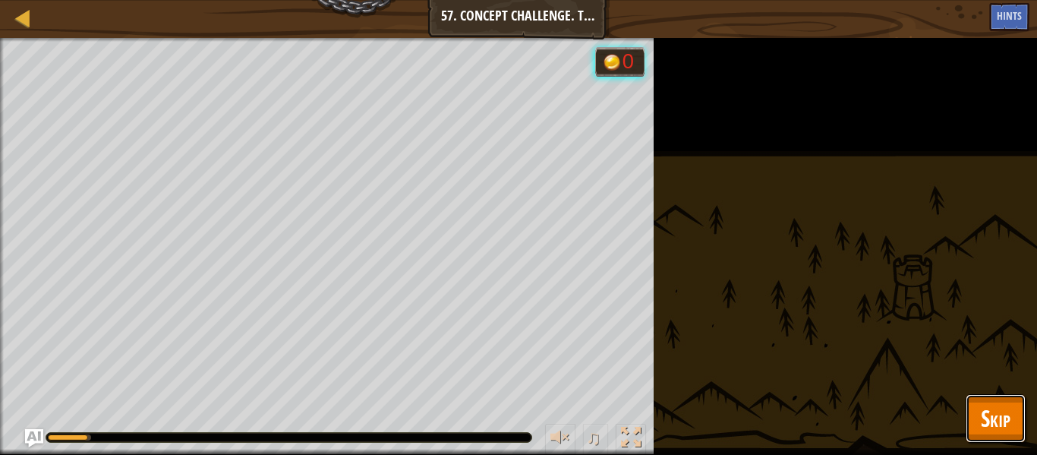
click at [1009, 417] on span "Skip" at bounding box center [996, 417] width 30 height 31
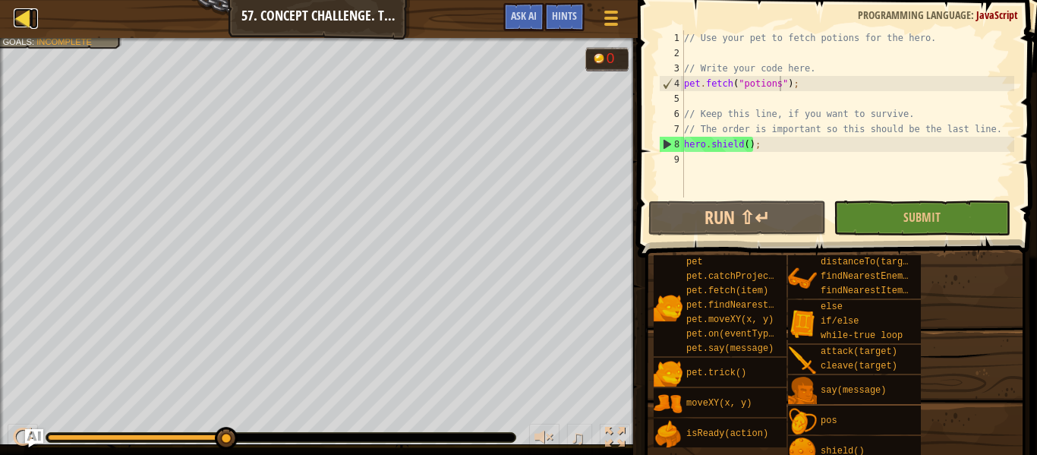
click at [24, 15] on div at bounding box center [23, 17] width 19 height 19
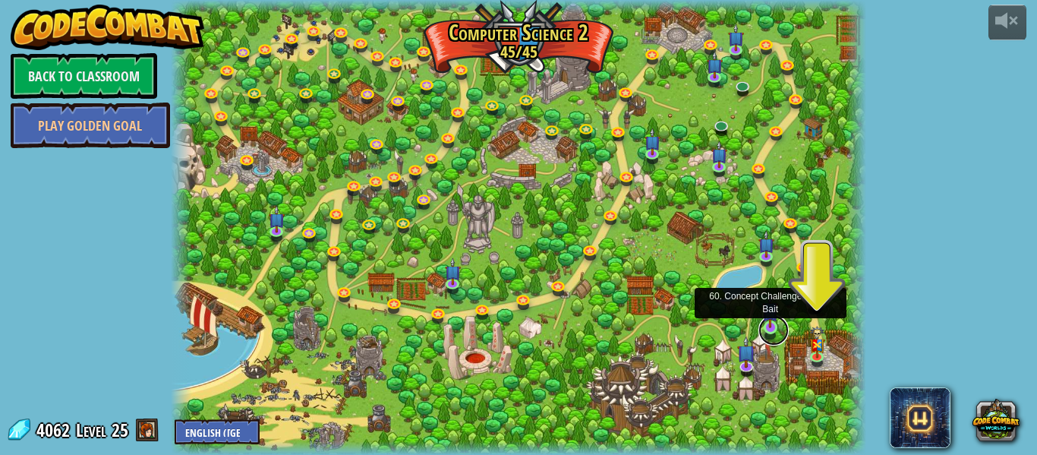
click at [767, 329] on link at bounding box center [773, 330] width 30 height 30
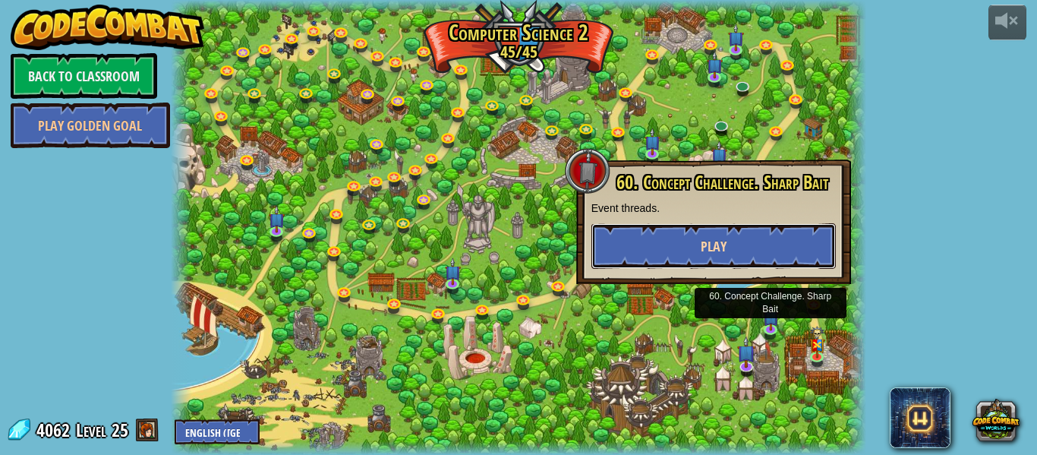
click at [720, 237] on span "Play" at bounding box center [713, 246] width 26 height 19
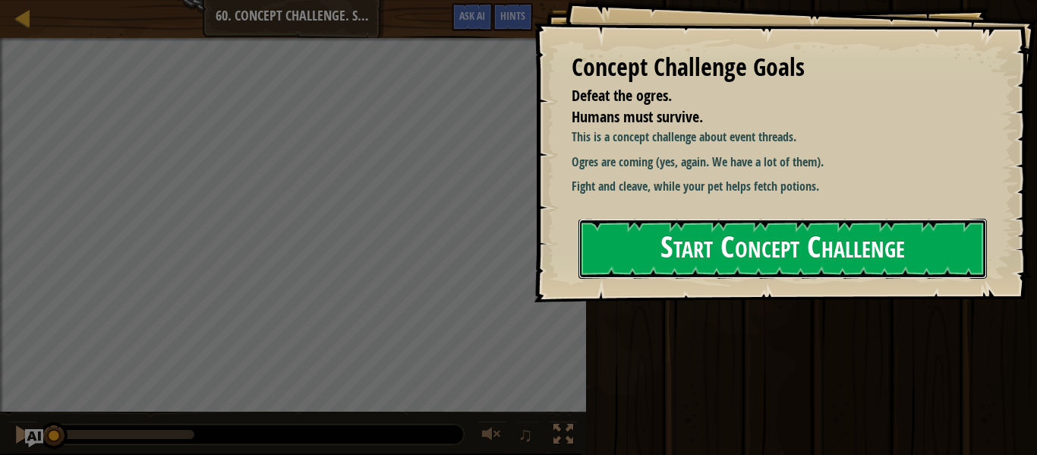
click at [721, 239] on button "Start Concept Challenge" at bounding box center [782, 249] width 408 height 60
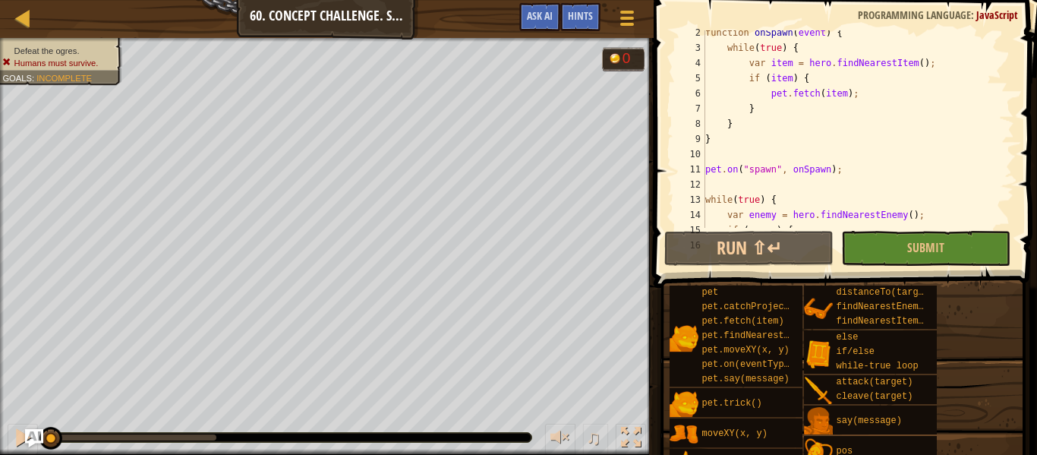
scroll to position [91, 0]
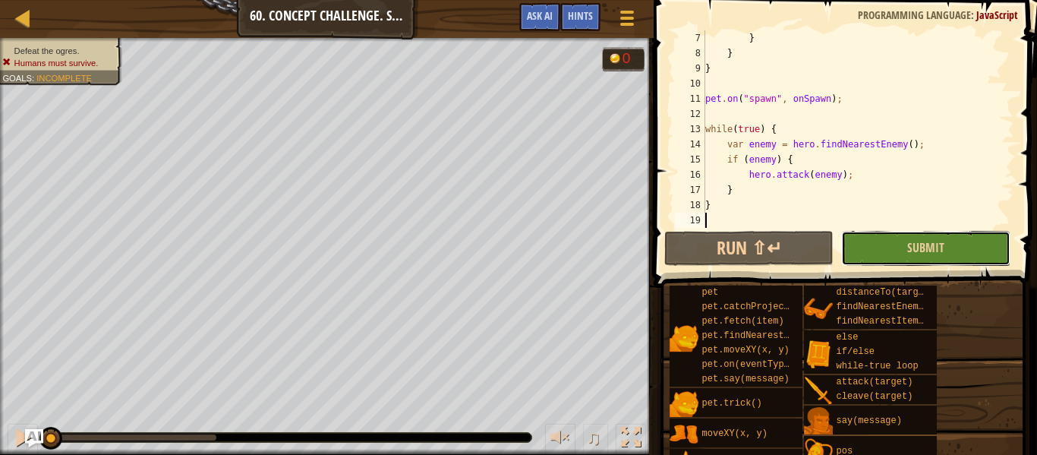
click at [904, 248] on button "Submit" at bounding box center [925, 248] width 169 height 35
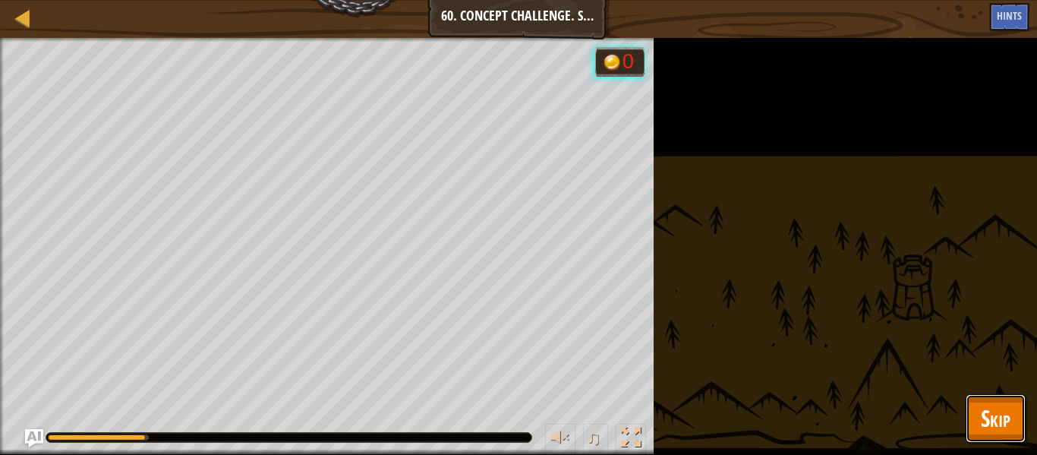
click at [1009, 396] on button "Skip" at bounding box center [995, 418] width 60 height 49
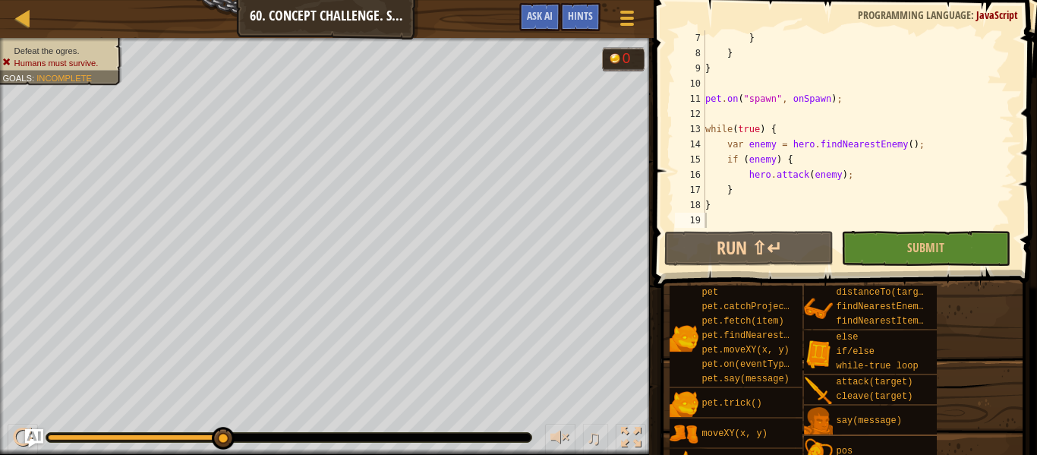
click at [855, 178] on div "} } } pet . on ( "spawn" , onSpawn ) ; while ( true ) { var enemy = hero . find…" at bounding box center [858, 144] width 312 height 228
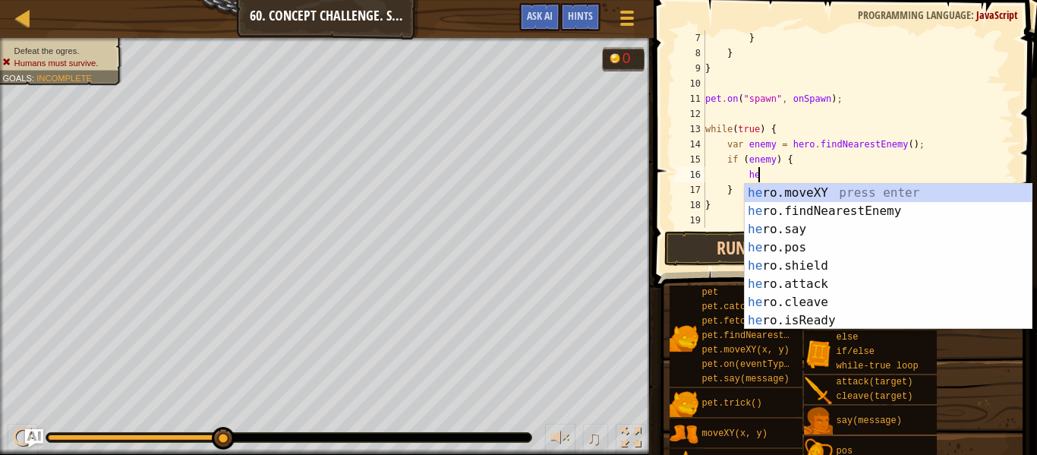
scroll to position [7, 8]
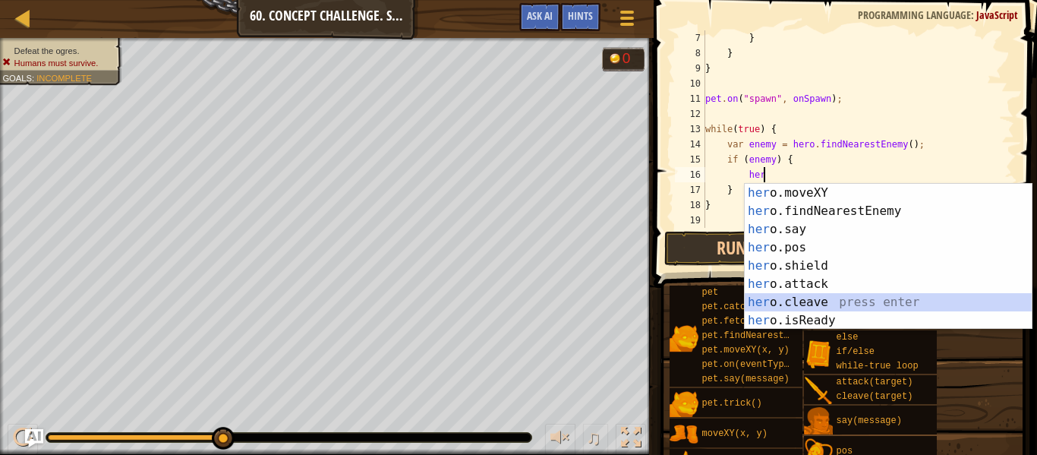
type textarea "hero.cleave(enemy);"
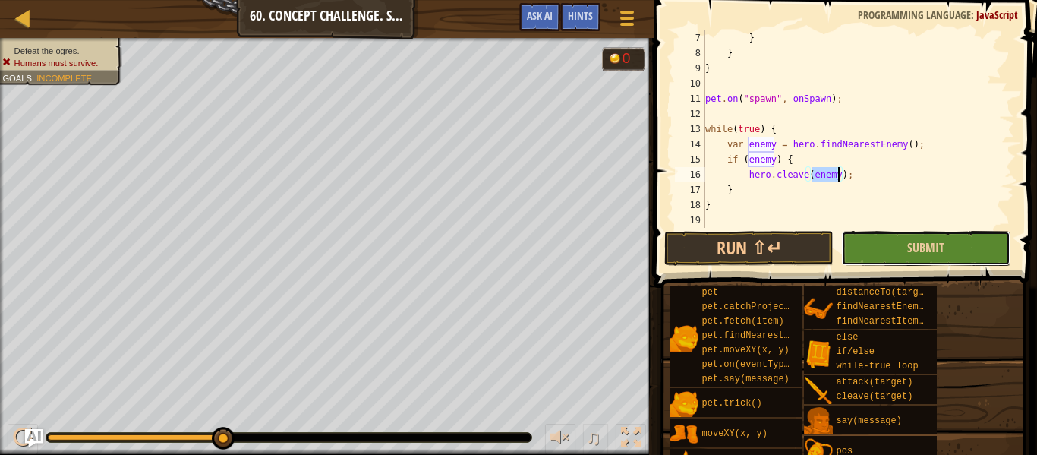
click at [944, 253] on button "Submit" at bounding box center [925, 248] width 169 height 35
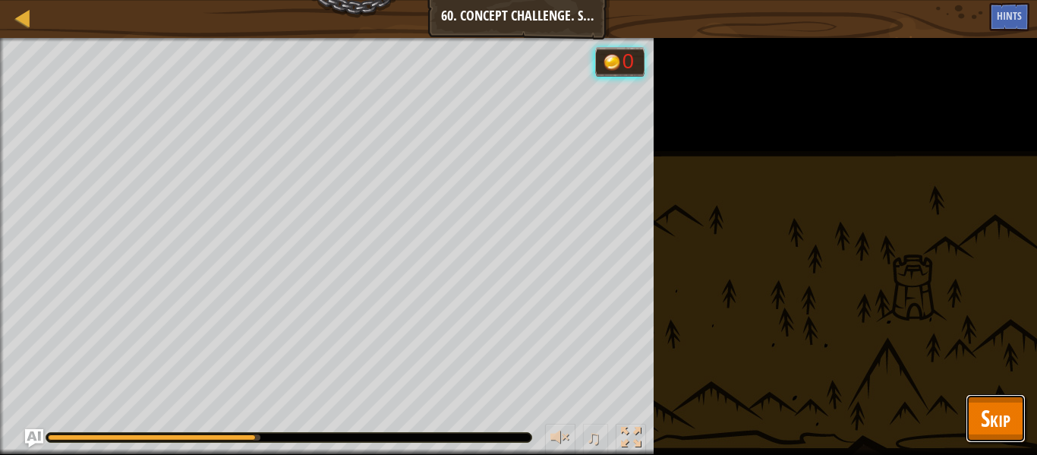
click at [981, 409] on span "Skip" at bounding box center [996, 417] width 30 height 31
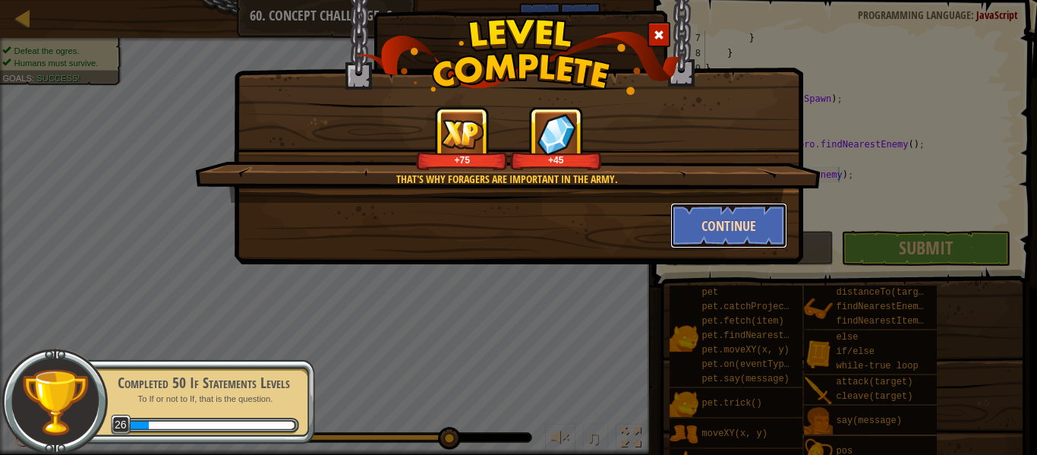
click at [697, 210] on button "Continue" at bounding box center [729, 226] width 118 height 46
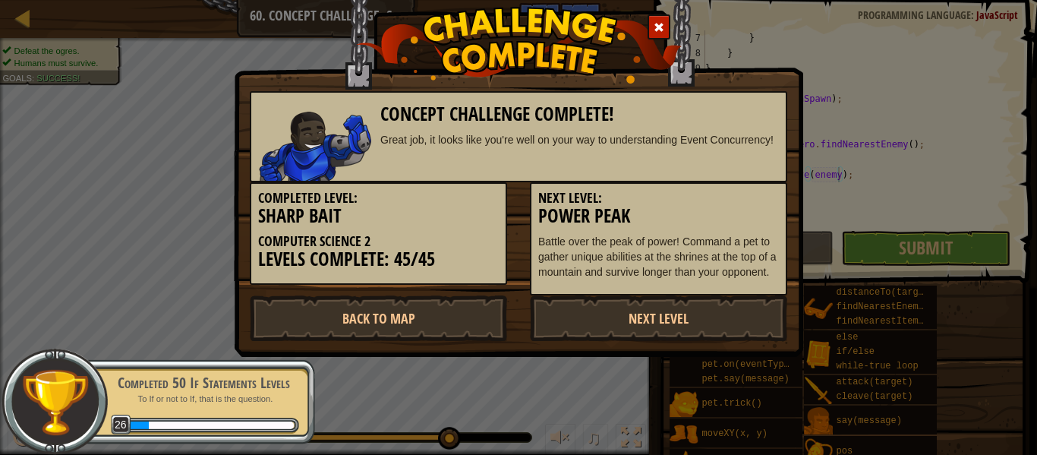
click at [438, 147] on div "Great job, it looks like you're well on your way to understanding Event Concurr…" at bounding box center [579, 139] width 398 height 15
click at [537, 332] on link "Next Level" at bounding box center [658, 318] width 257 height 46
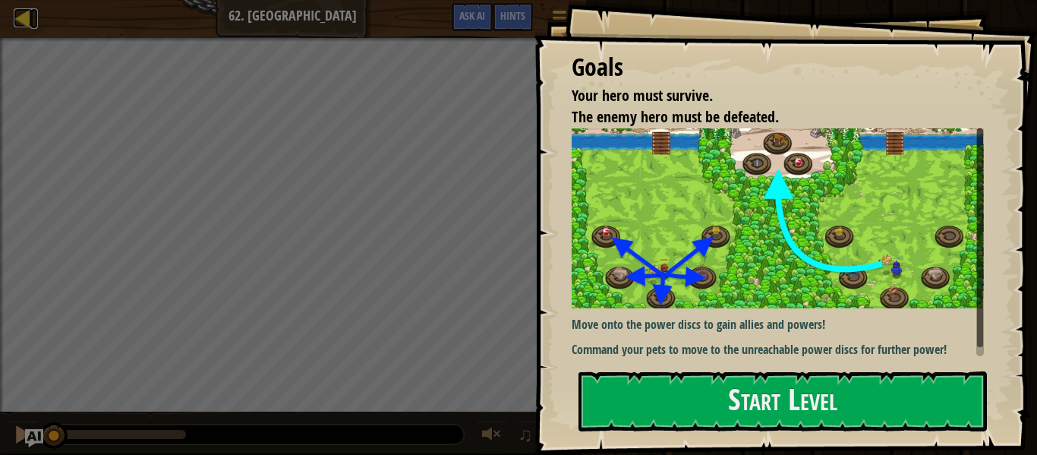
click at [33, 17] on link "Ladder" at bounding box center [34, 18] width 8 height 20
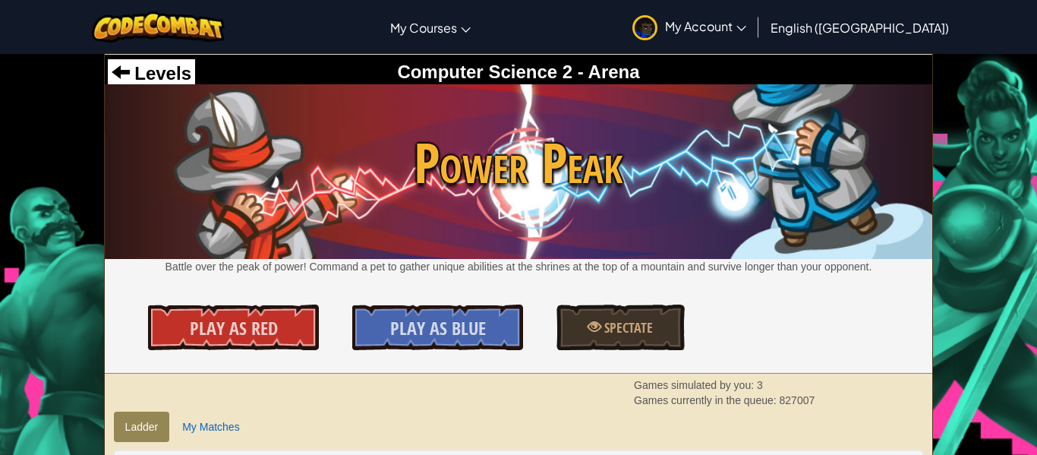
click at [153, 55] on div "Levels Computer Science 2 - Arena" at bounding box center [519, 73] width 828 height 36
click at [155, 64] on span "Levels" at bounding box center [160, 73] width 61 height 20
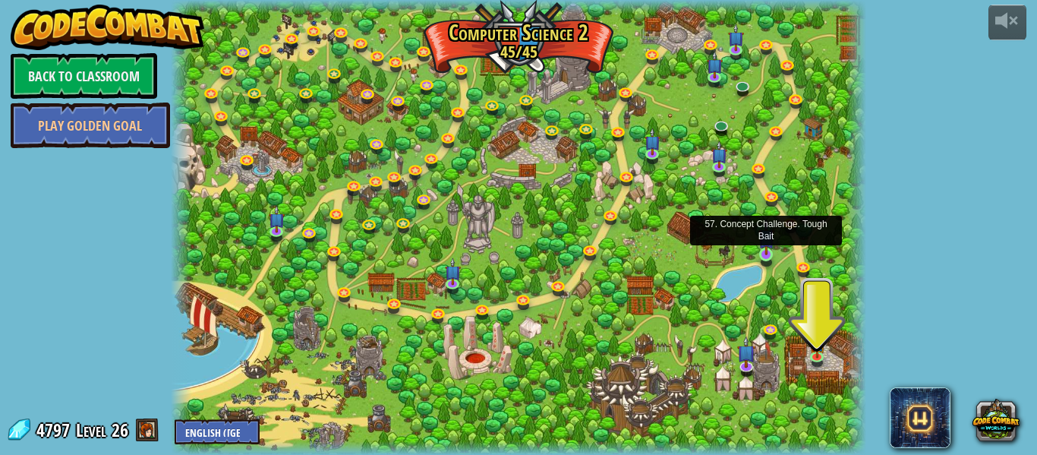
click at [768, 236] on img at bounding box center [766, 237] width 16 height 36
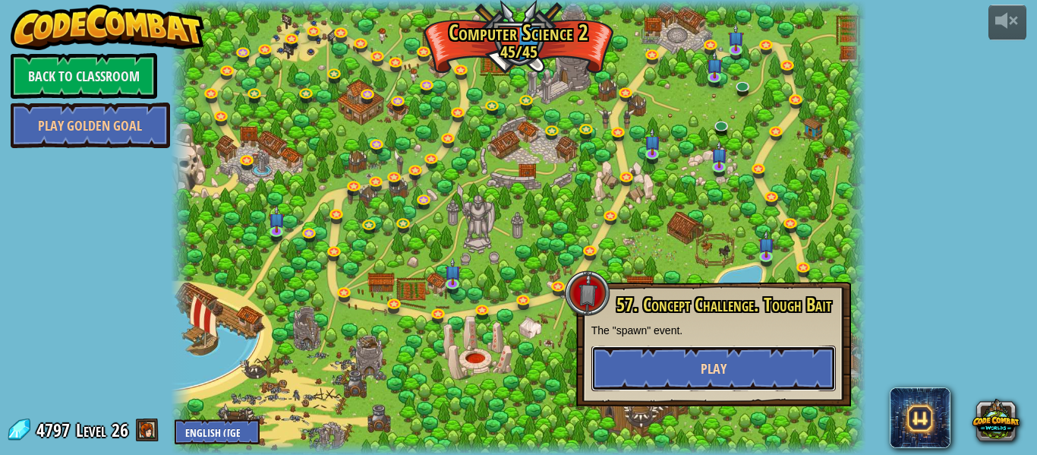
click at [729, 367] on button "Play" at bounding box center [713, 368] width 244 height 46
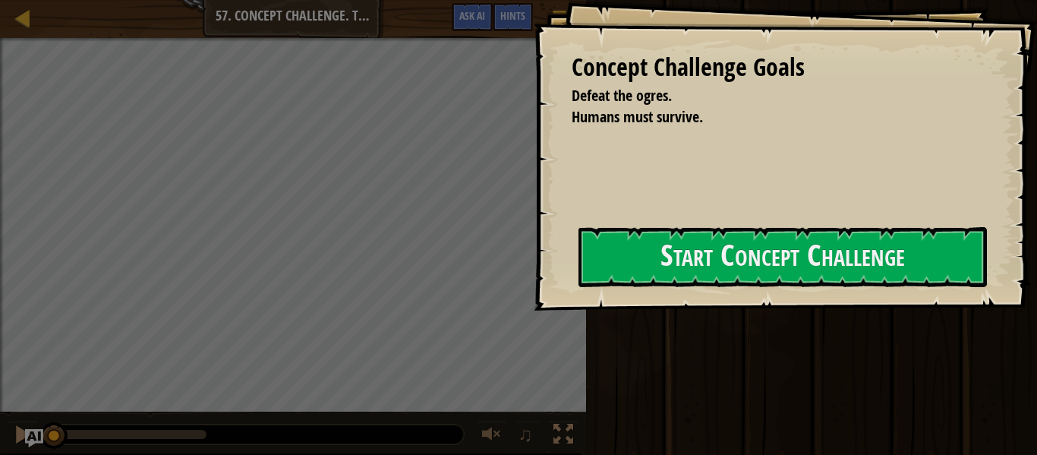
click at [718, 290] on div "Concept Challenge Goals Defeat the ogres. Humans must survive. Start Concept Ch…" at bounding box center [785, 155] width 503 height 310
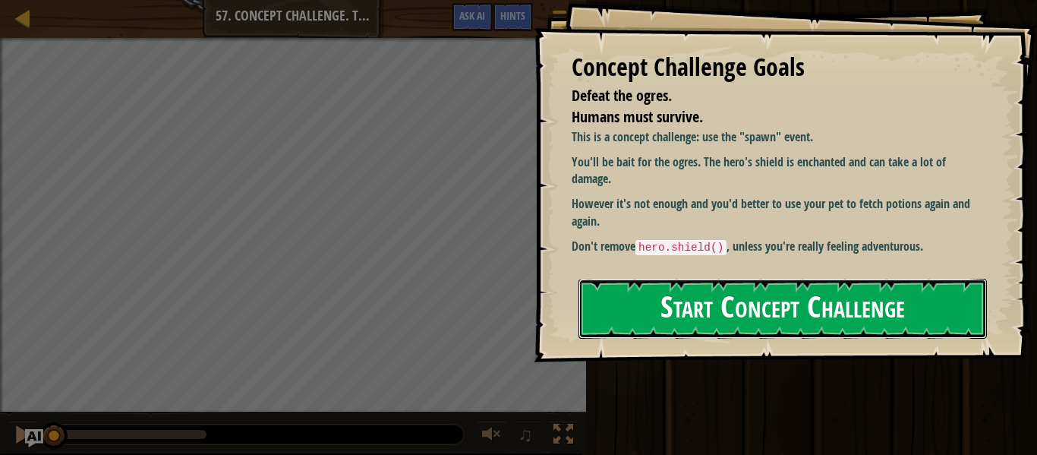
click at [713, 337] on button "Start Concept Challenge" at bounding box center [782, 309] width 408 height 60
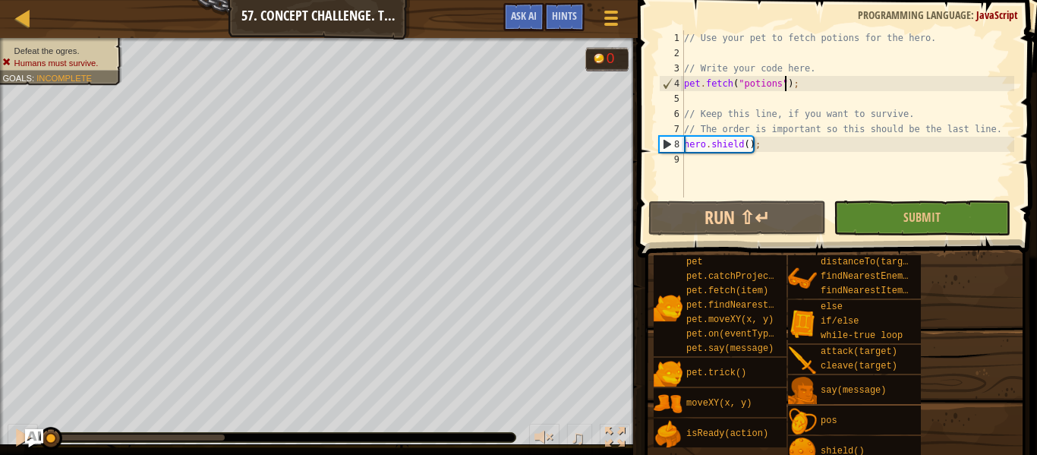
click at [783, 84] on div "// Use your pet to fetch potions for the hero. // Write your code here. pet . f…" at bounding box center [847, 128] width 333 height 197
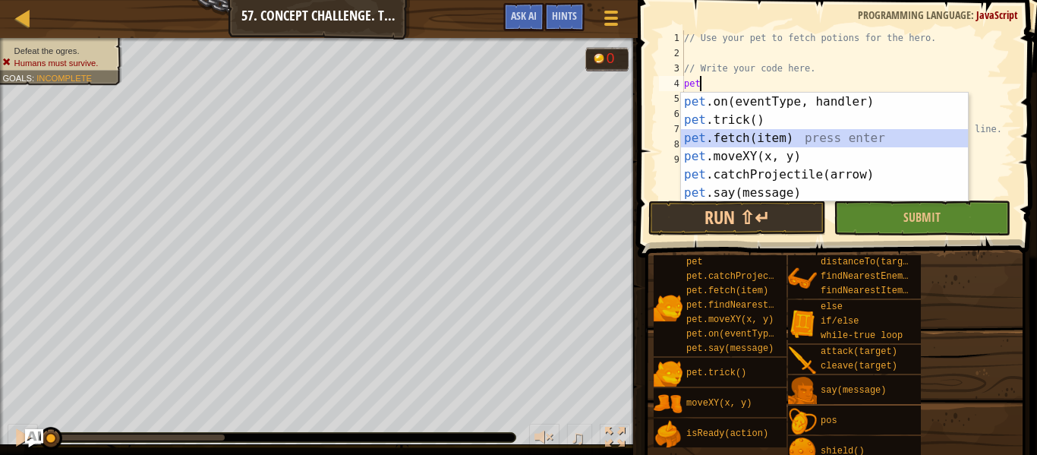
type textarea "pet.fetch(item);"
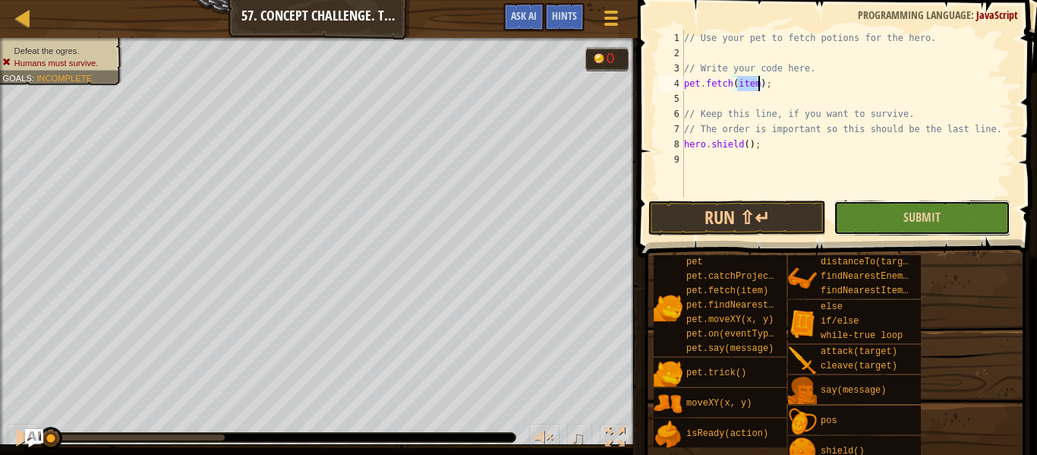
click at [877, 206] on button "Submit" at bounding box center [921, 217] width 177 height 35
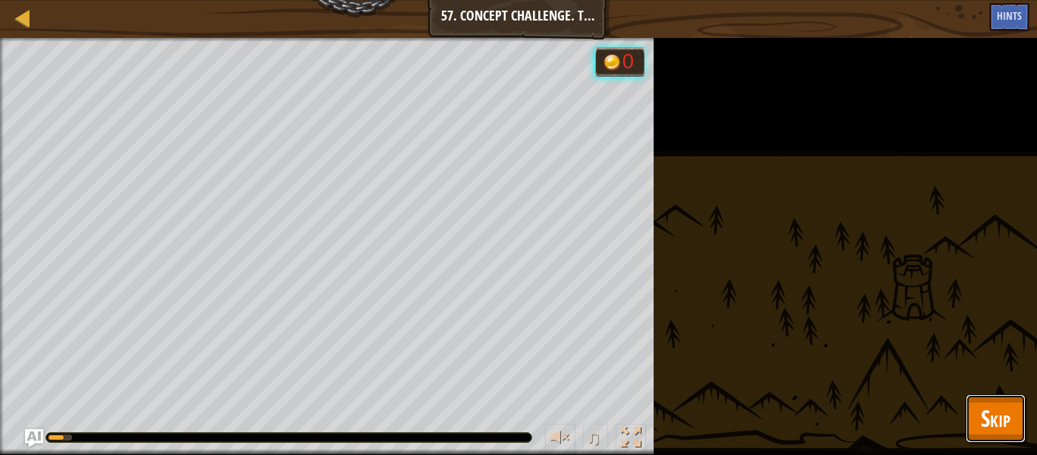
click at [971, 404] on button "Skip" at bounding box center [995, 418] width 60 height 49
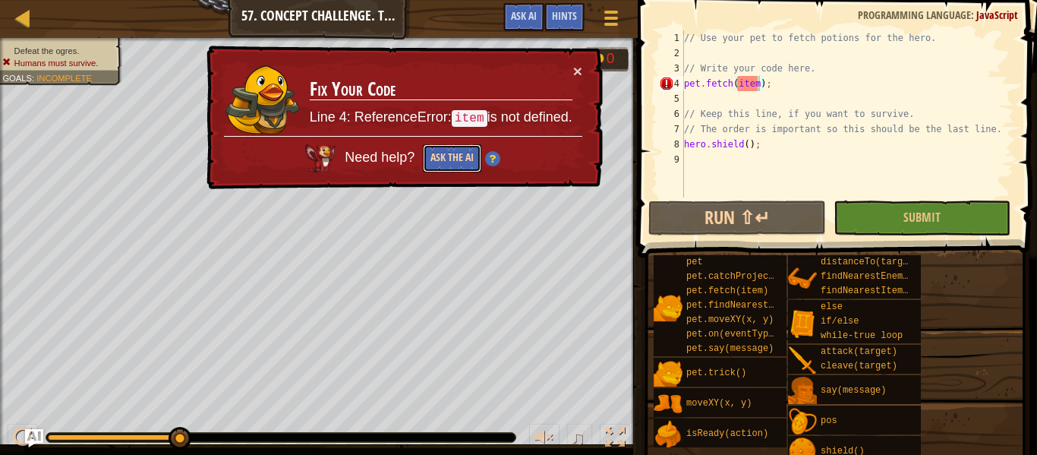
click at [441, 163] on button "Ask the AI" at bounding box center [452, 158] width 58 height 28
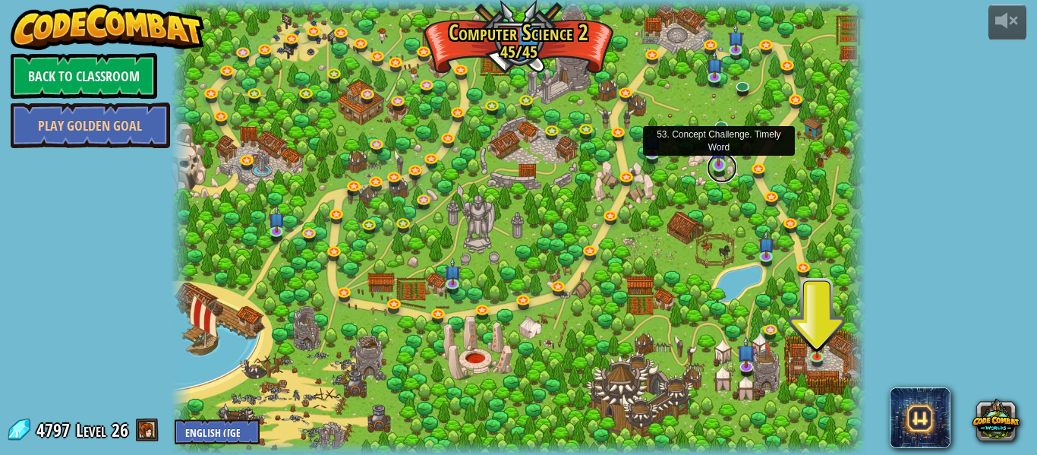
click at [709, 168] on link at bounding box center [722, 168] width 30 height 30
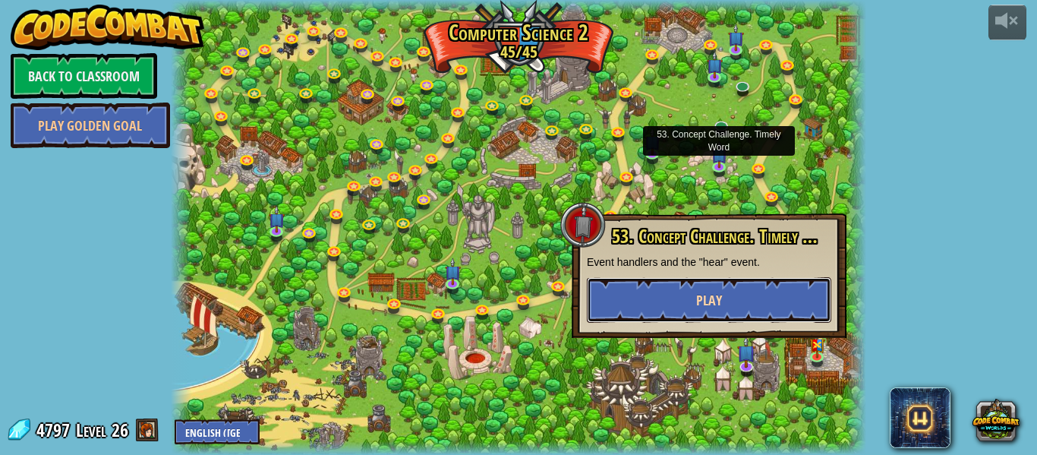
click at [718, 317] on button "Play" at bounding box center [709, 300] width 244 height 46
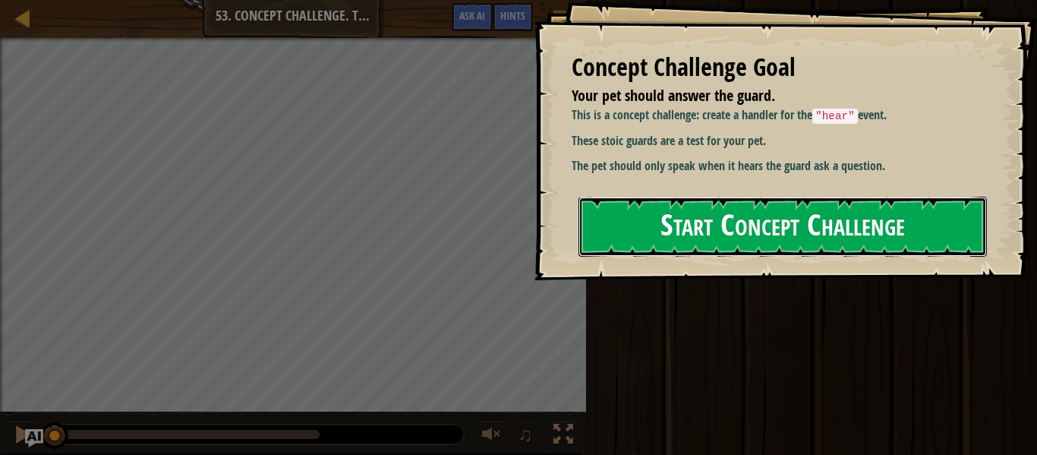
click at [688, 247] on button "Start Concept Challenge" at bounding box center [782, 227] width 408 height 60
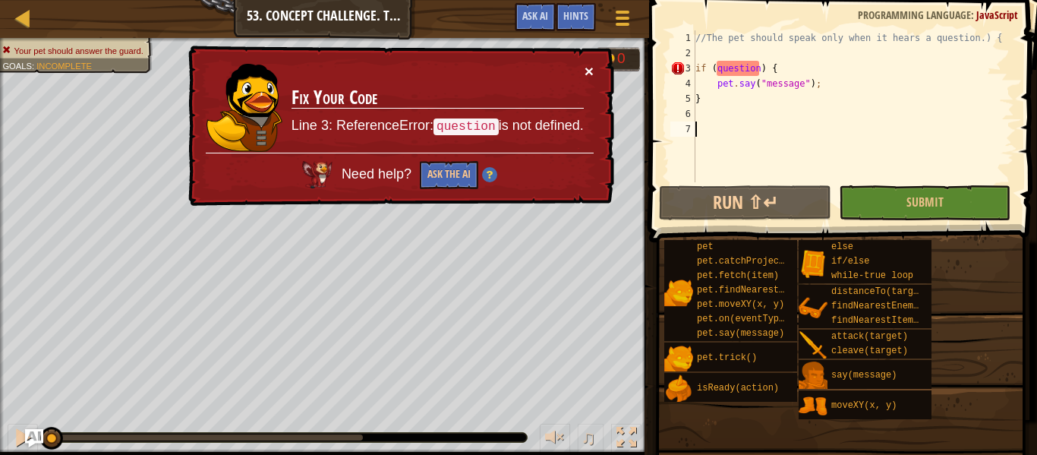
click at [590, 69] on button "×" at bounding box center [588, 71] width 9 height 16
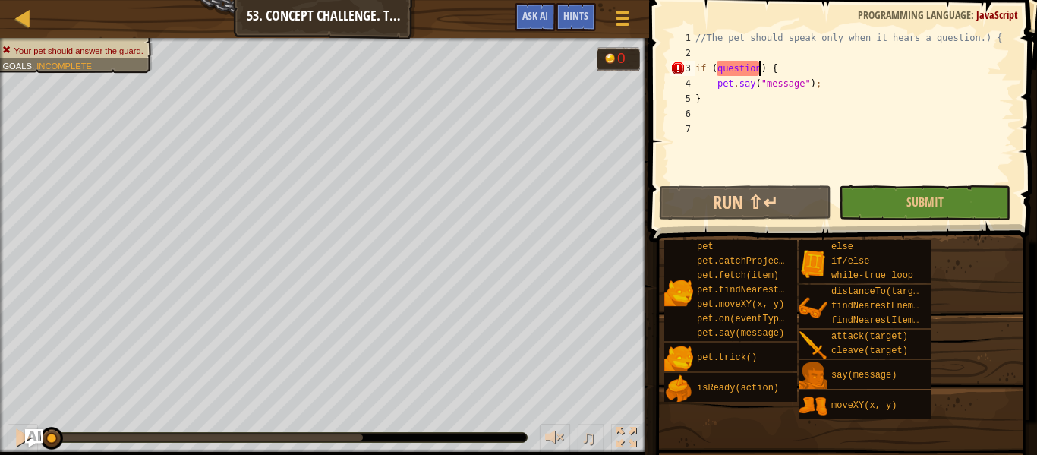
click at [758, 68] on div "//The pet should speak only when it hears a question.) { if ( question ) { pet …" at bounding box center [853, 121] width 322 height 182
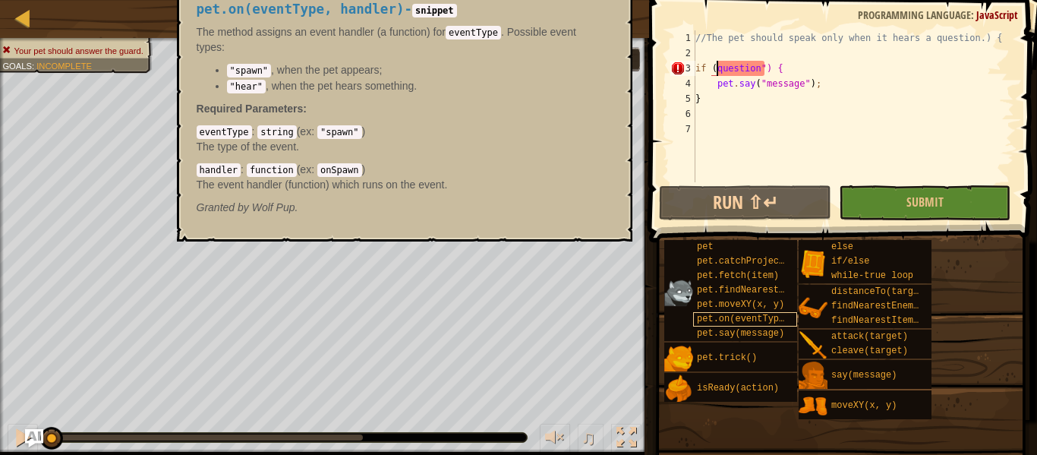
scroll to position [7, 4]
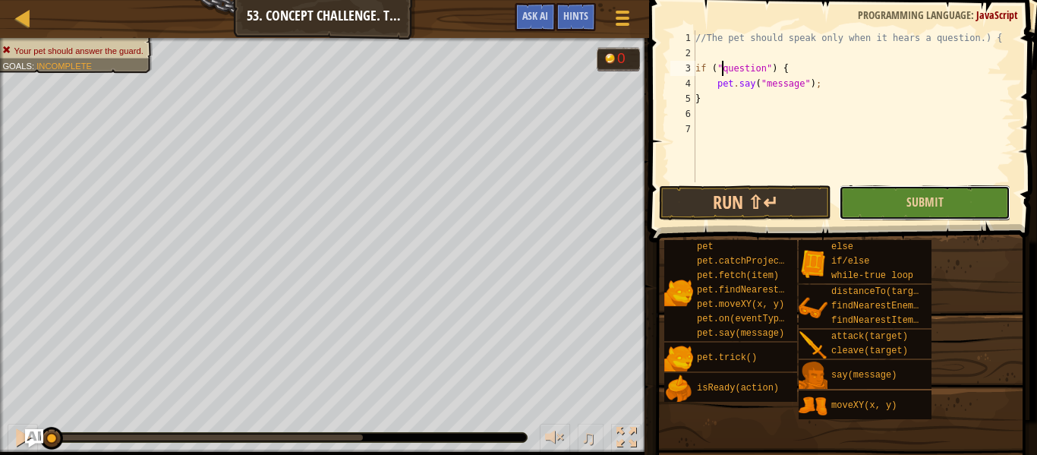
click at [940, 211] on button "Submit" at bounding box center [925, 202] width 172 height 35
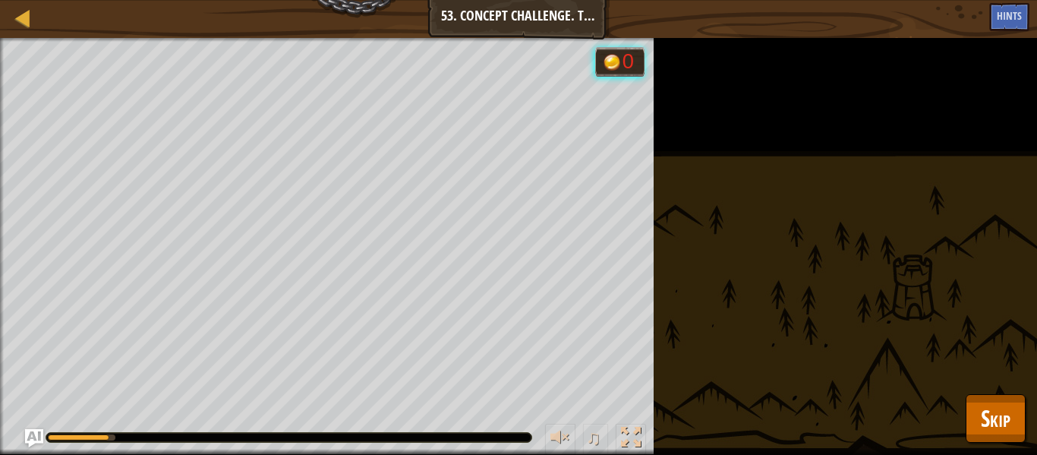
click at [947, 397] on div "Your pet should answer the guard. Goals : Running... 0 ♫ [PERSON_NAME] 116 x: 2…" at bounding box center [518, 246] width 1037 height 417
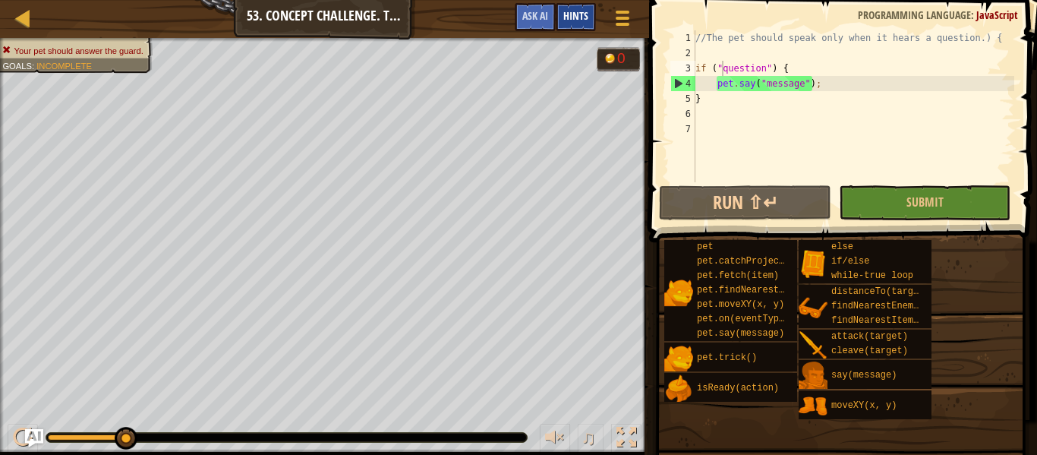
click at [577, 8] on div "Hints" at bounding box center [576, 17] width 40 height 28
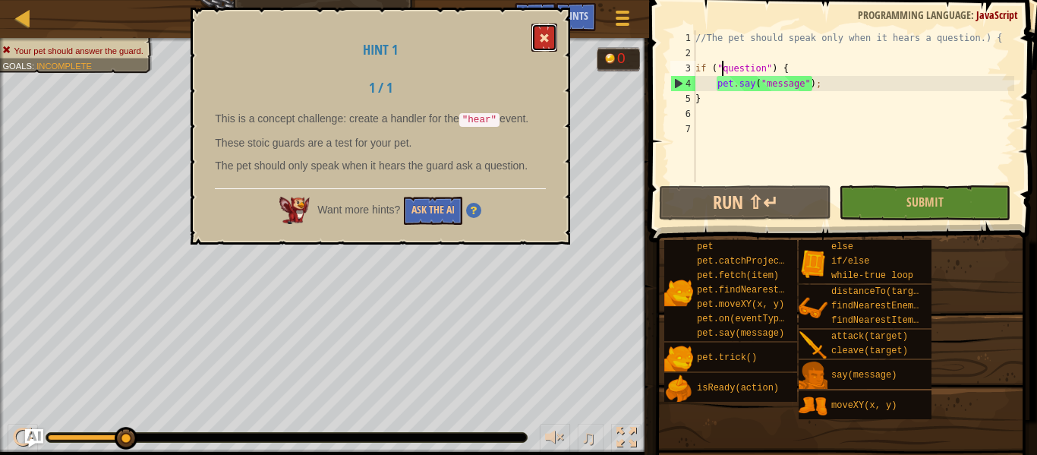
click at [534, 38] on button at bounding box center [544, 38] width 26 height 28
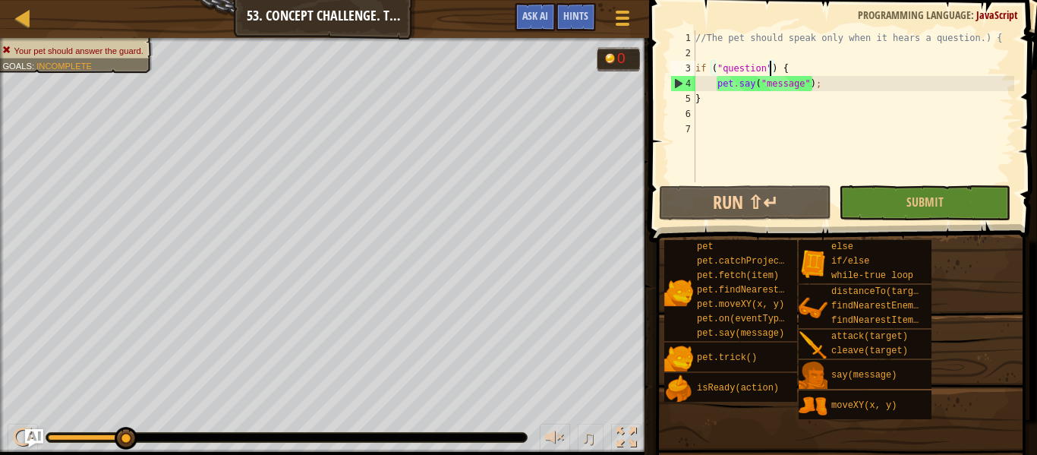
click at [769, 67] on div "//The pet should speak only when it hears a question.) { if ( "question" ) { pe…" at bounding box center [853, 121] width 322 height 182
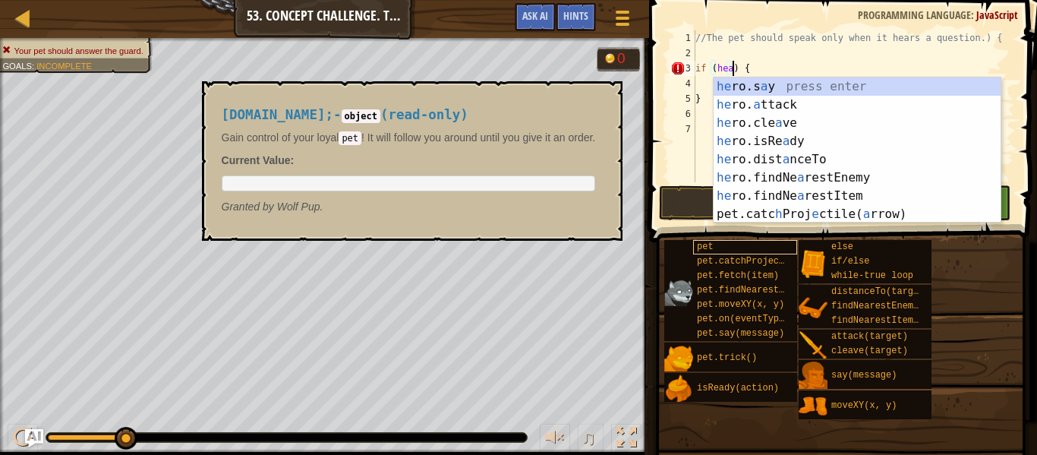
type textarea "if (hear) {"
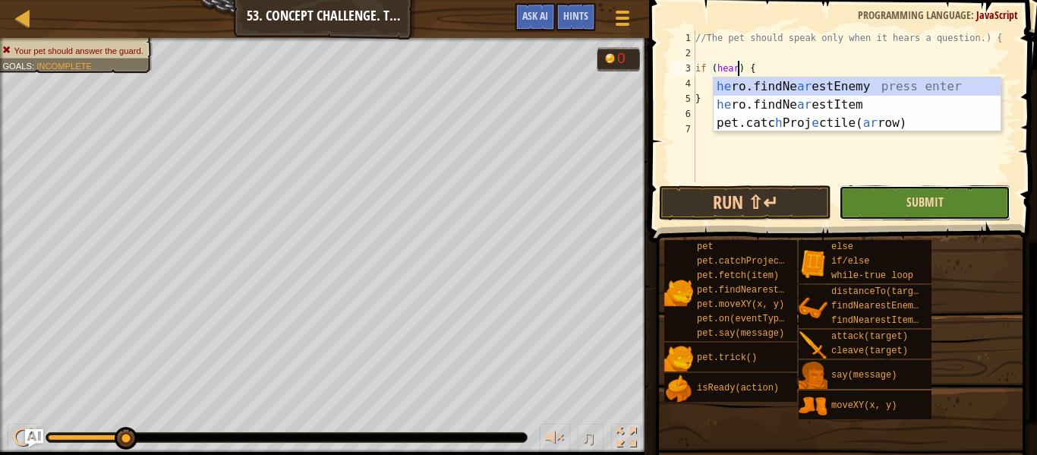
click at [921, 200] on span "Submit" at bounding box center [924, 202] width 37 height 17
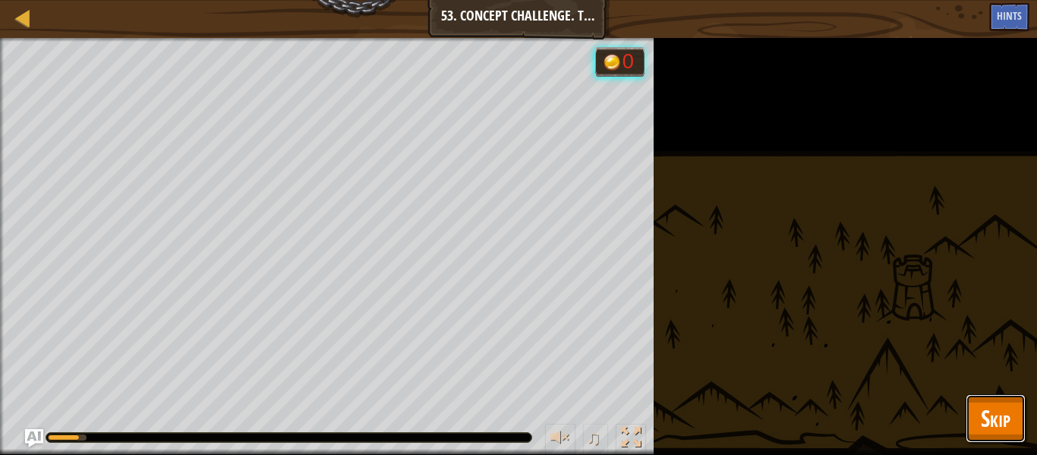
click at [973, 403] on button "Skip" at bounding box center [995, 418] width 60 height 49
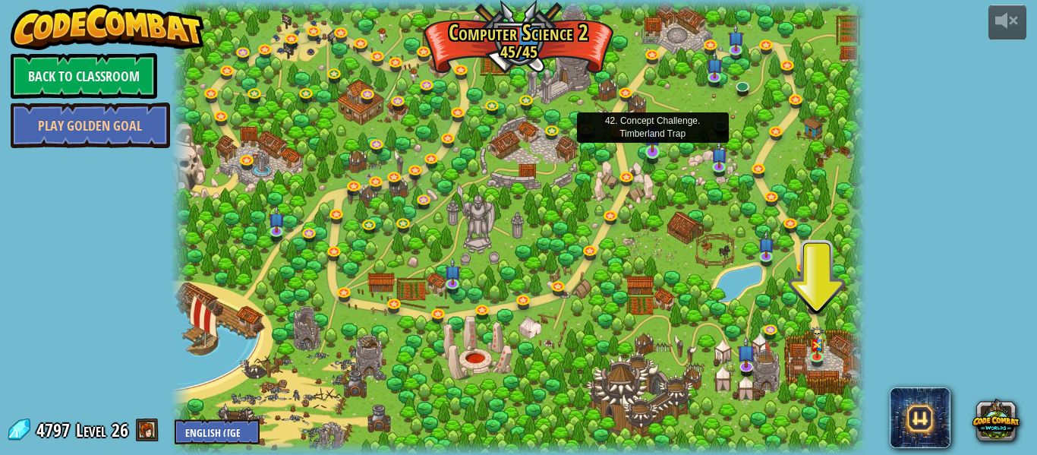
click at [647, 143] on img at bounding box center [652, 134] width 16 height 36
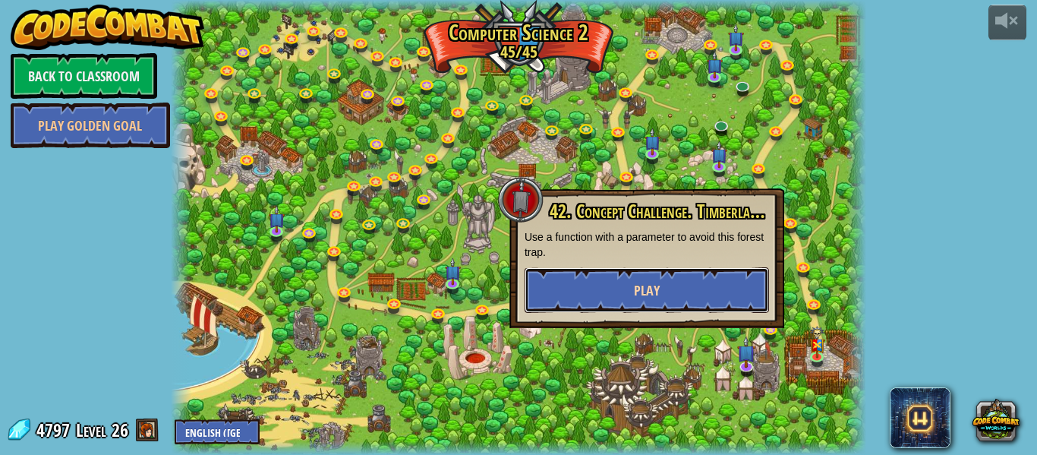
click at [615, 278] on button "Play" at bounding box center [646, 290] width 244 height 46
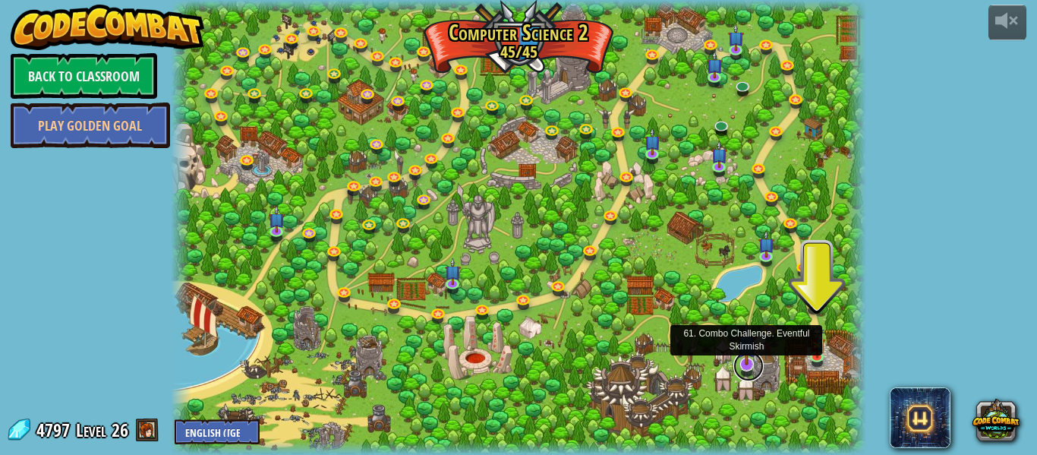
click at [748, 367] on link at bounding box center [748, 366] width 30 height 30
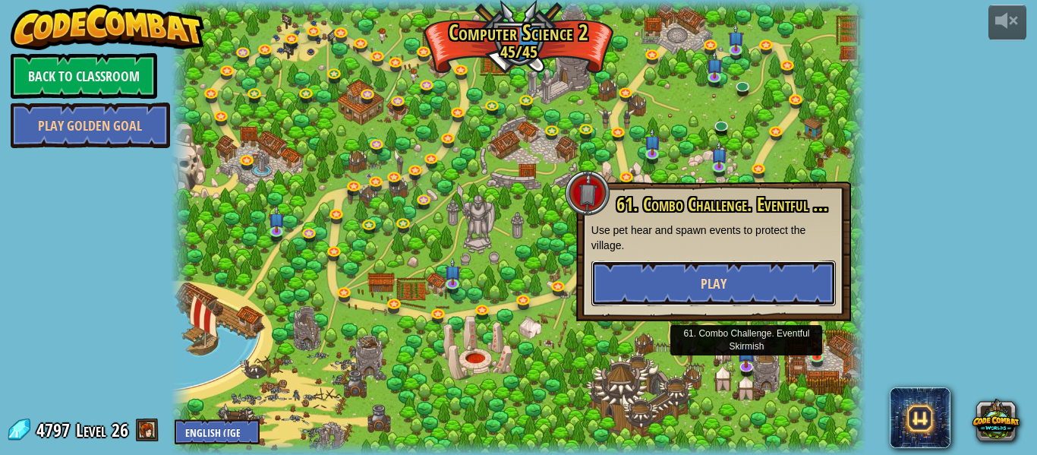
click at [729, 266] on button "Play" at bounding box center [713, 283] width 244 height 46
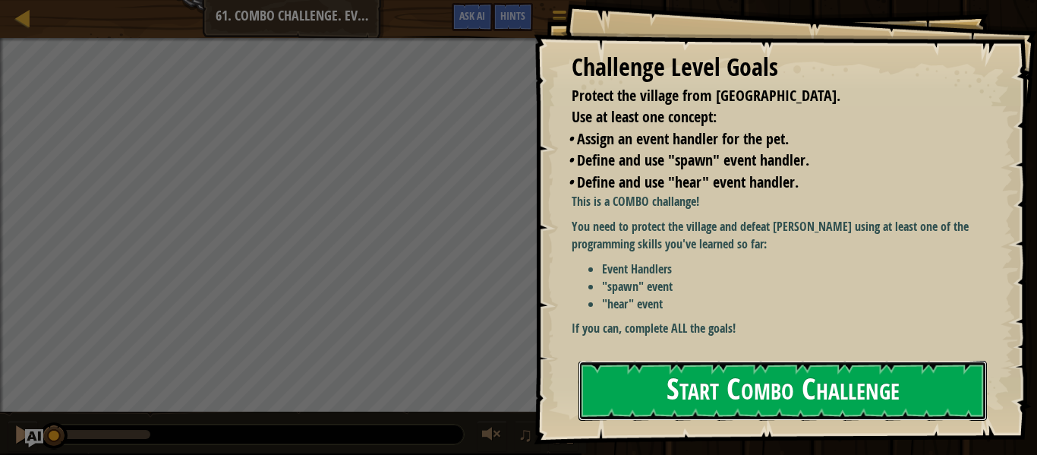
click at [672, 360] on button "Start Combo Challenge" at bounding box center [782, 390] width 408 height 60
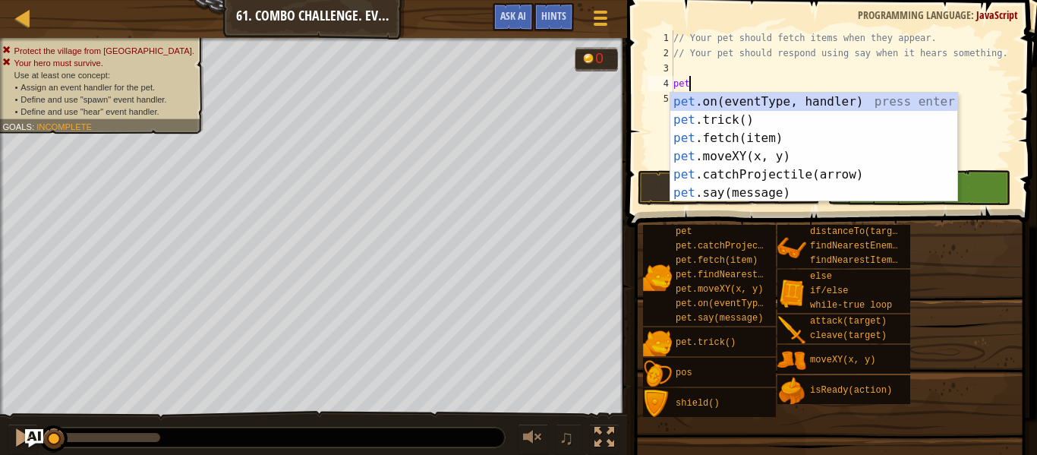
scroll to position [7, 2]
click at [816, 137] on div "pet .on(eventType, handler) press enter pet .trick() press enter pet .fetch(ite…" at bounding box center [813, 166] width 287 height 146
type textarea "pet.fetch(item);"
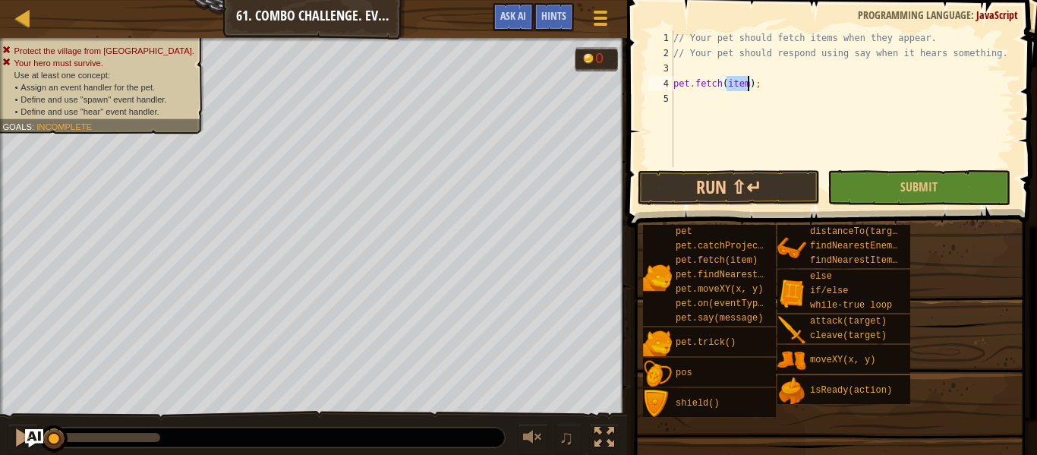
click at [820, 94] on div "// Your pet should fetch items when they appear. // Your pet should respond usi…" at bounding box center [842, 113] width 344 height 167
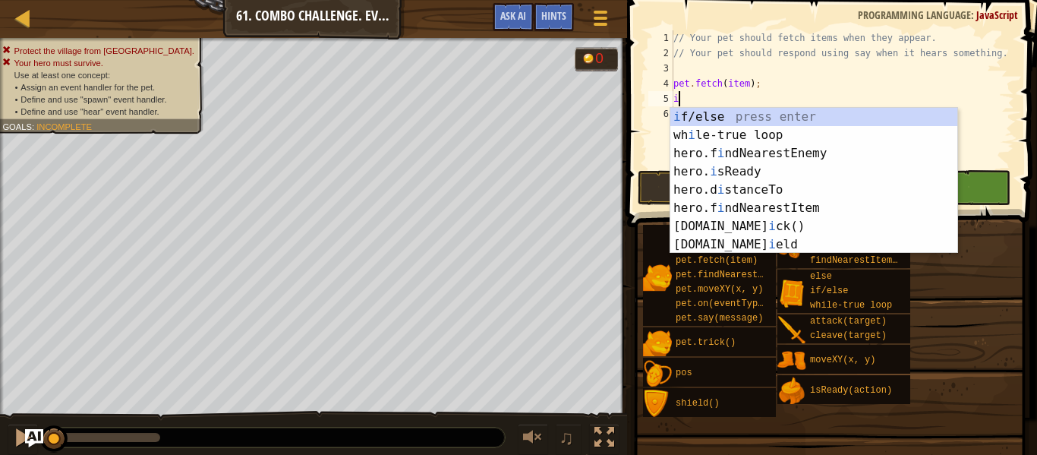
scroll to position [7, 1]
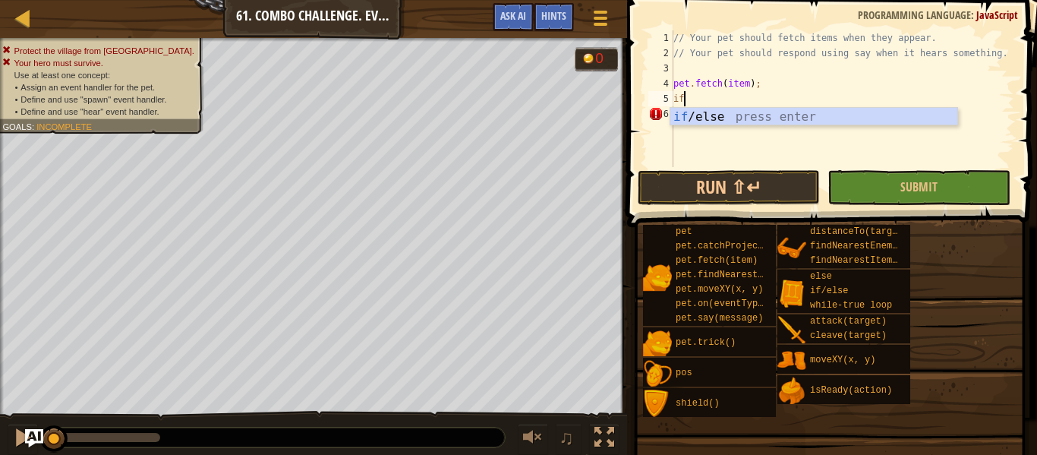
type textarea "if (enemy) {"
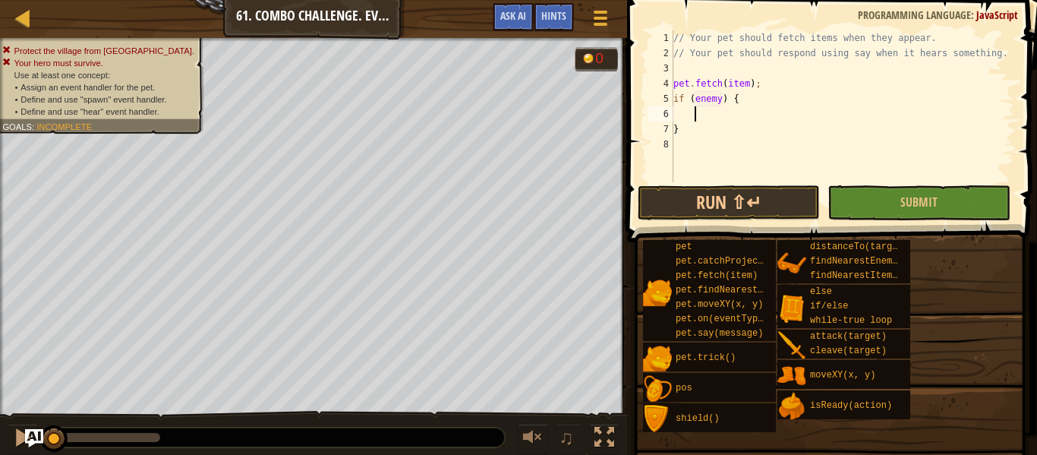
type textarea "if (enemy) {"
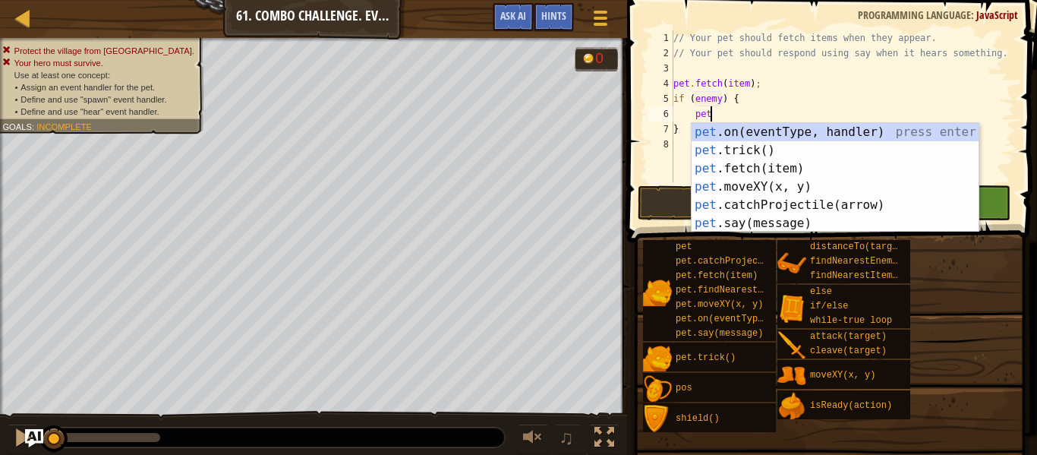
scroll to position [7, 5]
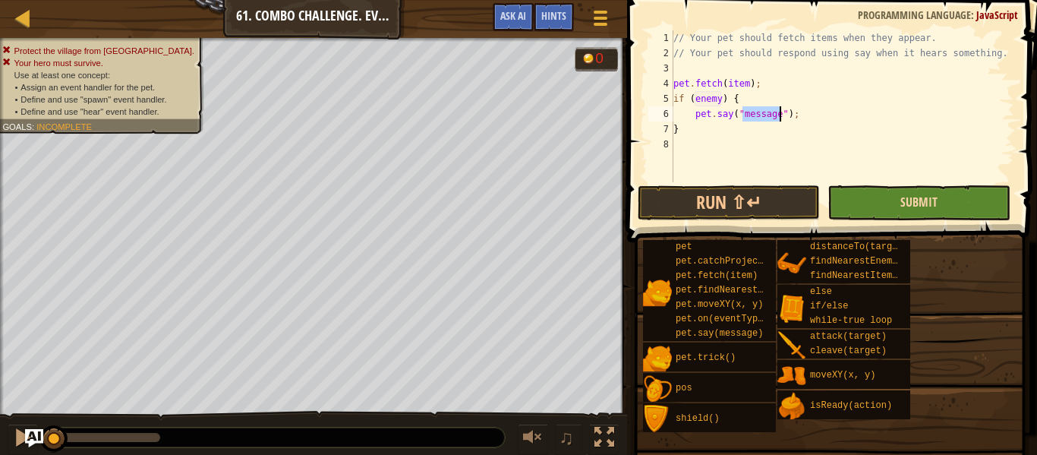
type textarea "pet.say("message");"
click at [917, 202] on span "Submit" at bounding box center [918, 202] width 37 height 17
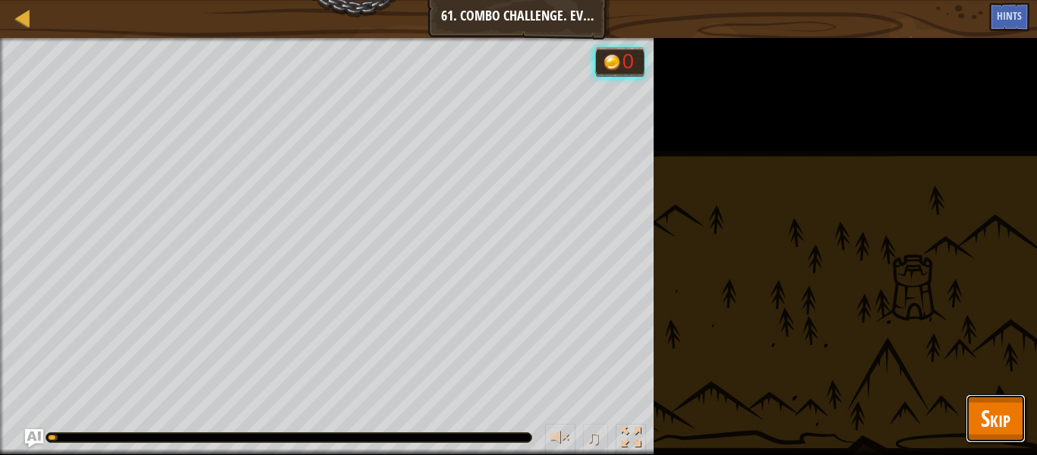
click at [982, 436] on button "Skip" at bounding box center [995, 418] width 60 height 49
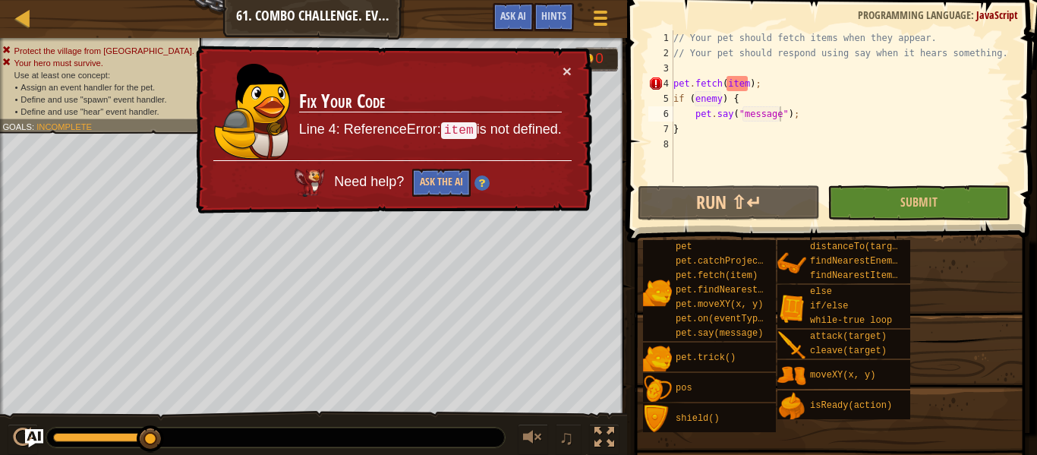
click at [42, 24] on div "Map Computer Science 2 61. Combo Challenge. Eventful Skirmish Game Menu Done Hi…" at bounding box center [313, 19] width 627 height 38
click at [33, 20] on link "Map" at bounding box center [34, 18] width 8 height 20
